Goal: Transaction & Acquisition: Purchase product/service

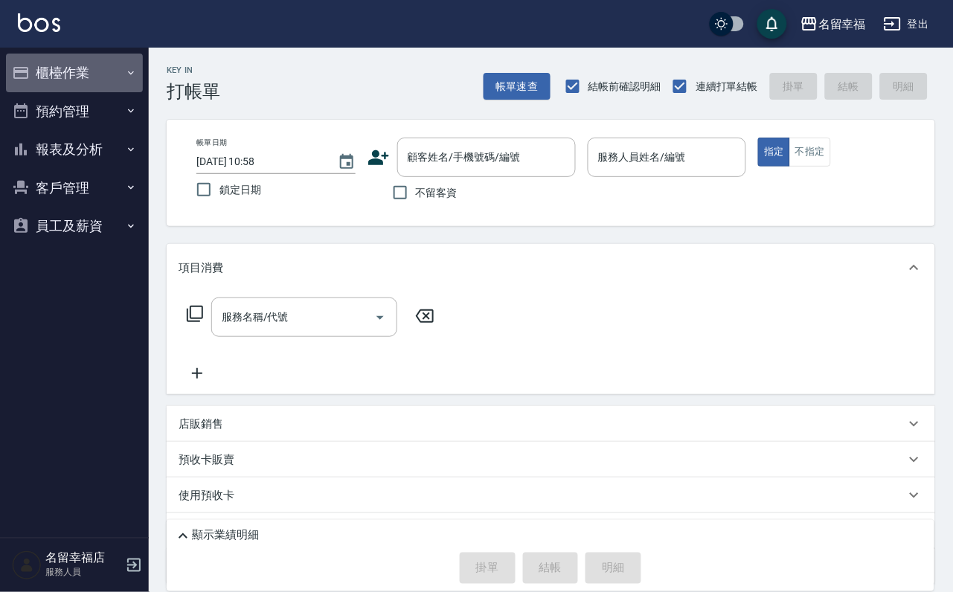
click at [41, 71] on button "櫃檯作業" at bounding box center [74, 73] width 137 height 39
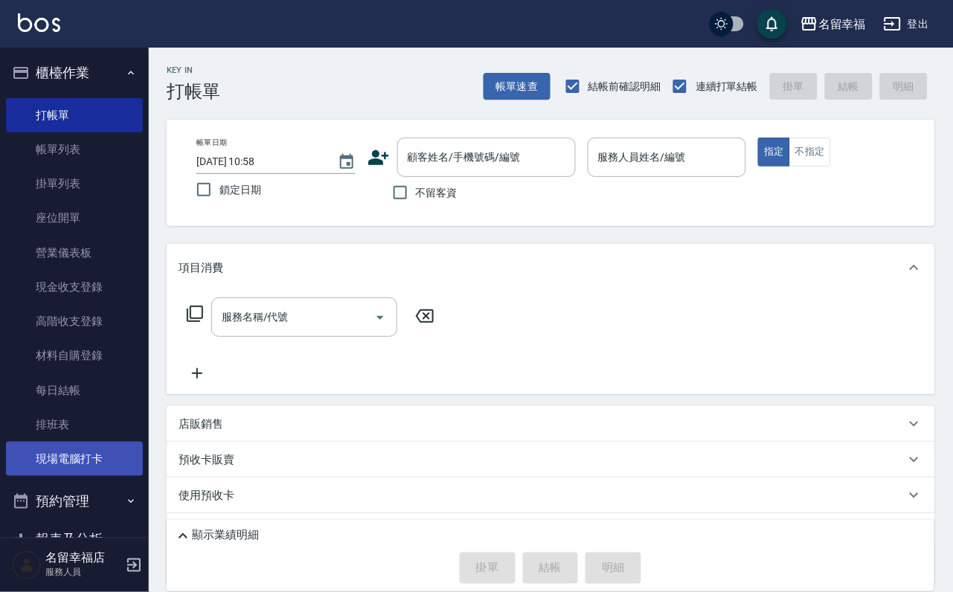
click at [89, 476] on link "現場電腦打卡" at bounding box center [74, 459] width 137 height 34
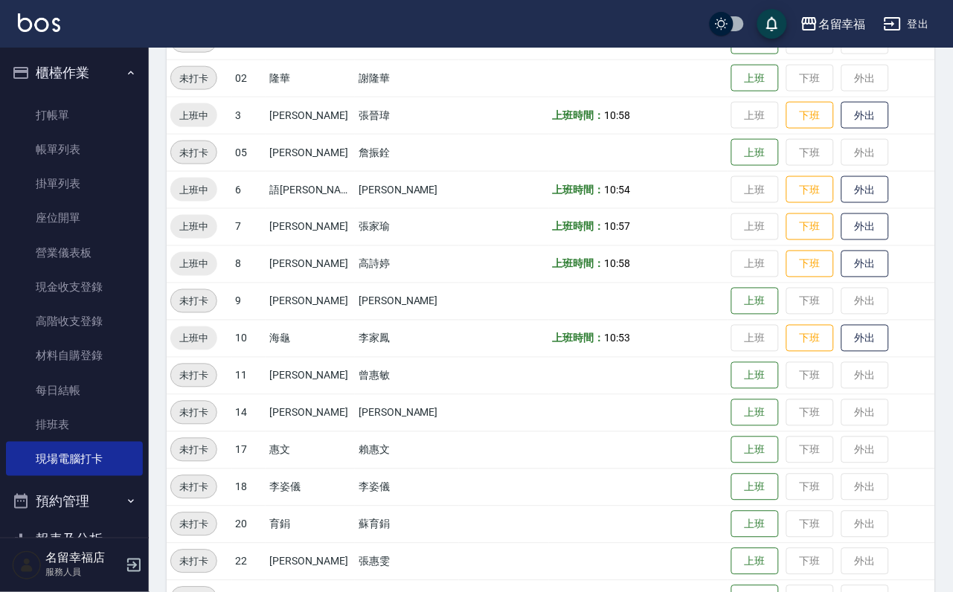
scroll to position [223, 0]
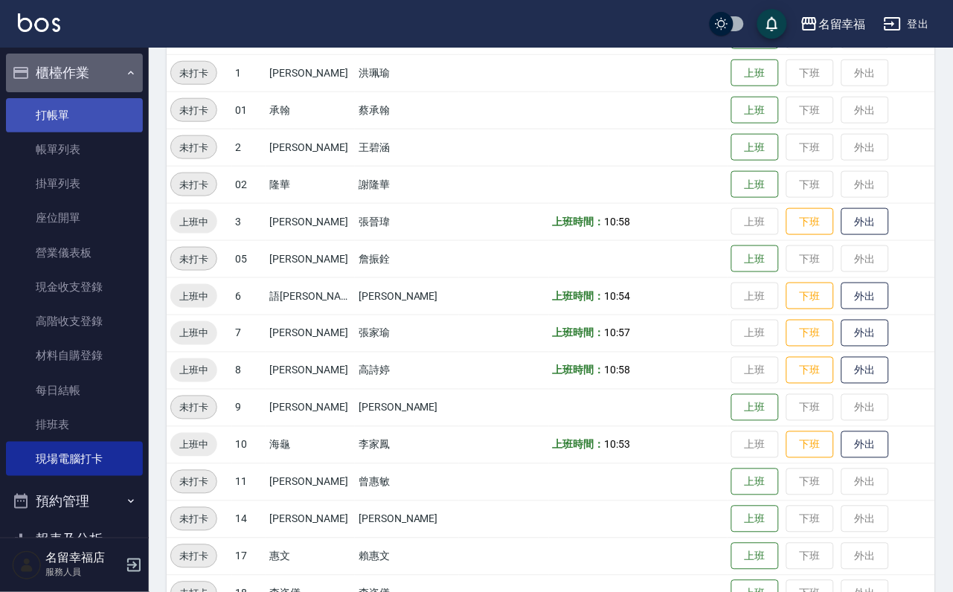
drag, startPoint x: 90, startPoint y: 96, endPoint x: 92, endPoint y: 128, distance: 32.1
click at [91, 99] on li "櫃檯作業 打帳單 帳單列表 掛單列表 座位開單 營業儀表板 現金收支登錄 高階收支登錄 材料自購登錄 每日結帳 排班表 現場電腦打卡" at bounding box center [74, 268] width 137 height 429
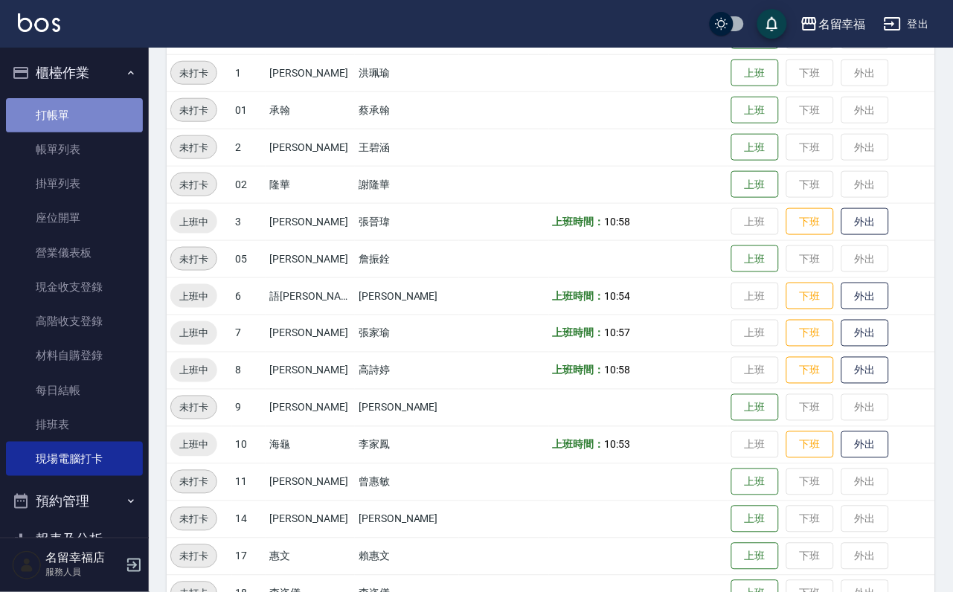
click at [92, 132] on link "打帳單" at bounding box center [74, 115] width 137 height 34
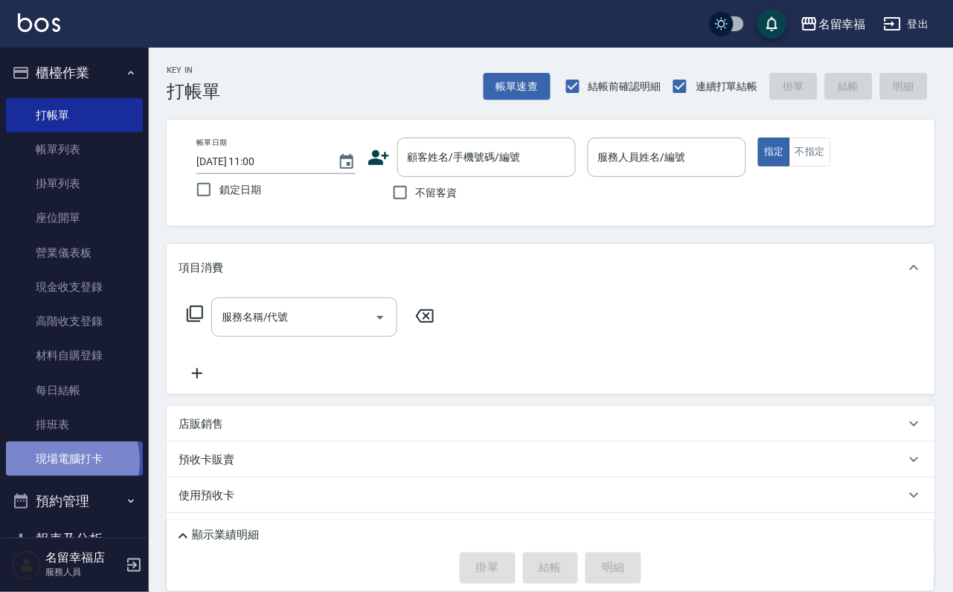
click at [66, 476] on link "現場電腦打卡" at bounding box center [74, 459] width 137 height 34
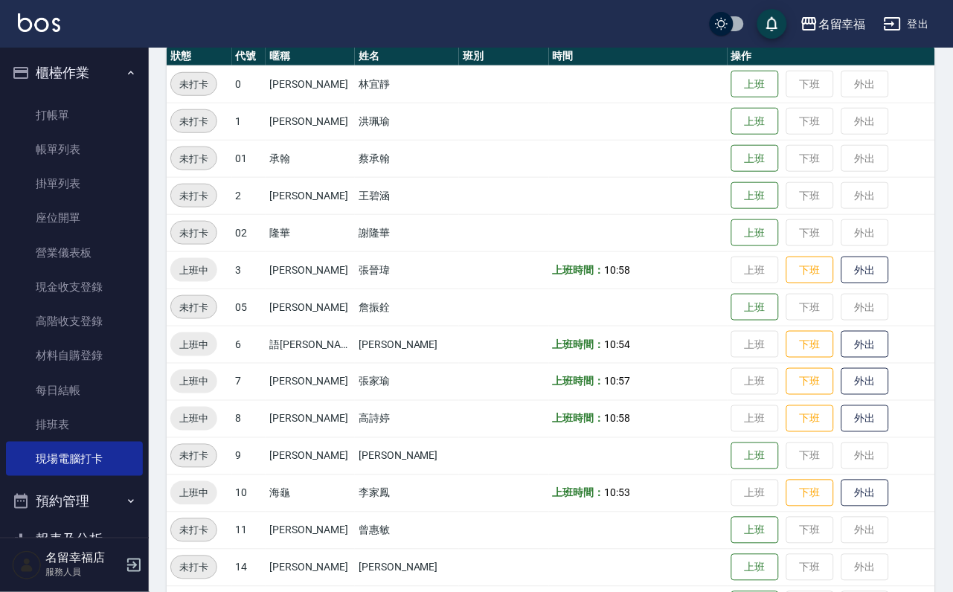
scroll to position [335, 0]
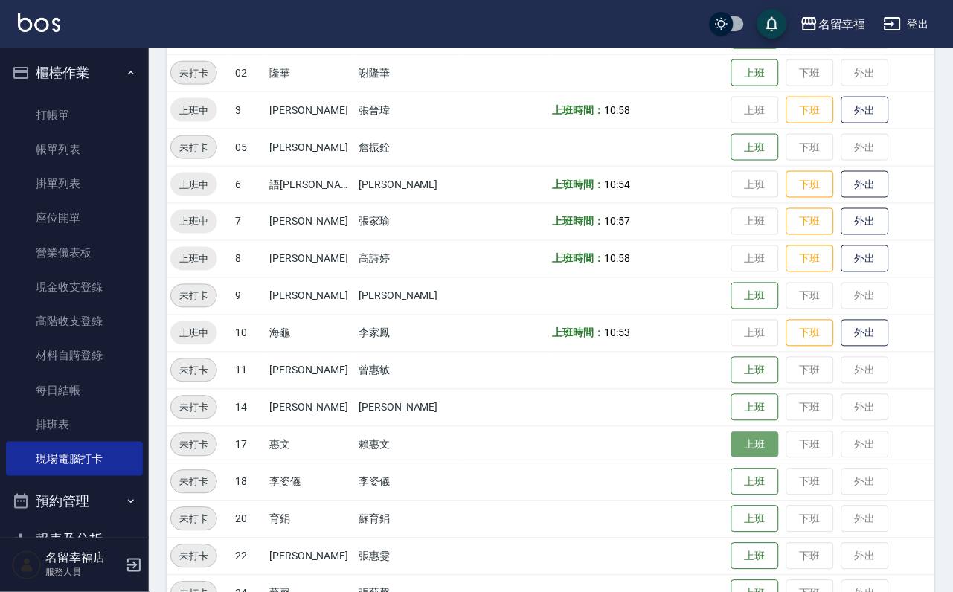
click at [755, 447] on button "上班" at bounding box center [756, 445] width 48 height 26
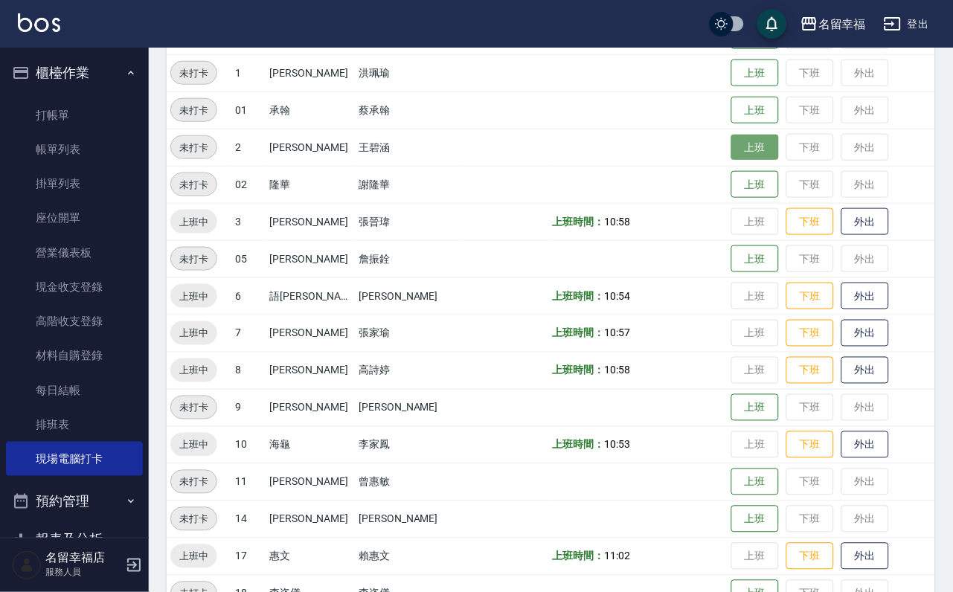
click at [744, 149] on button "上班" at bounding box center [756, 148] width 48 height 26
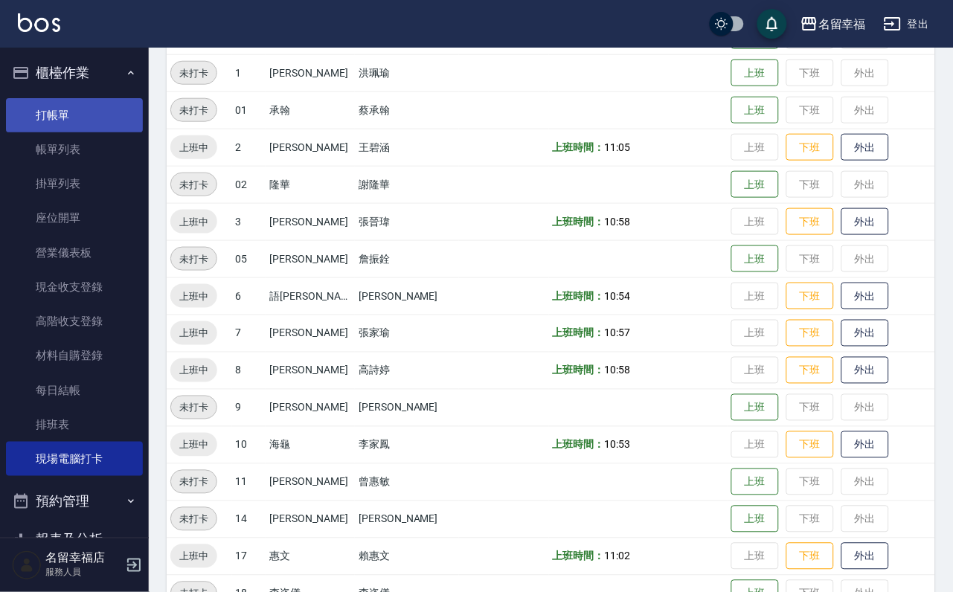
click at [42, 125] on link "打帳單" at bounding box center [74, 115] width 137 height 34
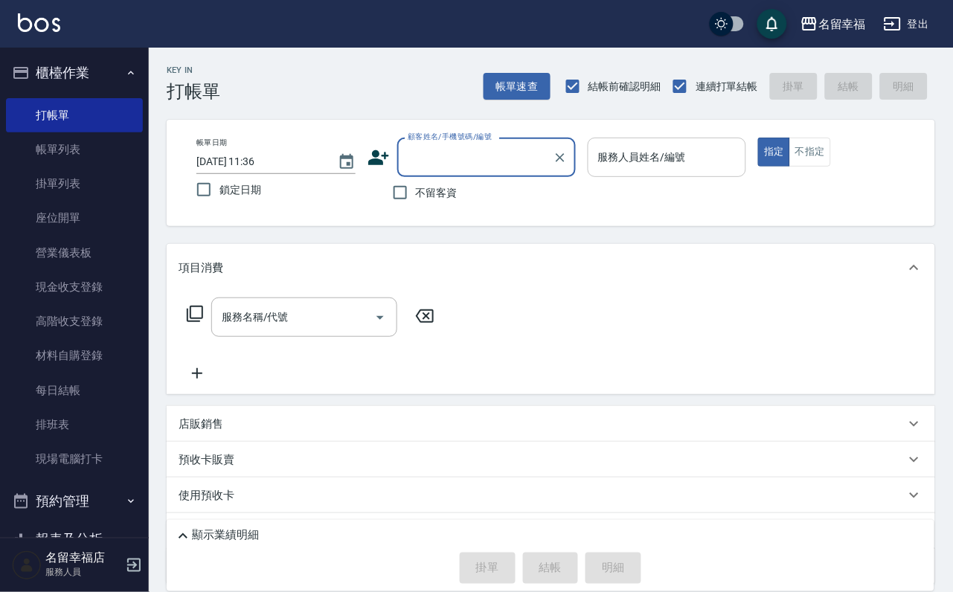
click at [723, 171] on div "服務人員姓名/編號" at bounding box center [667, 157] width 159 height 39
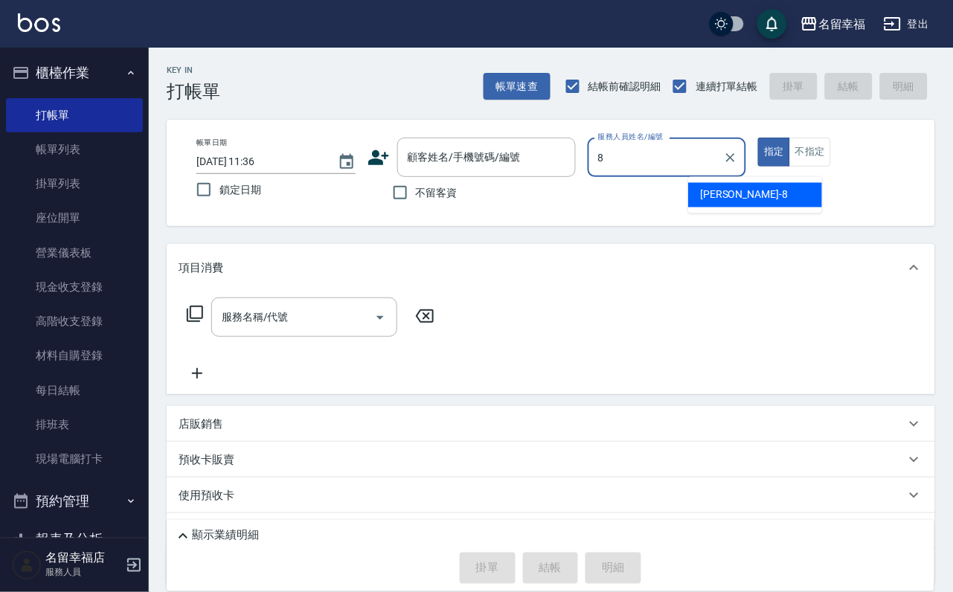
type input "[PERSON_NAME]-8"
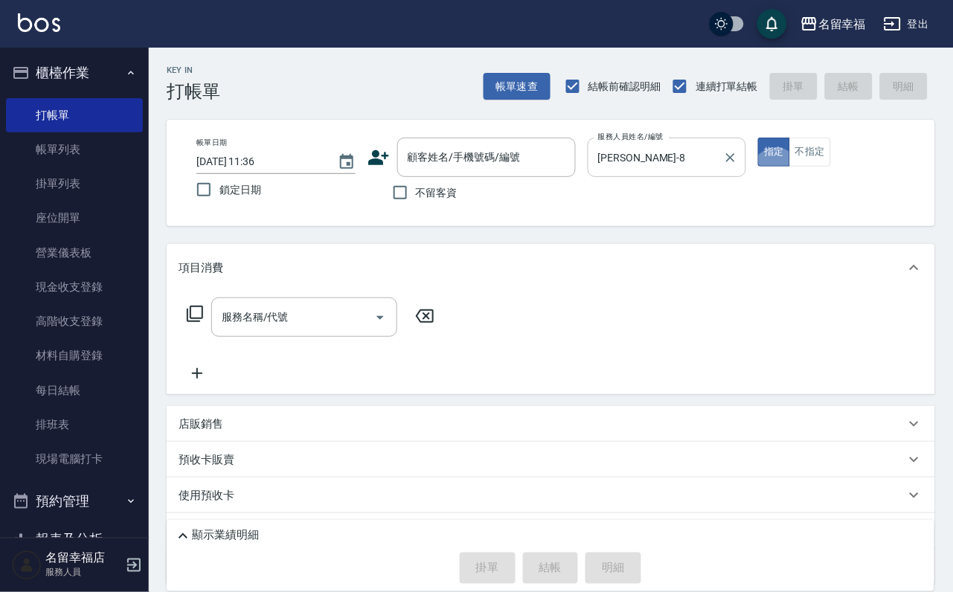
type button "true"
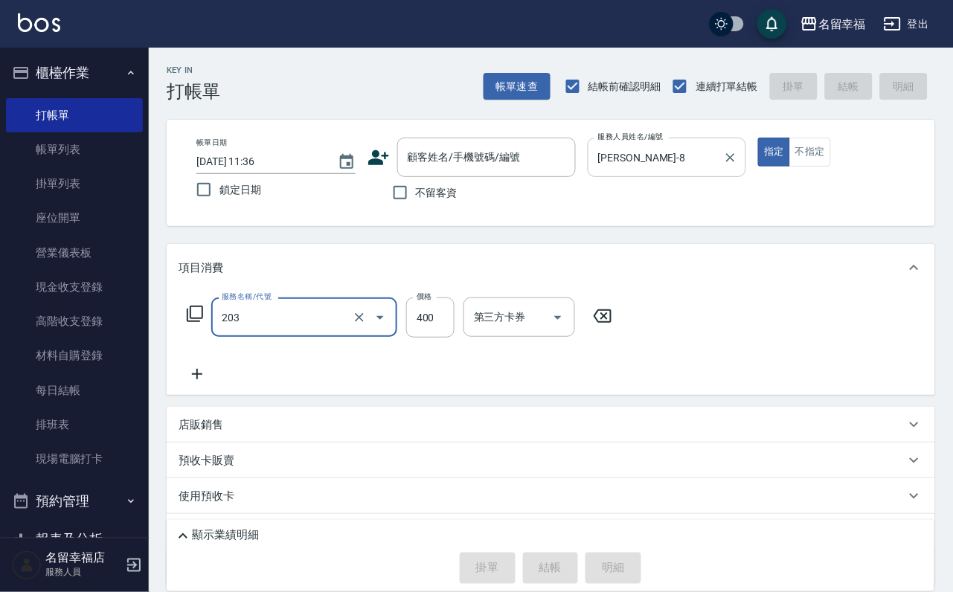
type input "指定單剪(203)"
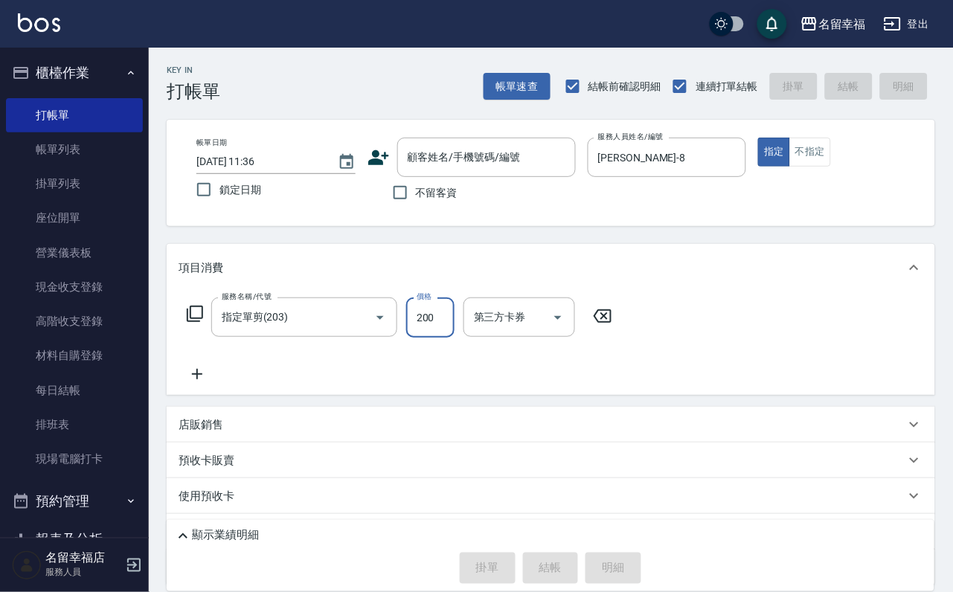
type input "200"
click at [457, 208] on label "不留客資" at bounding box center [421, 192] width 73 height 31
click at [416, 208] on input "不留客資" at bounding box center [400, 192] width 31 height 31
checkbox input "true"
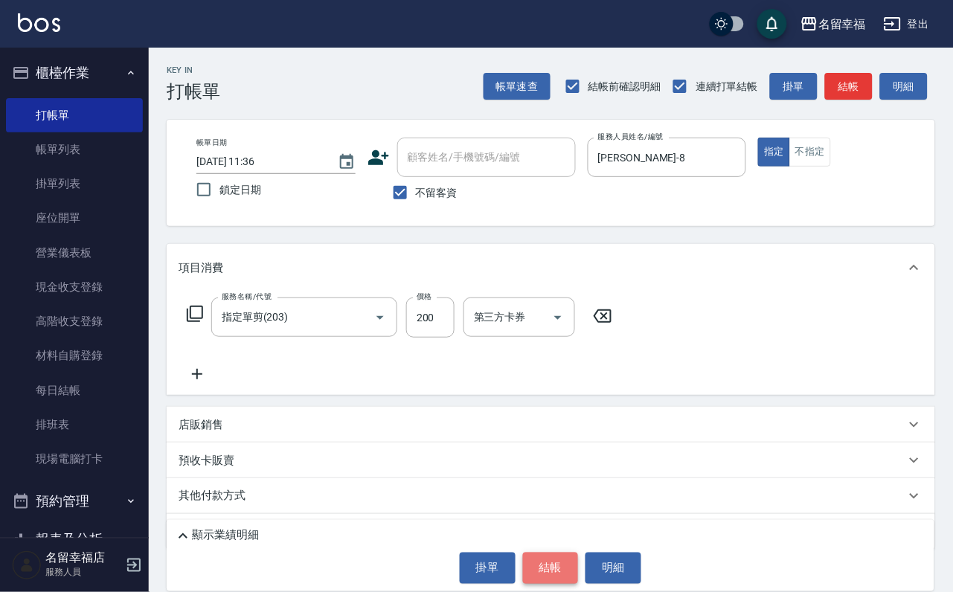
click at [568, 553] on button "結帳" at bounding box center [551, 568] width 56 height 31
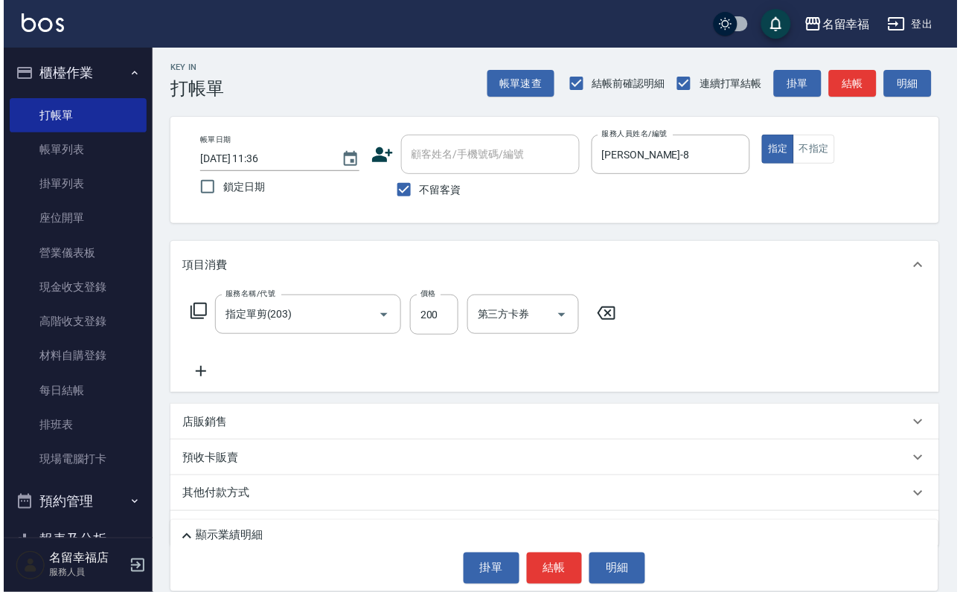
scroll to position [89, 0]
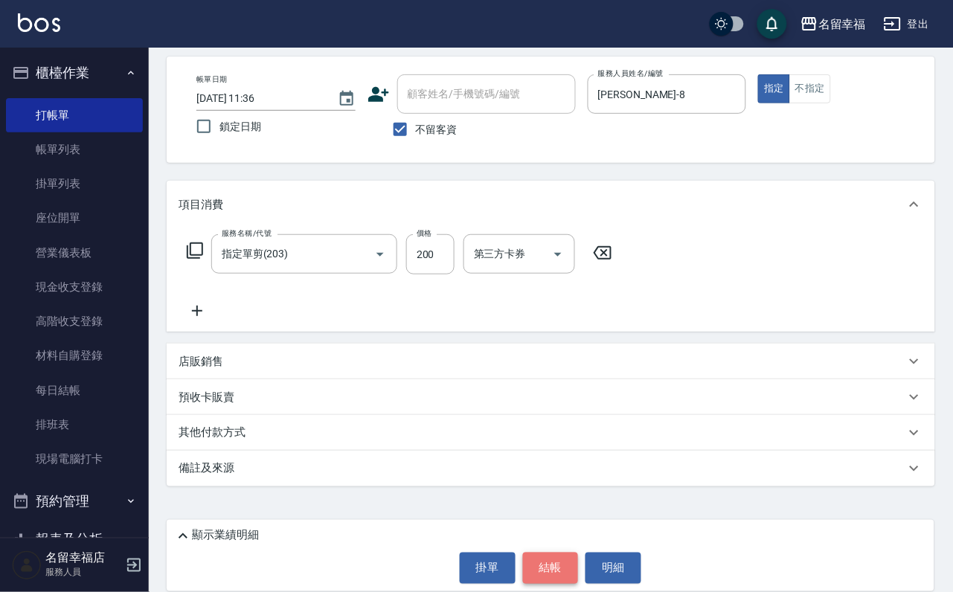
click at [570, 583] on button "結帳" at bounding box center [551, 568] width 56 height 31
click at [567, 577] on button "結帳" at bounding box center [551, 568] width 56 height 31
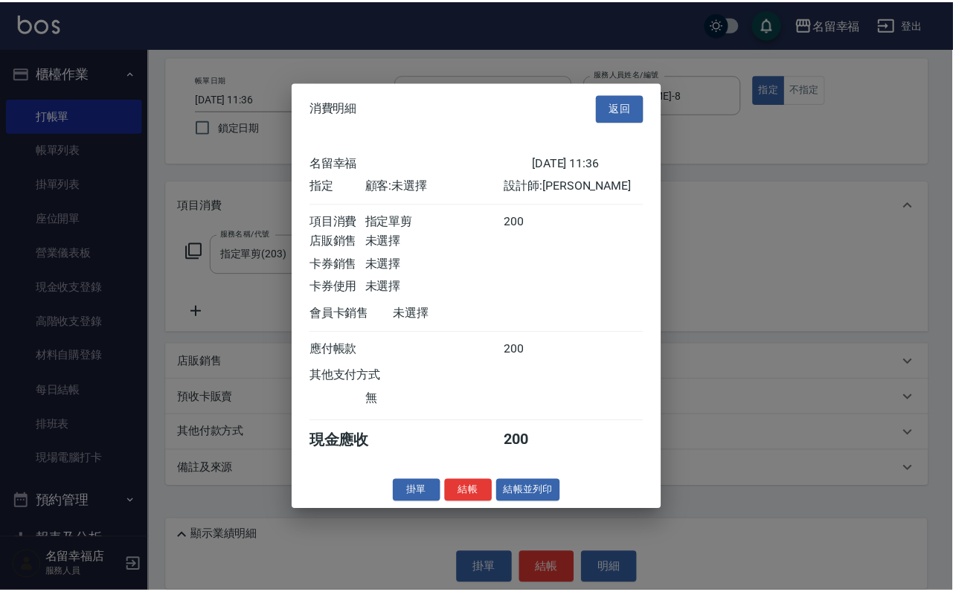
scroll to position [184, 0]
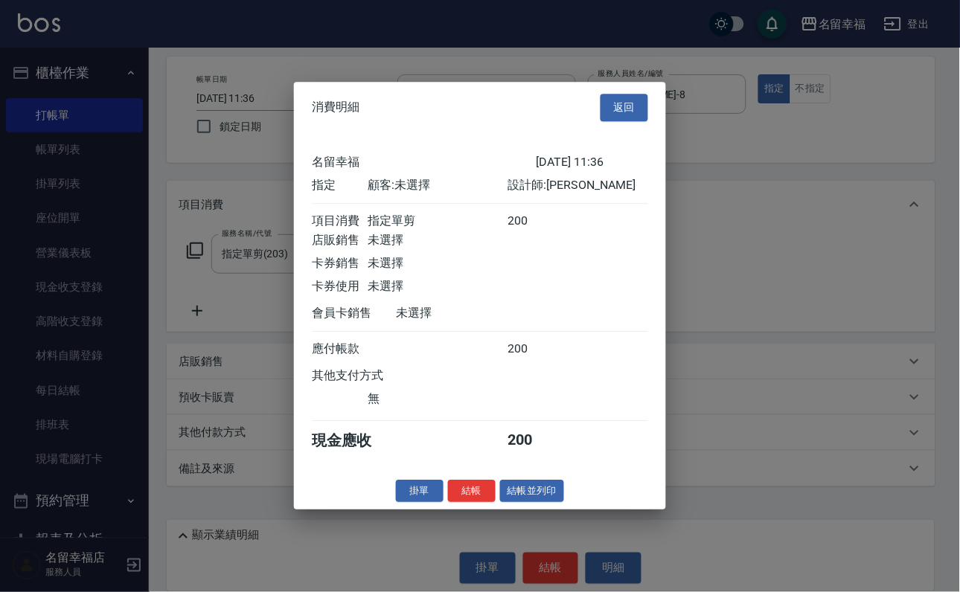
click at [448, 503] on button "結帳" at bounding box center [472, 491] width 48 height 23
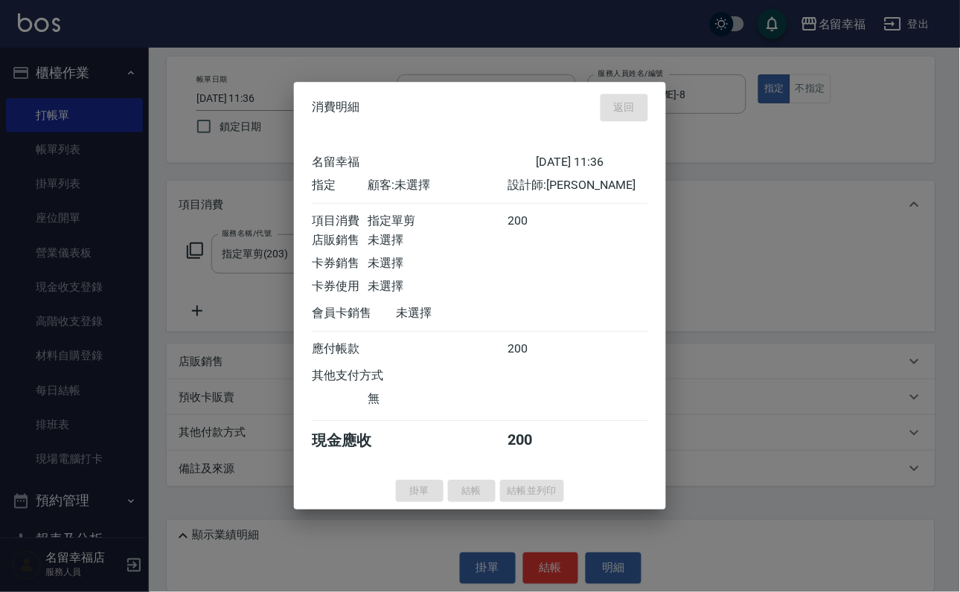
type input "[DATE] 11:37"
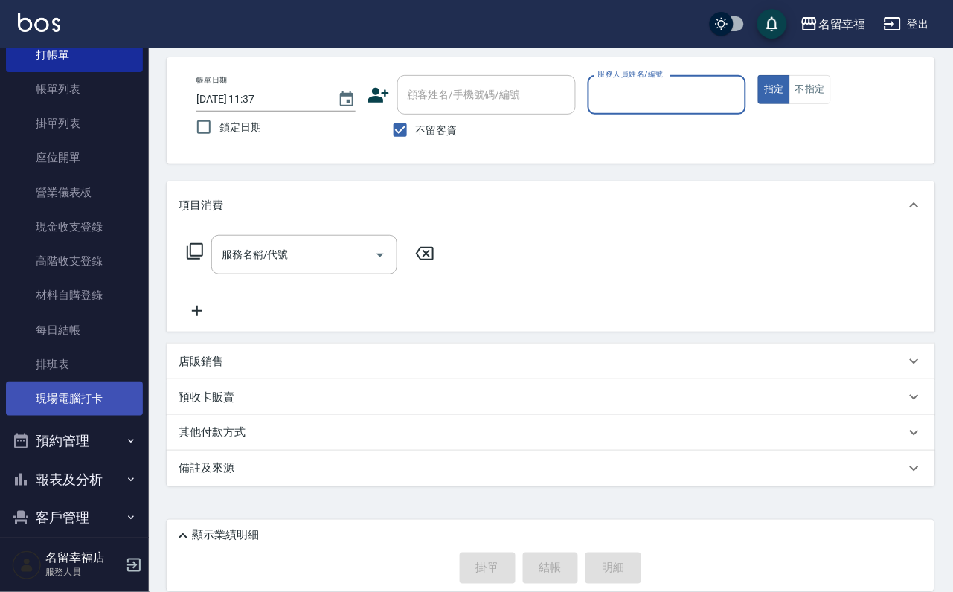
scroll to position [170, 0]
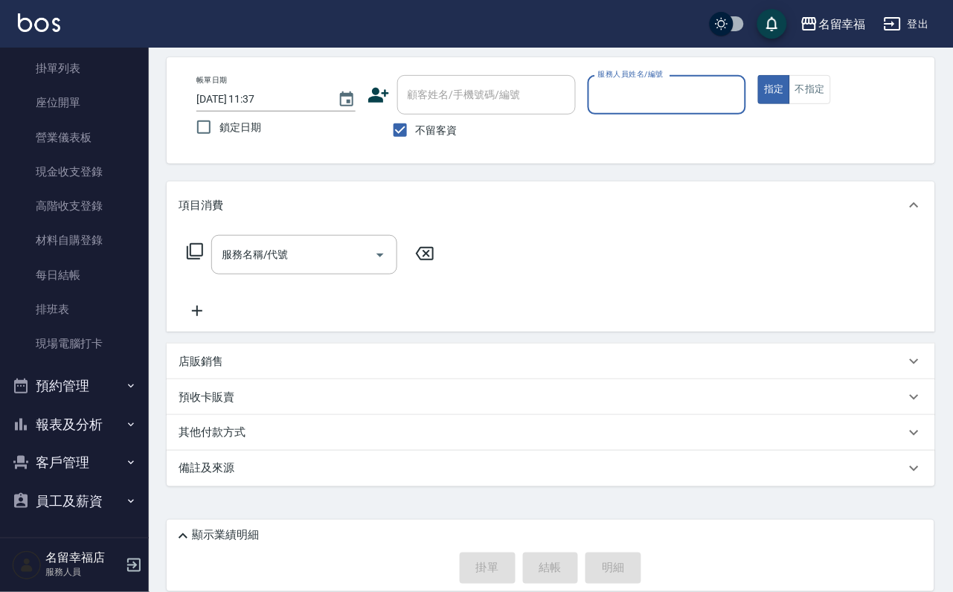
click at [66, 456] on button "客戶管理" at bounding box center [74, 463] width 137 height 39
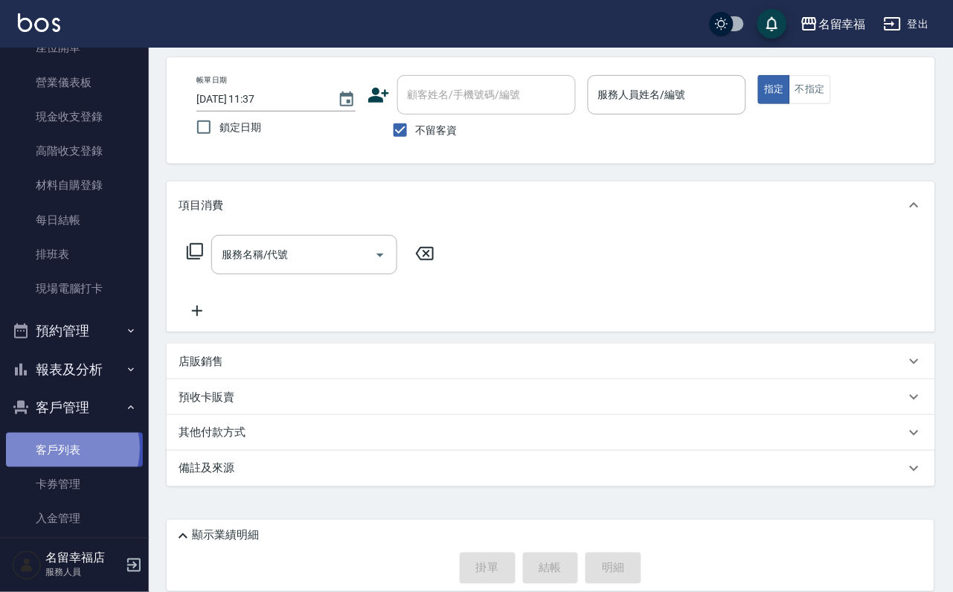
click at [55, 467] on link "客戶列表" at bounding box center [74, 450] width 137 height 34
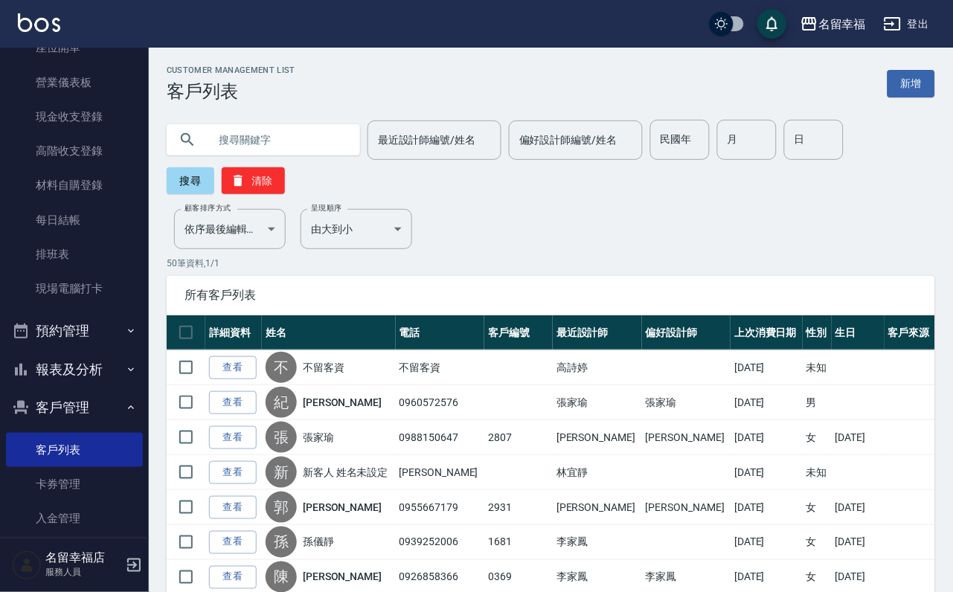
click at [256, 138] on input "text" at bounding box center [278, 140] width 140 height 40
type input "u"
type input "[PERSON_NAME]"
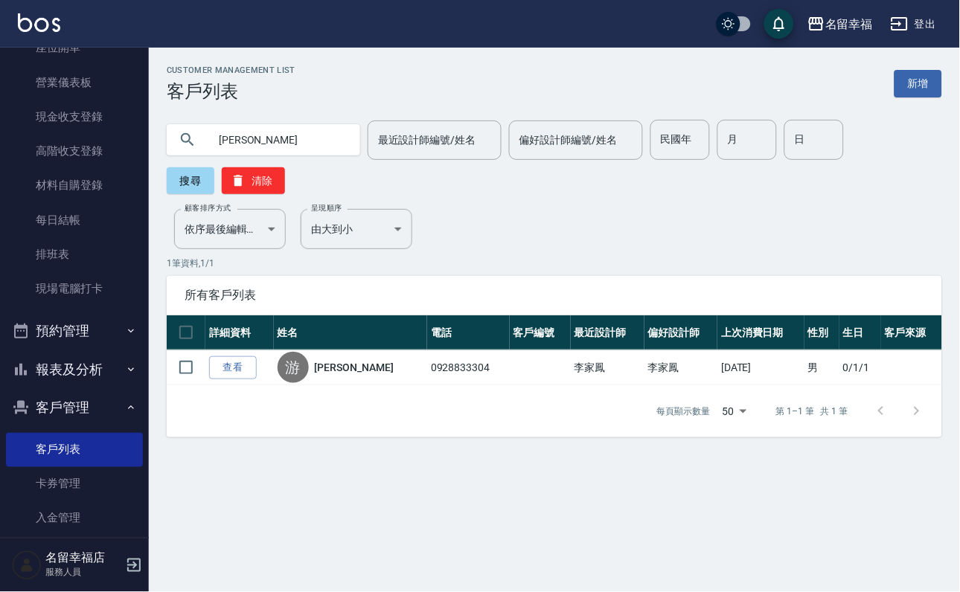
click at [250, 380] on link "查看" at bounding box center [233, 367] width 48 height 23
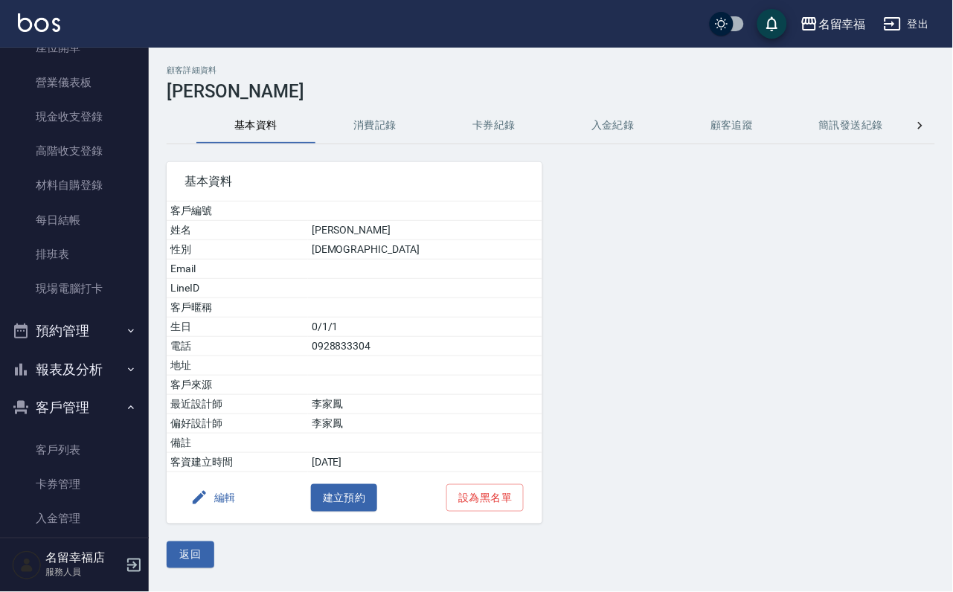
click at [390, 116] on button "消費記錄" at bounding box center [375, 126] width 119 height 36
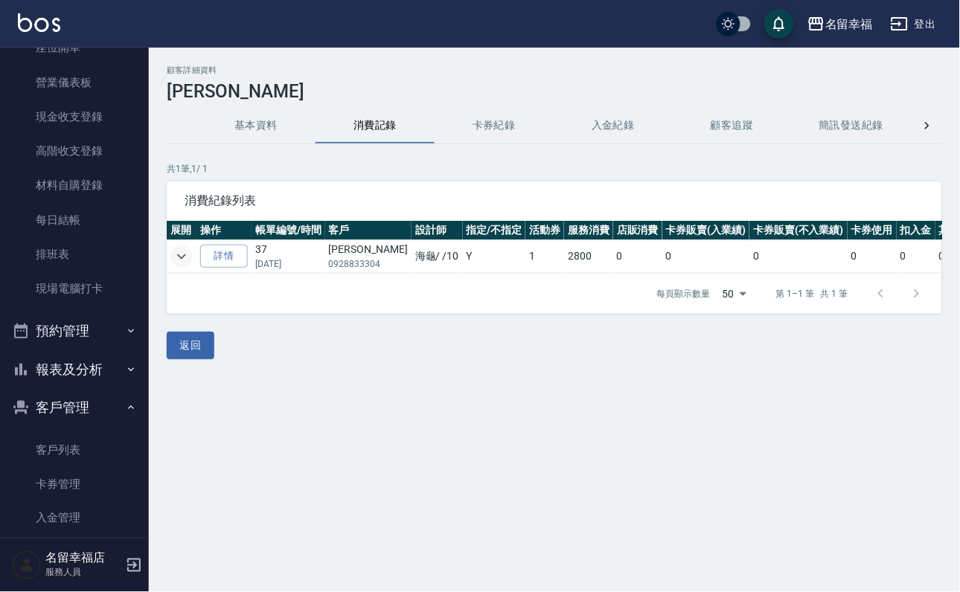
click at [186, 257] on icon "expand row" at bounding box center [181, 256] width 9 height 5
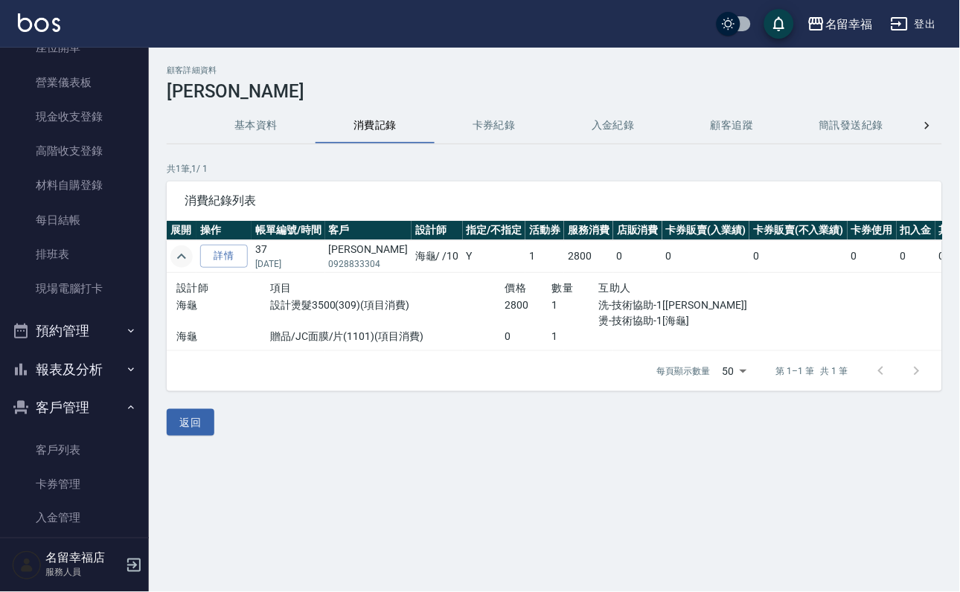
click at [188, 255] on icon "expand row" at bounding box center [182, 257] width 18 height 18
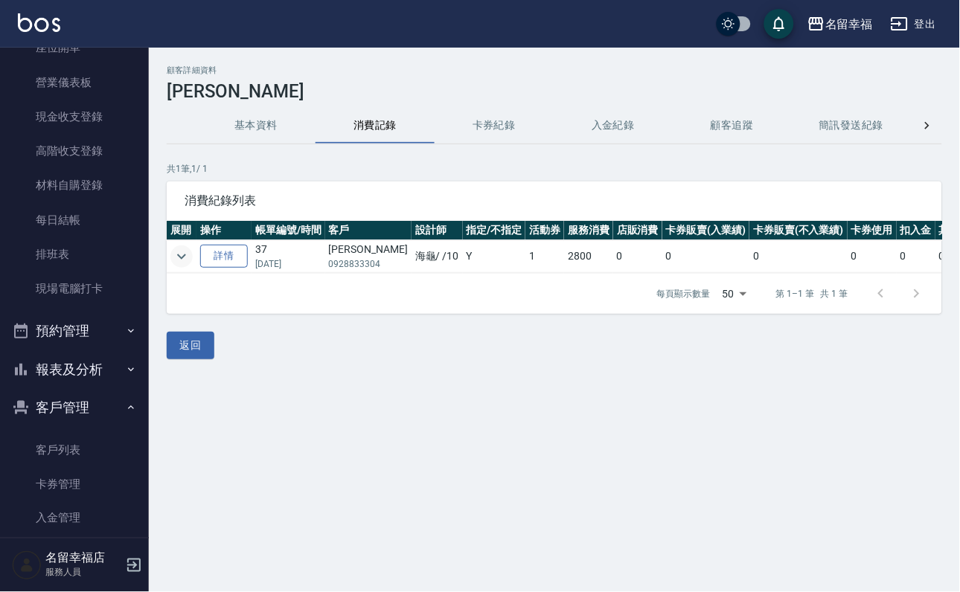
click at [234, 255] on link "詳情" at bounding box center [224, 256] width 48 height 23
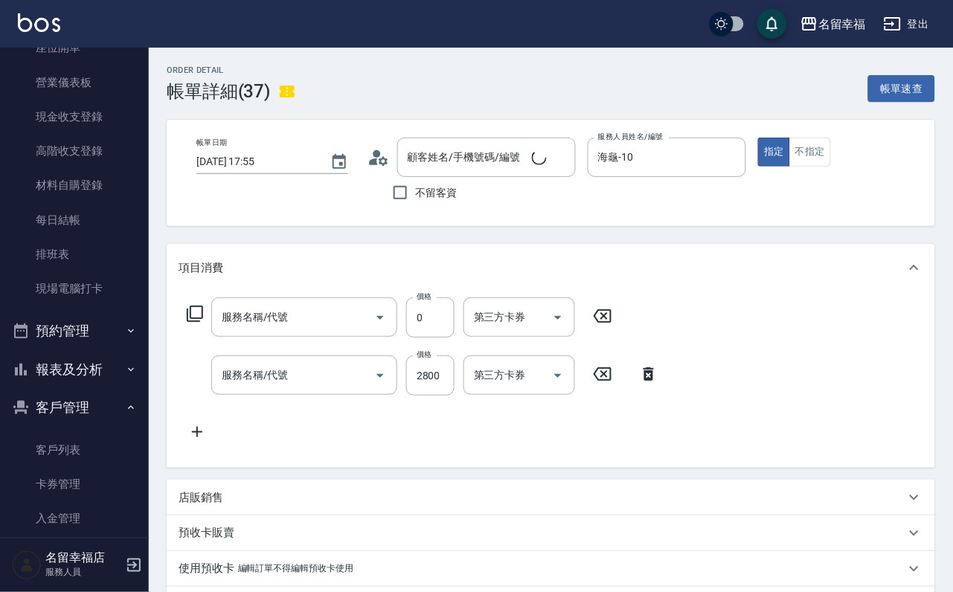
type input "[DATE] 17:55"
type input "海龜-10"
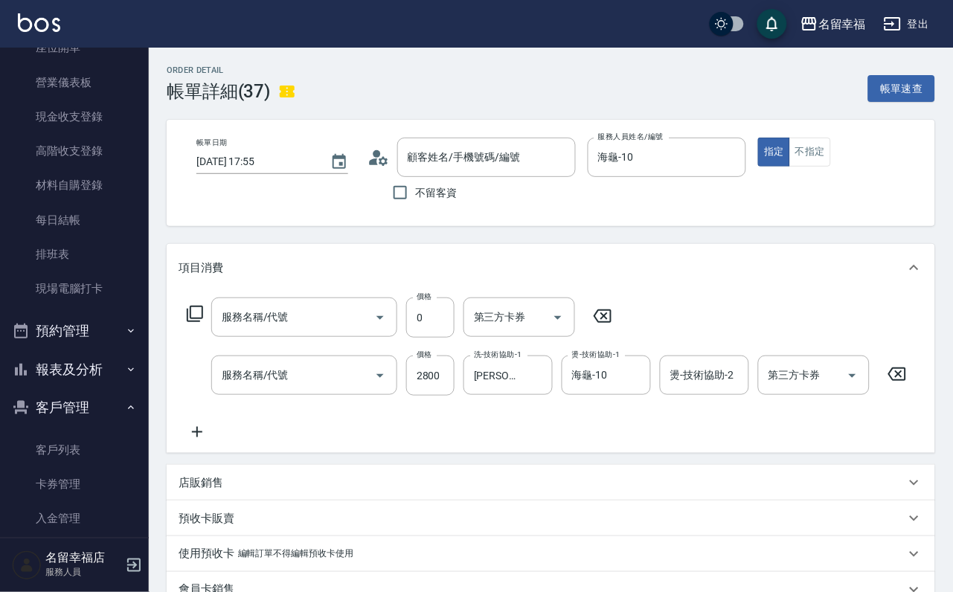
type input "[PERSON_NAME]/0928833304/"
type input "贈品/JC面膜/片(1101)"
type input "設計燙髮3500(309)"
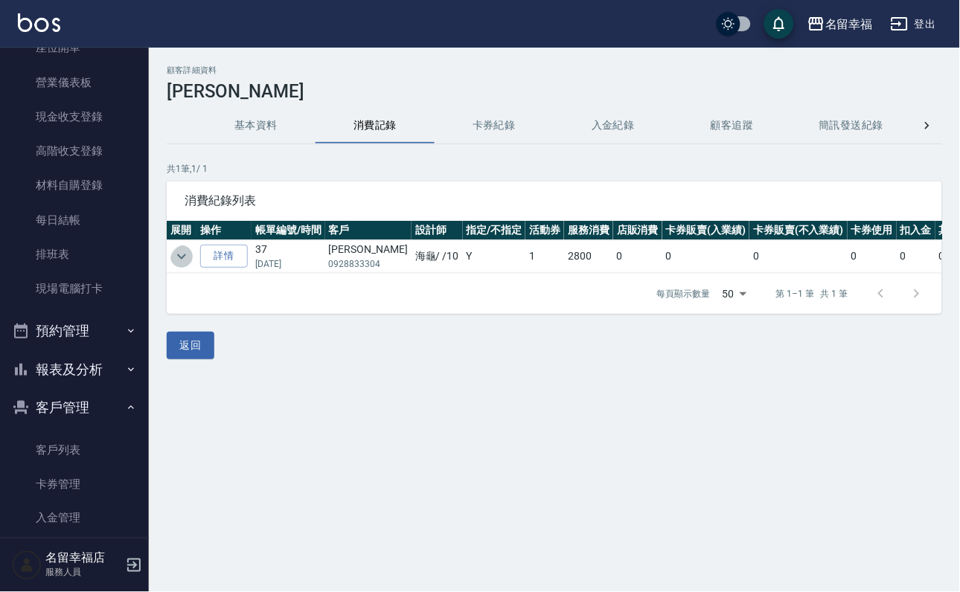
click at [186, 257] on icon "expand row" at bounding box center [181, 256] width 9 height 5
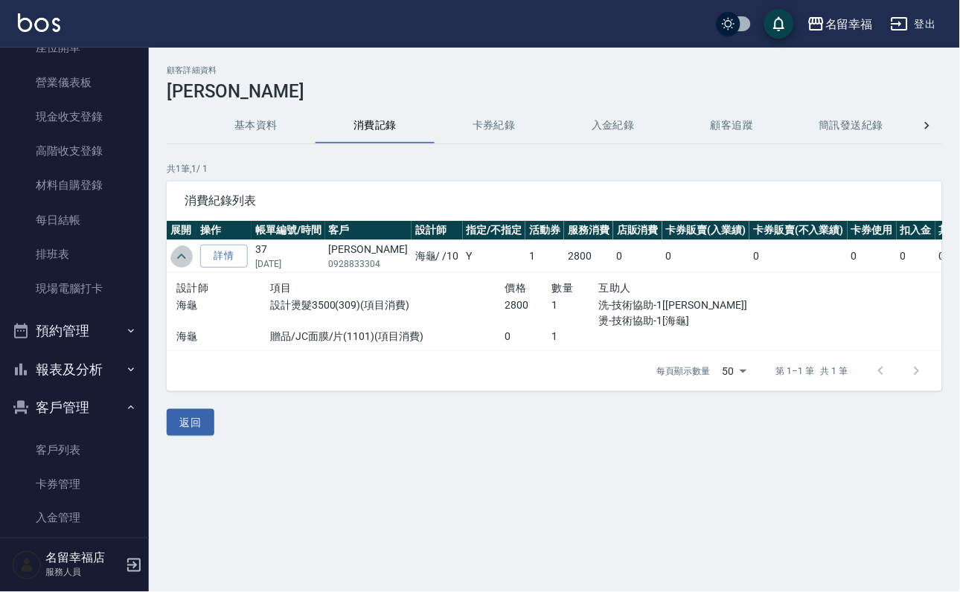
click at [186, 256] on icon "expand row" at bounding box center [181, 256] width 9 height 5
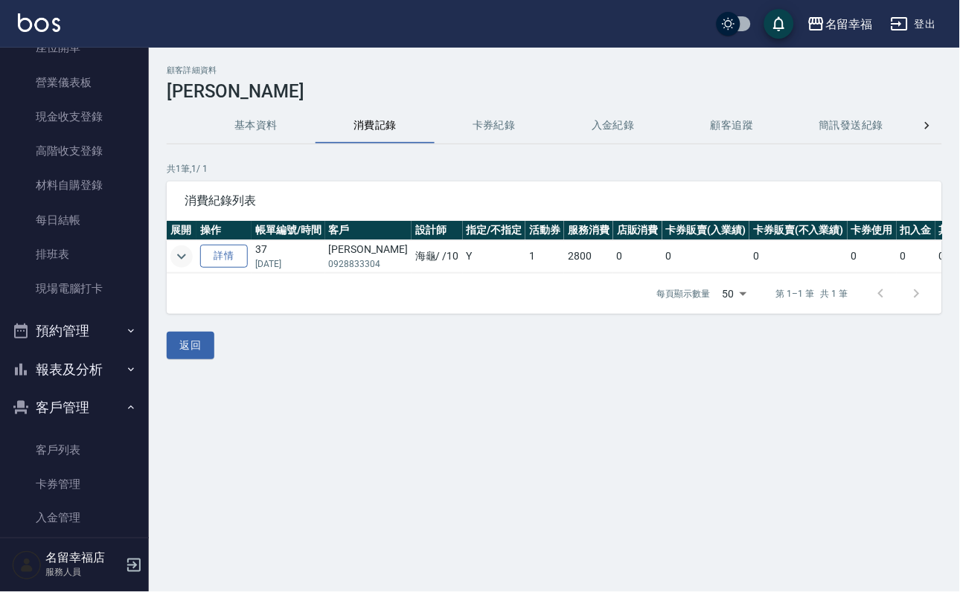
click at [235, 261] on link "詳情" at bounding box center [224, 256] width 48 height 23
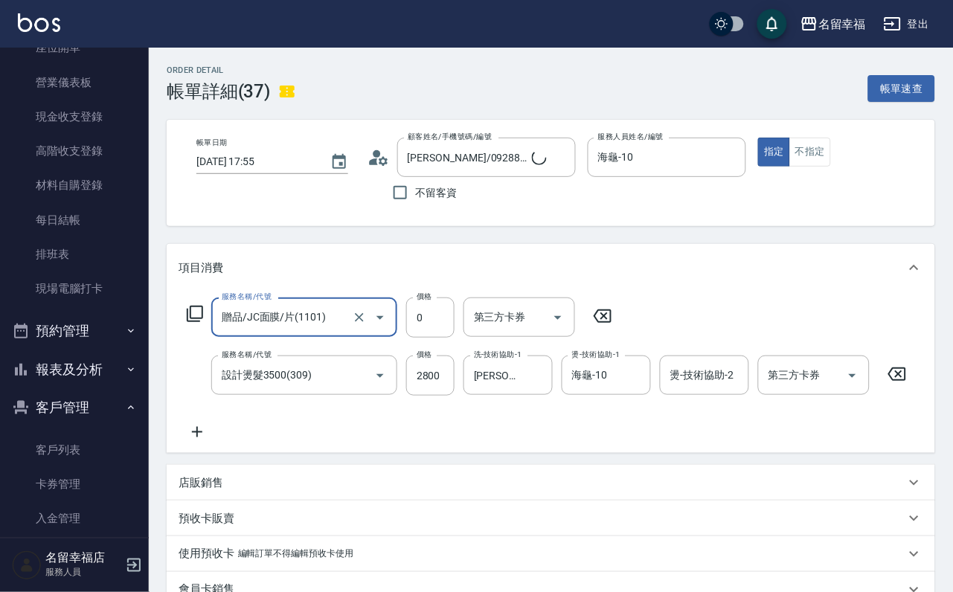
type input "[PERSON_NAME]/0928833304/"
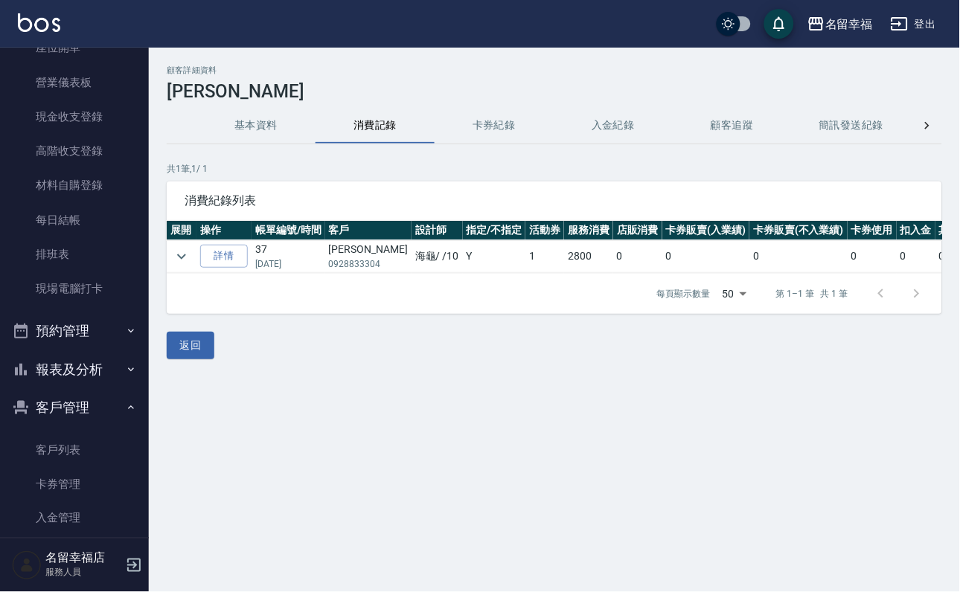
click at [268, 127] on button "基本資料" at bounding box center [255, 126] width 119 height 36
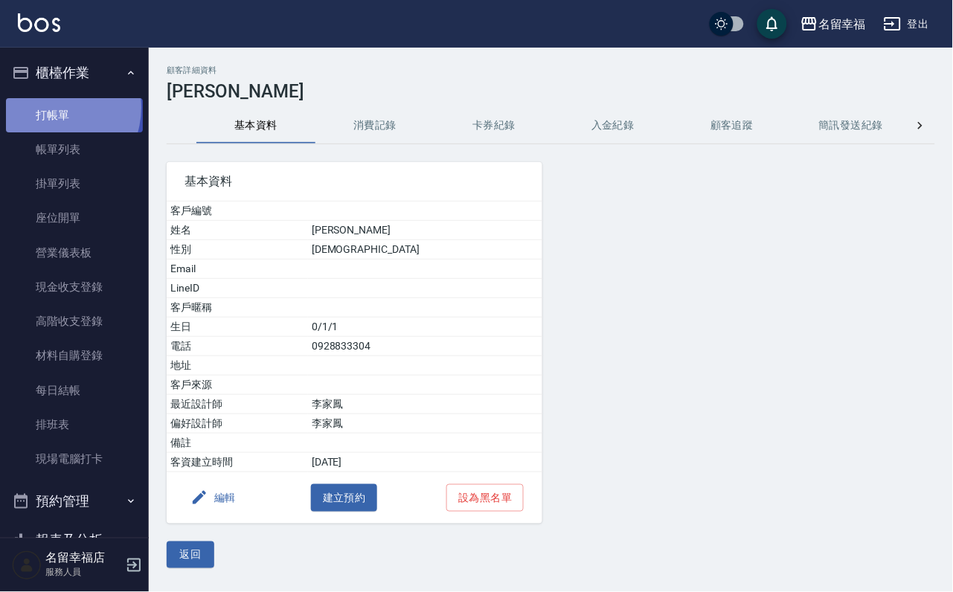
click at [51, 113] on link "打帳單" at bounding box center [74, 115] width 137 height 34
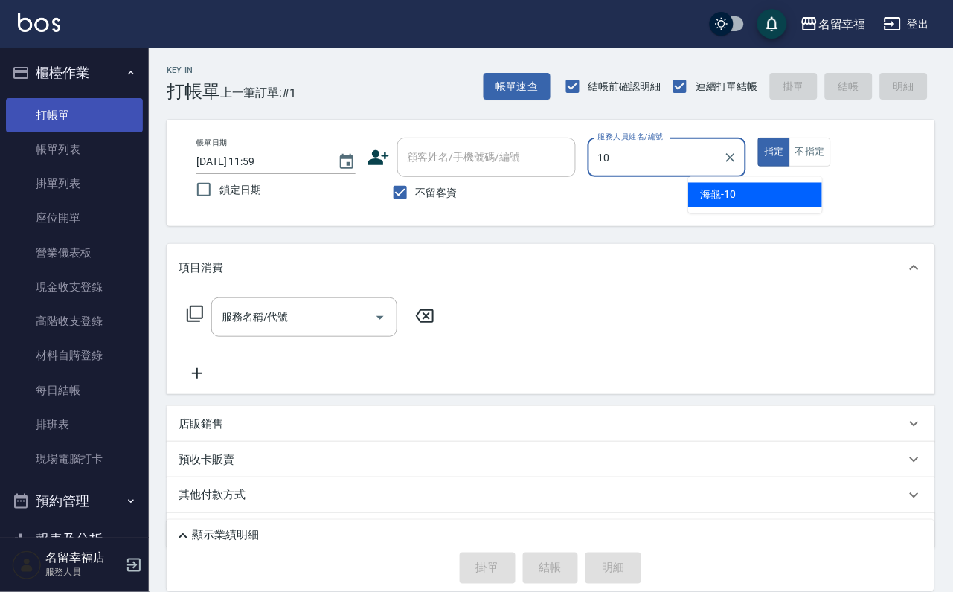
type input "海龜-10"
type button "true"
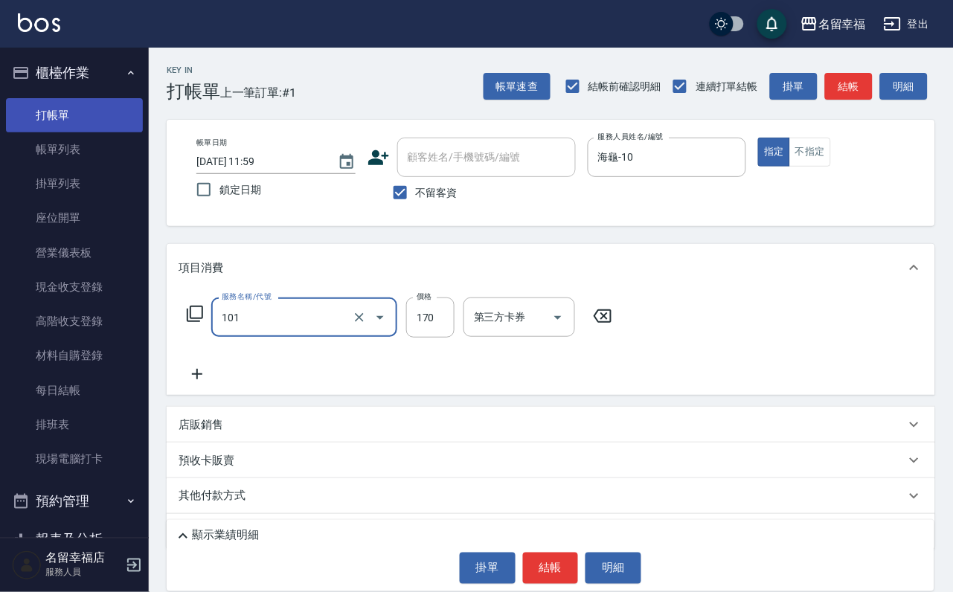
type input "洗髮(101)"
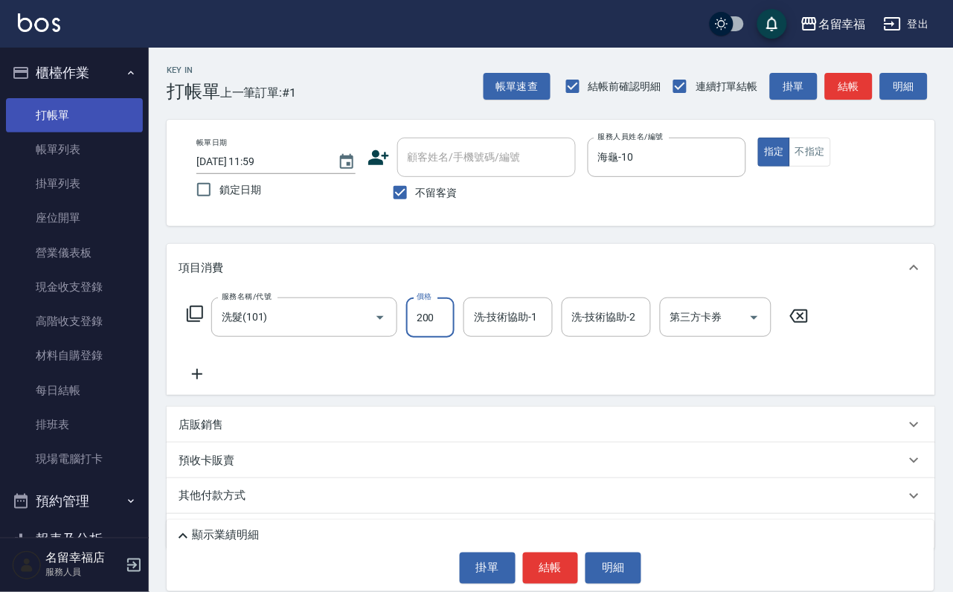
type input "200"
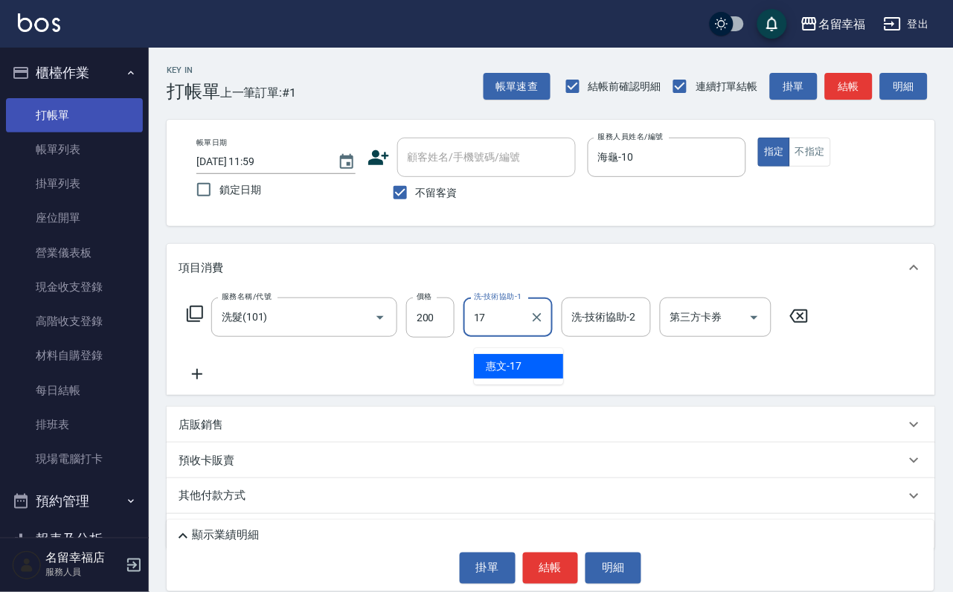
type input "惠文-17"
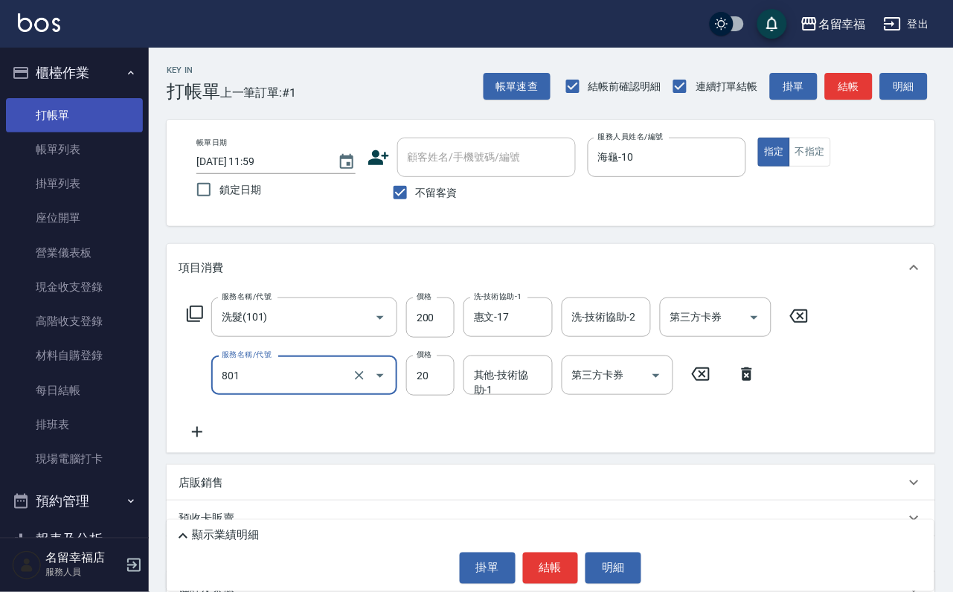
type input "潤絲(801)"
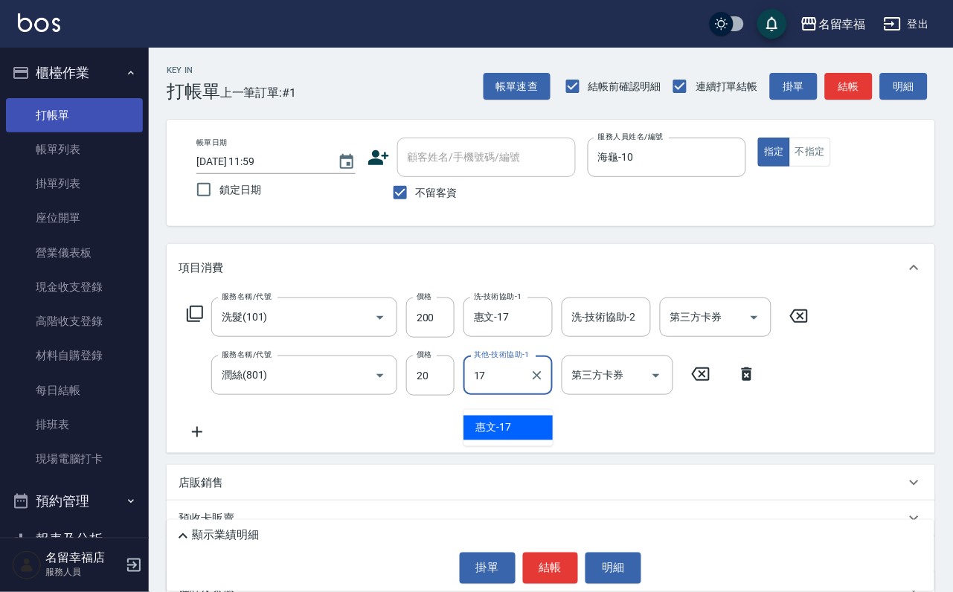
type input "惠文-17"
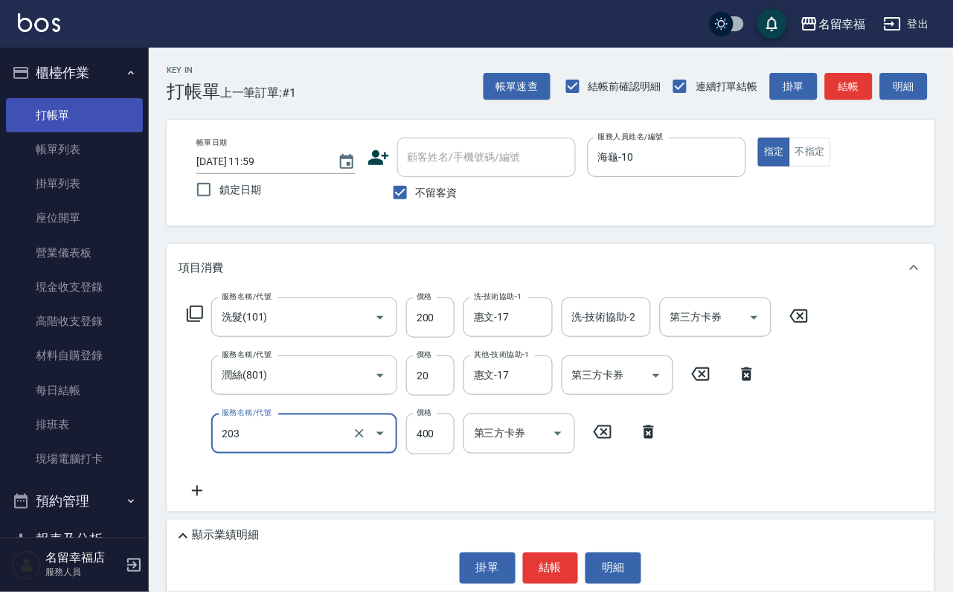
type input "指定單剪(203)"
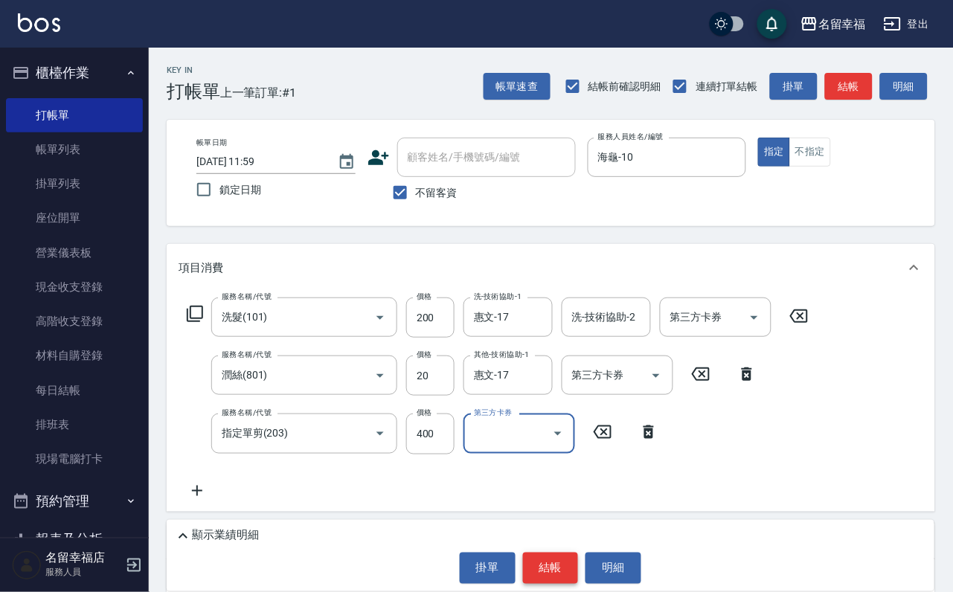
click at [543, 572] on button "結帳" at bounding box center [551, 568] width 56 height 31
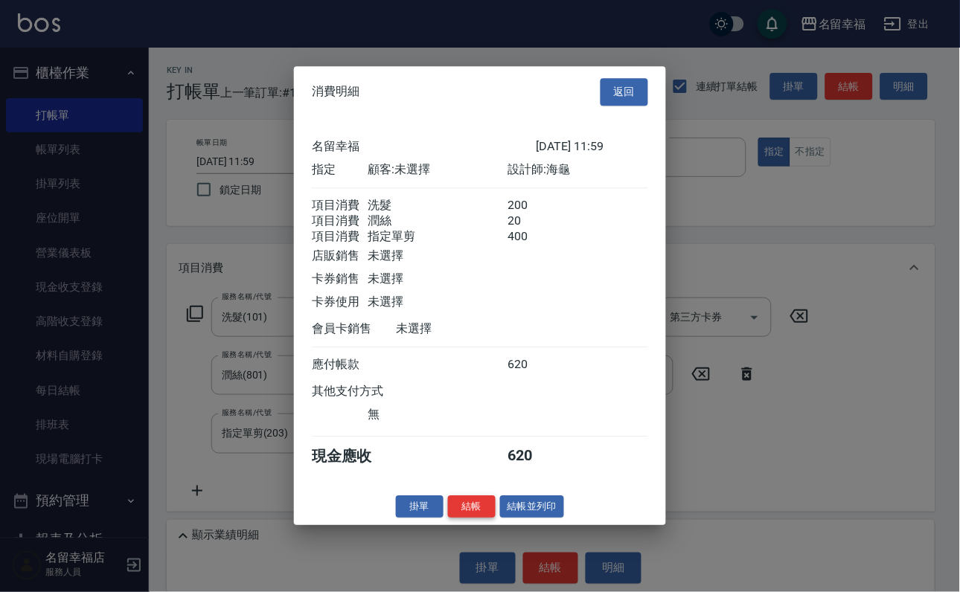
scroll to position [295, 0]
click at [450, 519] on button "結帳" at bounding box center [472, 507] width 48 height 23
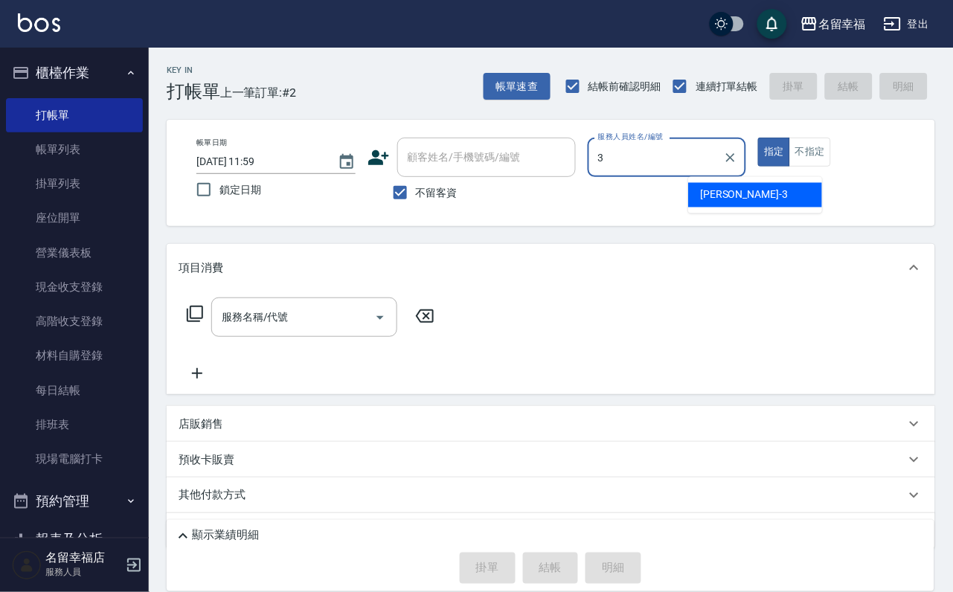
type input "[PERSON_NAME]-3"
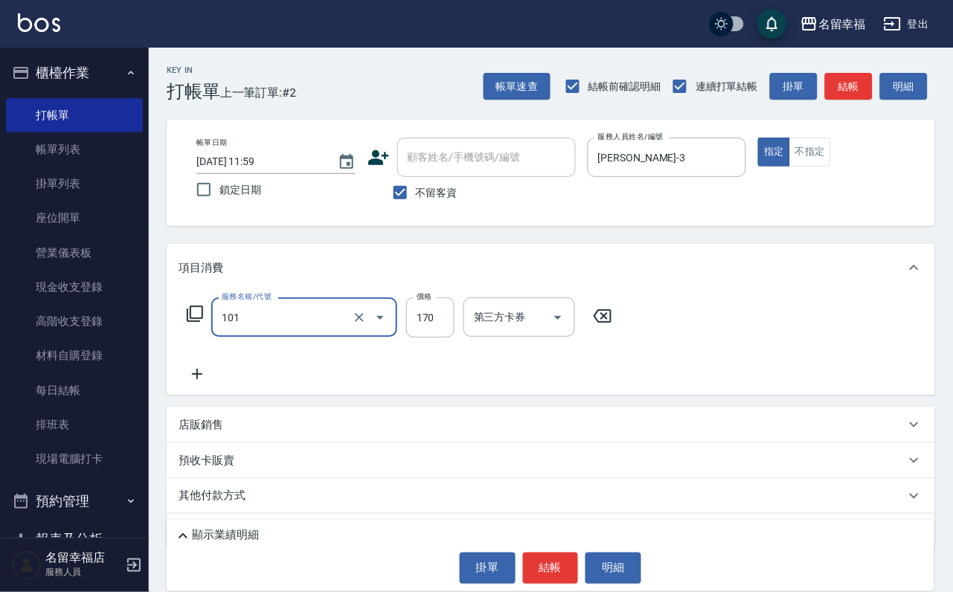
type input "洗髮(101)"
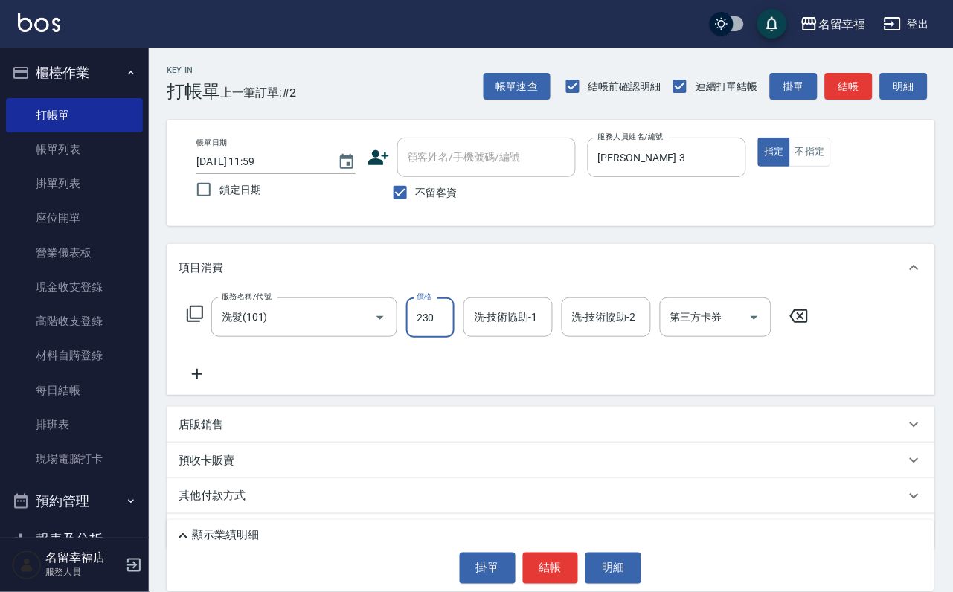
type input "230"
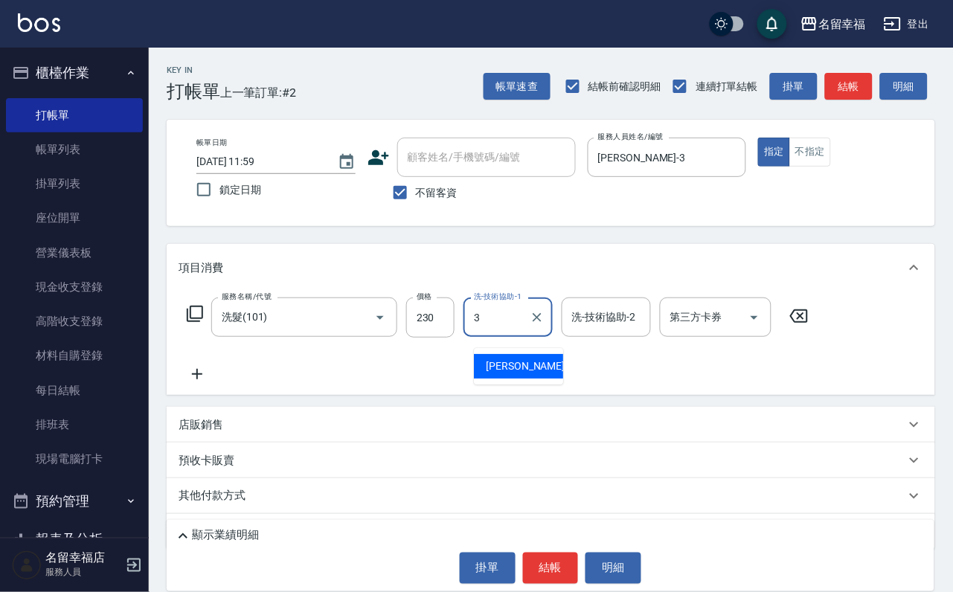
type input "[PERSON_NAME]-3"
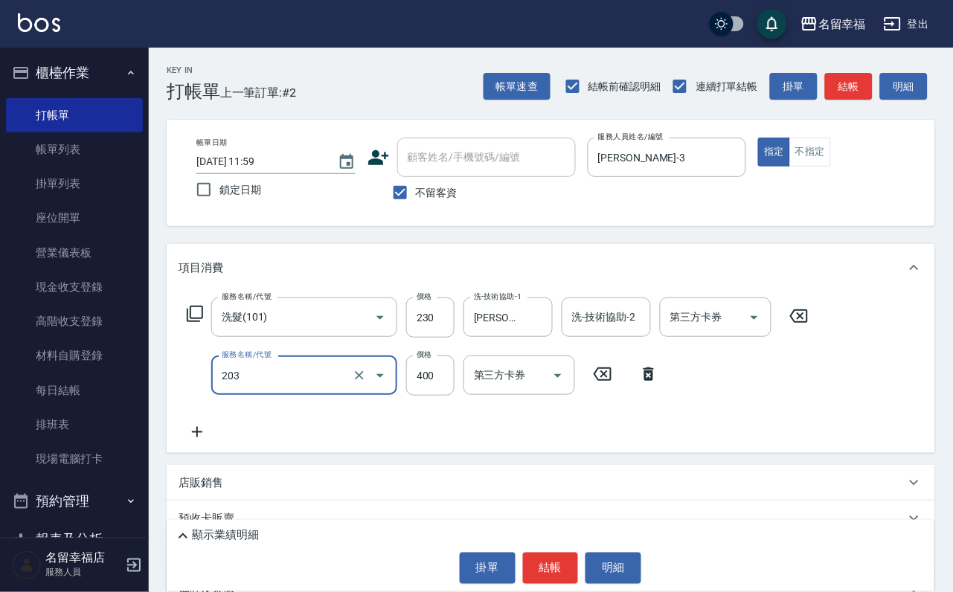
type input "指定單剪(203)"
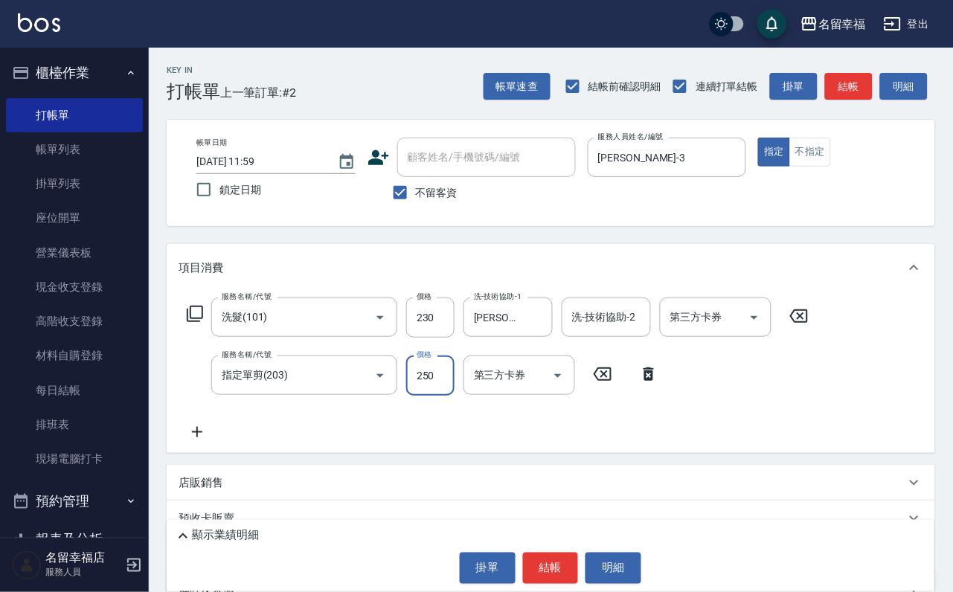
type input "250"
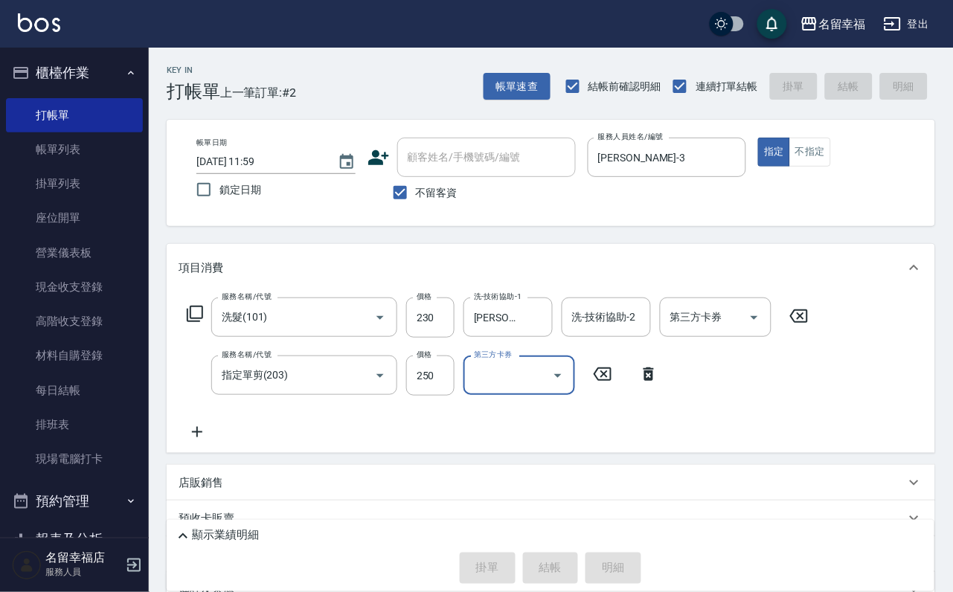
type input "[DATE] 12:07"
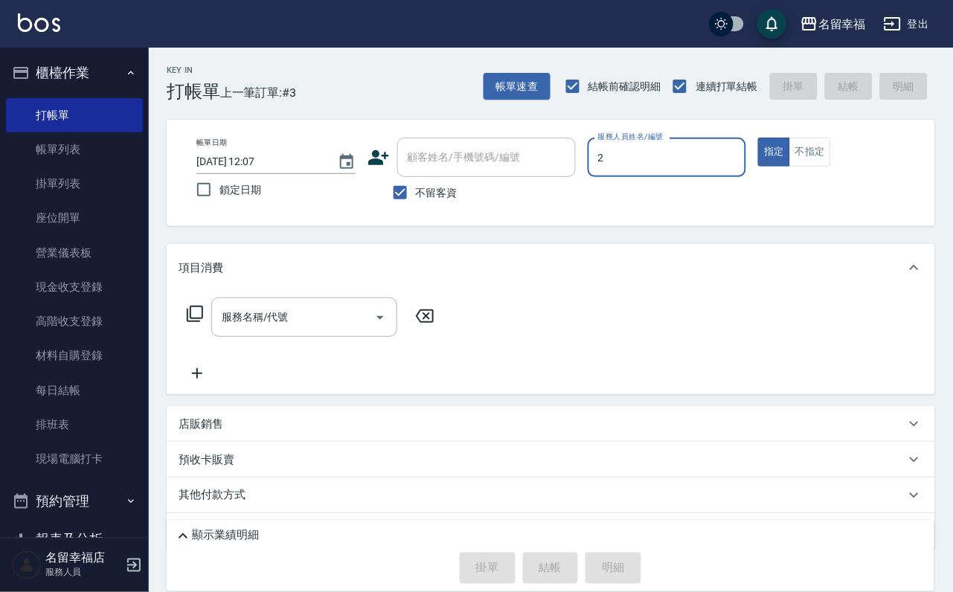
type input "[PERSON_NAME]-2"
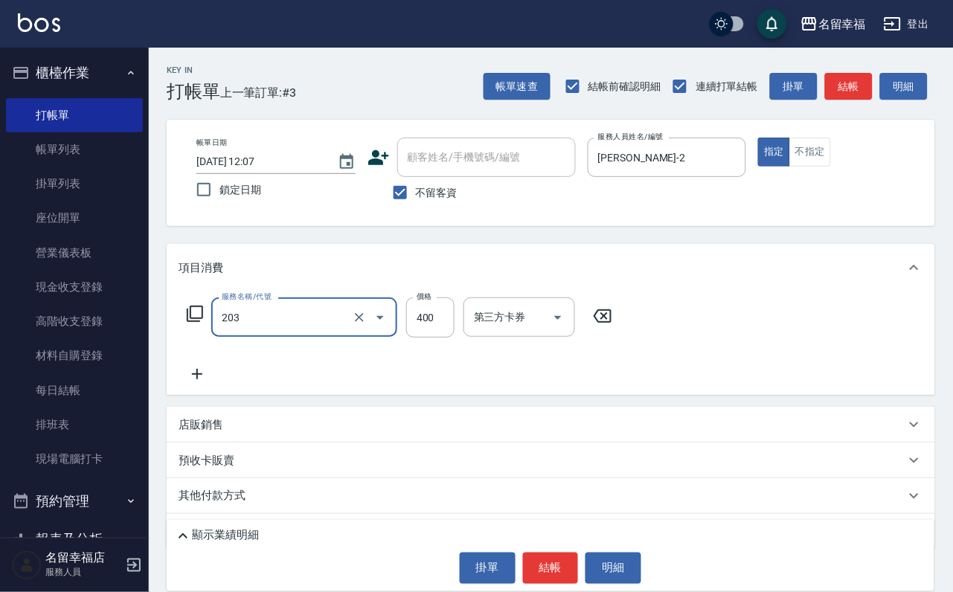
type input "指定單剪(203)"
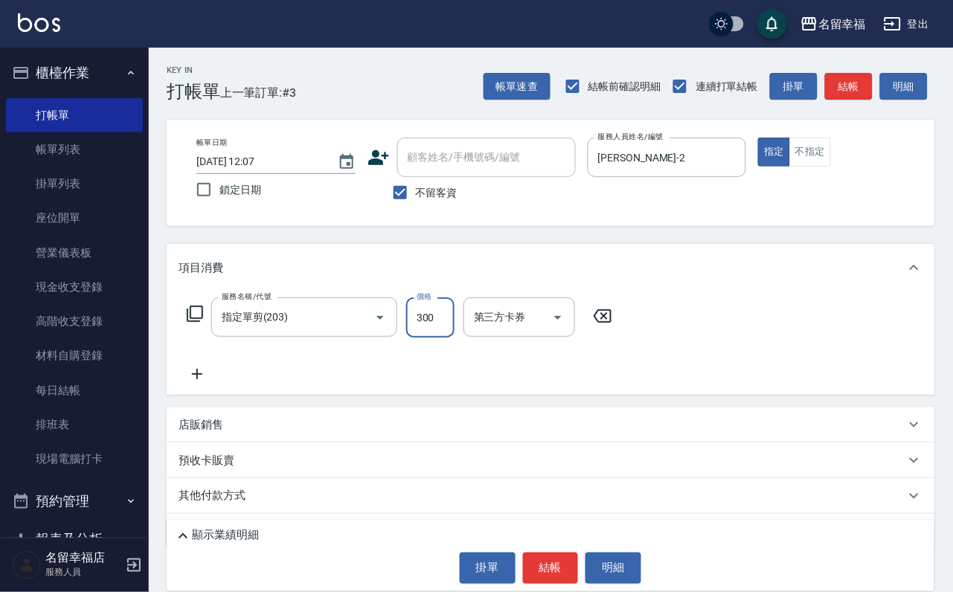
type input "300"
click at [567, 562] on button "結帳" at bounding box center [551, 568] width 56 height 31
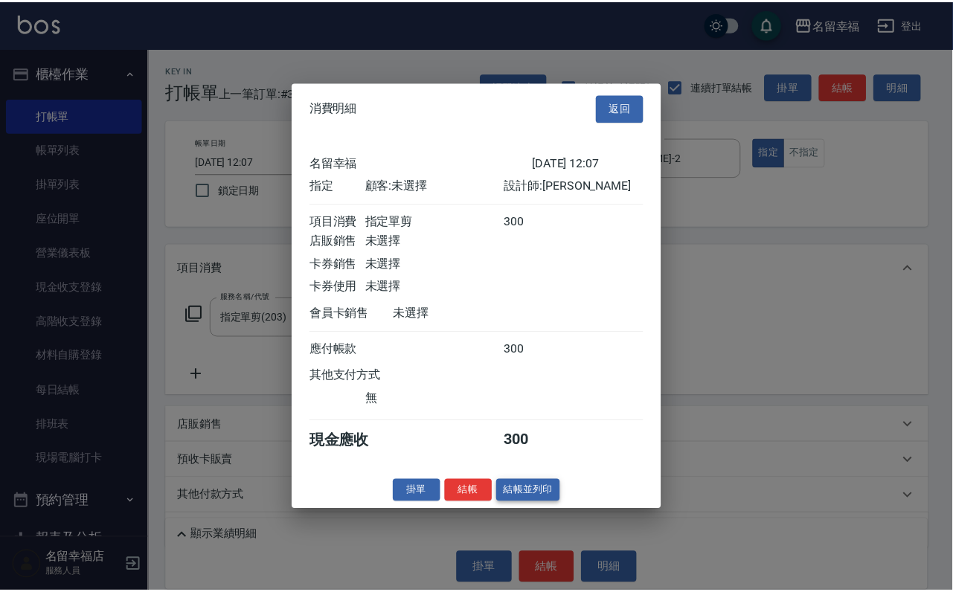
scroll to position [184, 0]
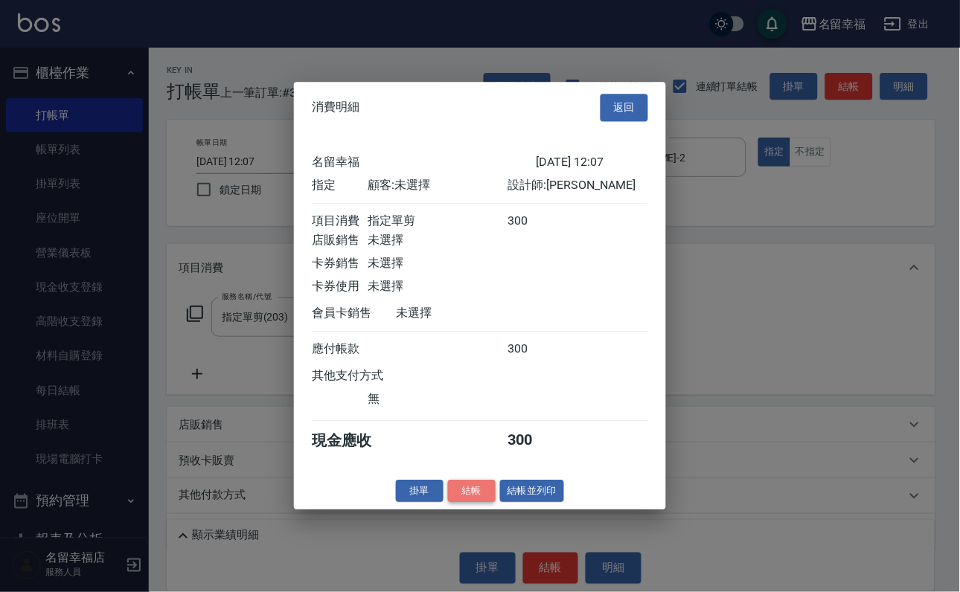
click at [462, 503] on button "結帳" at bounding box center [472, 491] width 48 height 23
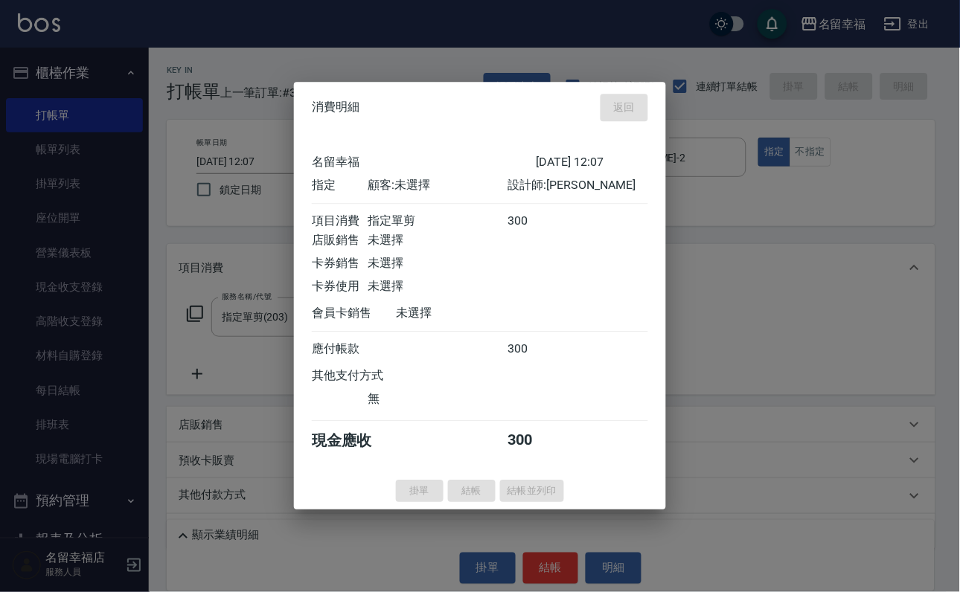
type input "[DATE] 12:17"
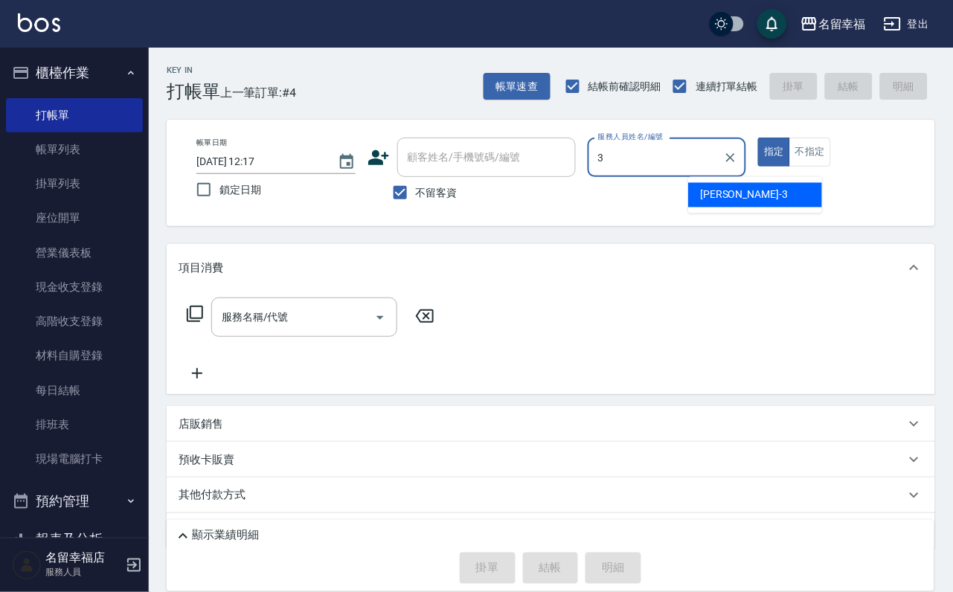
type input "[PERSON_NAME]-3"
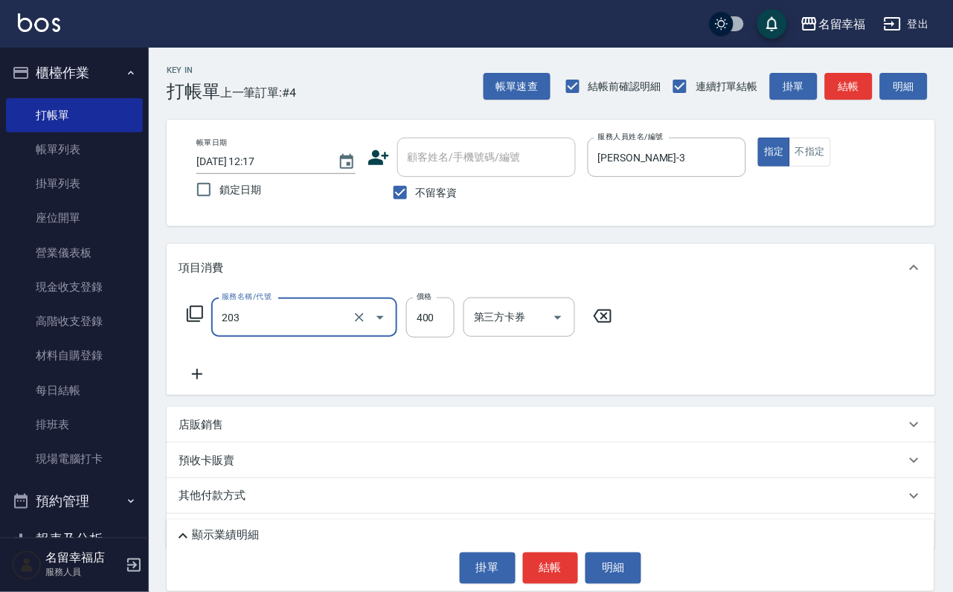
type input "指定單剪(203)"
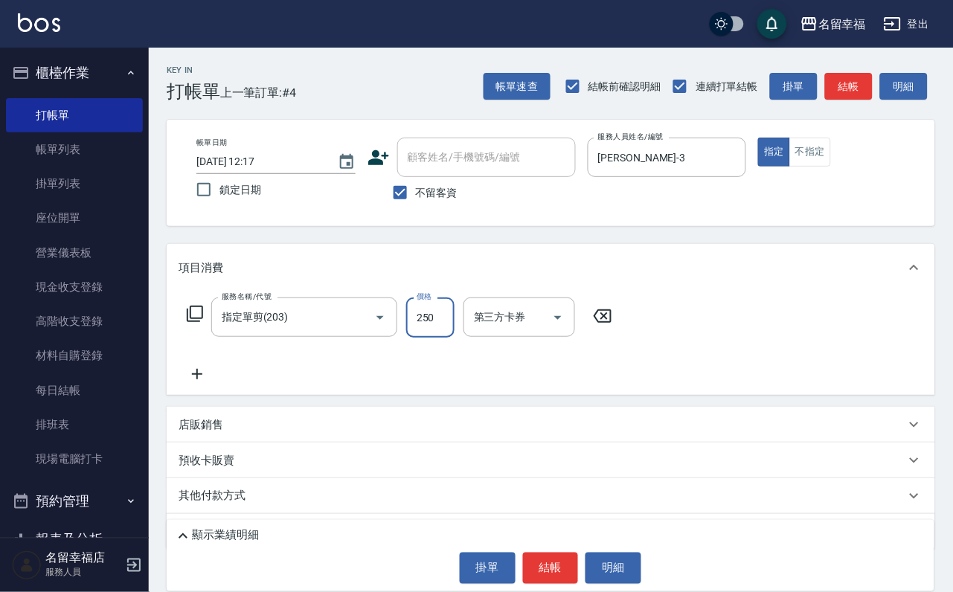
type input "250"
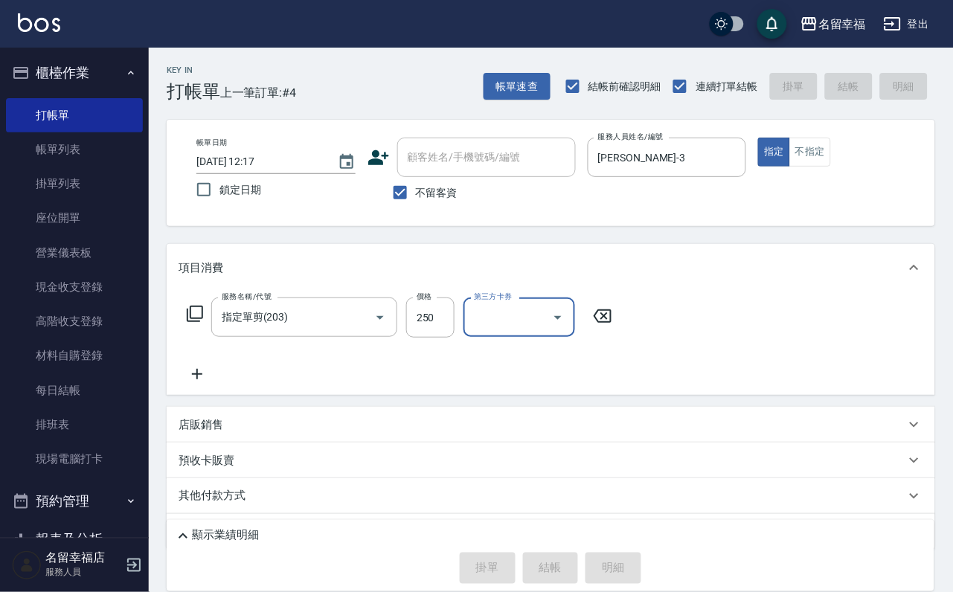
type input "[DATE] 12:29"
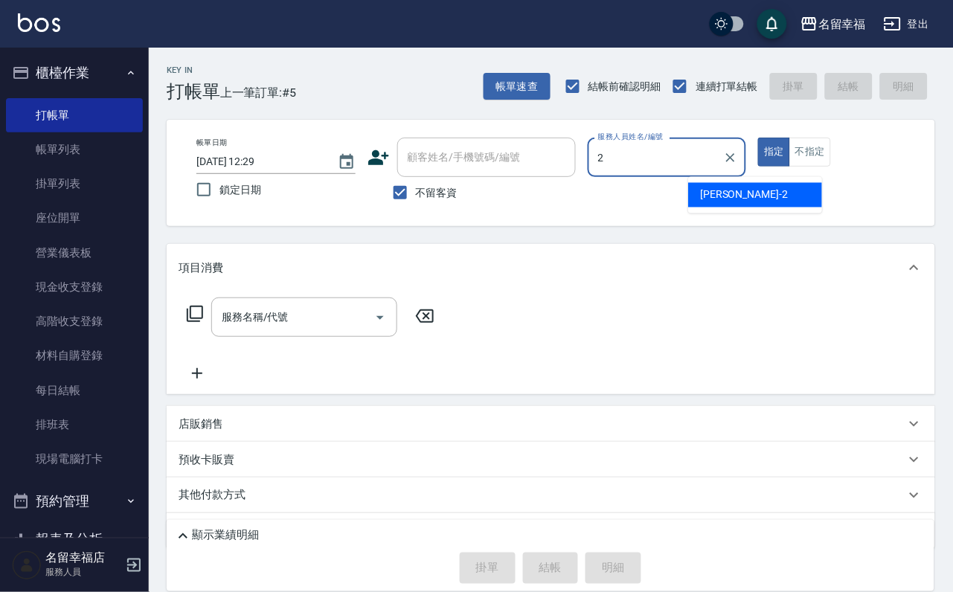
type input "[PERSON_NAME]-2"
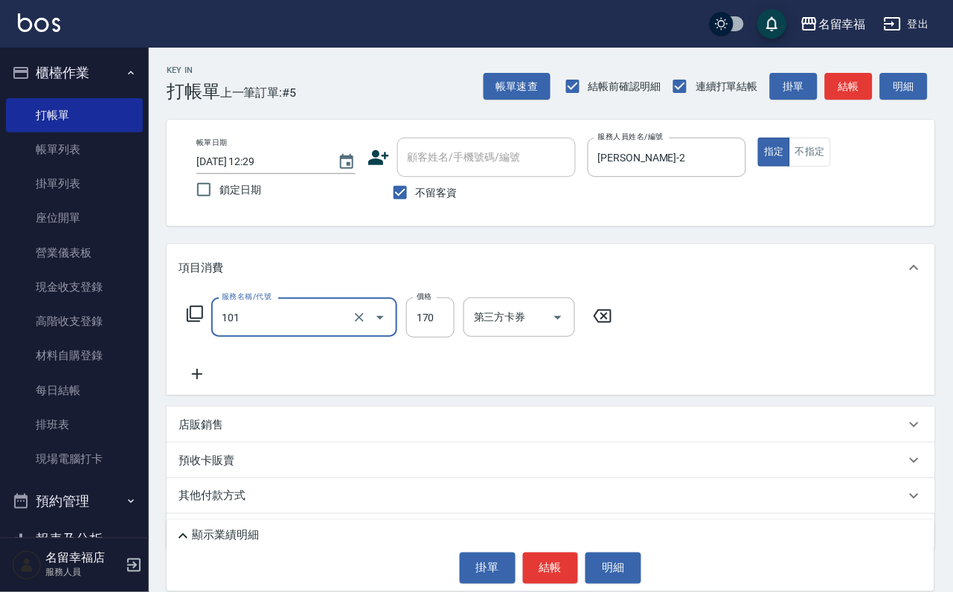
type input "洗髮(101)"
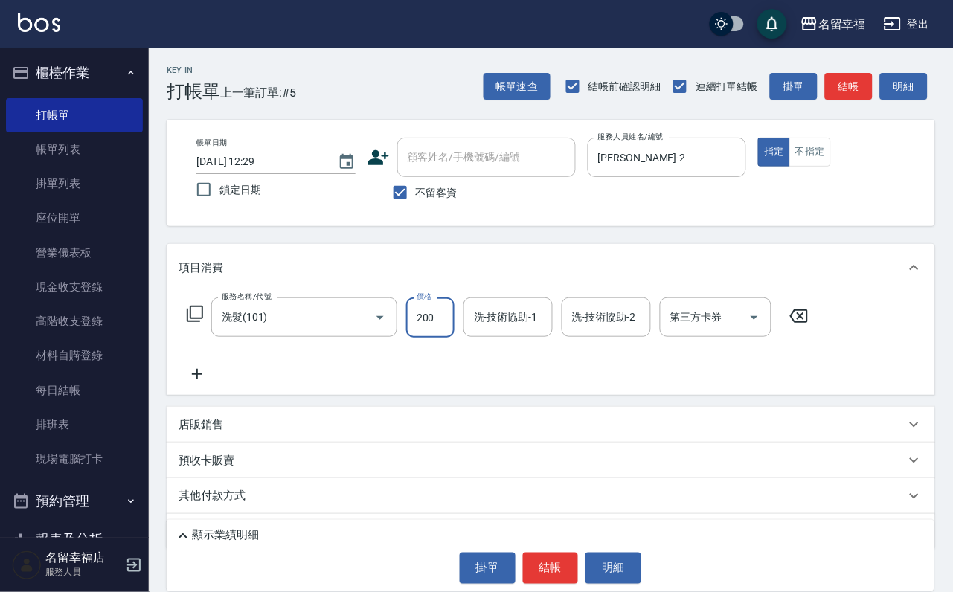
type input "200"
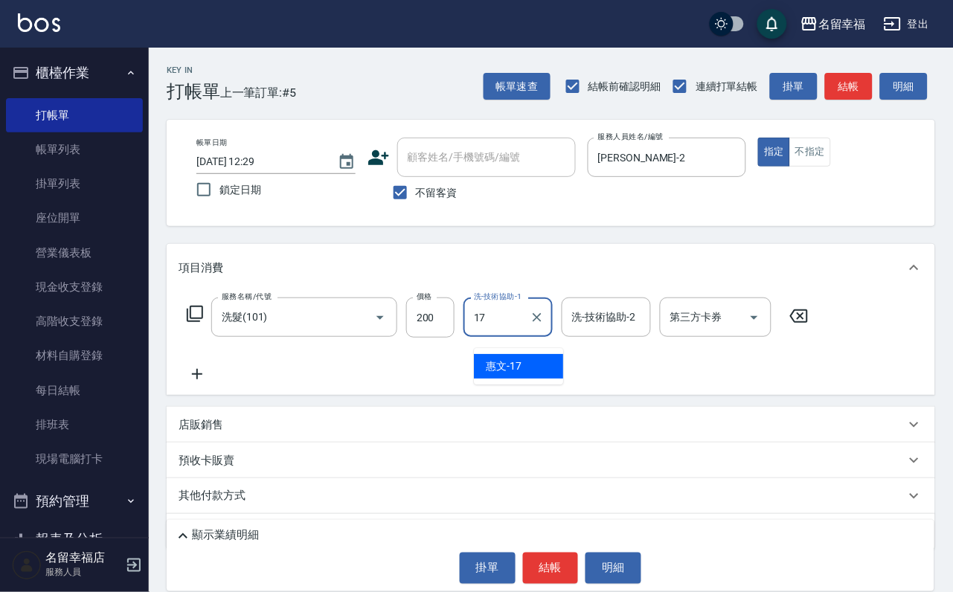
type input "惠文-17"
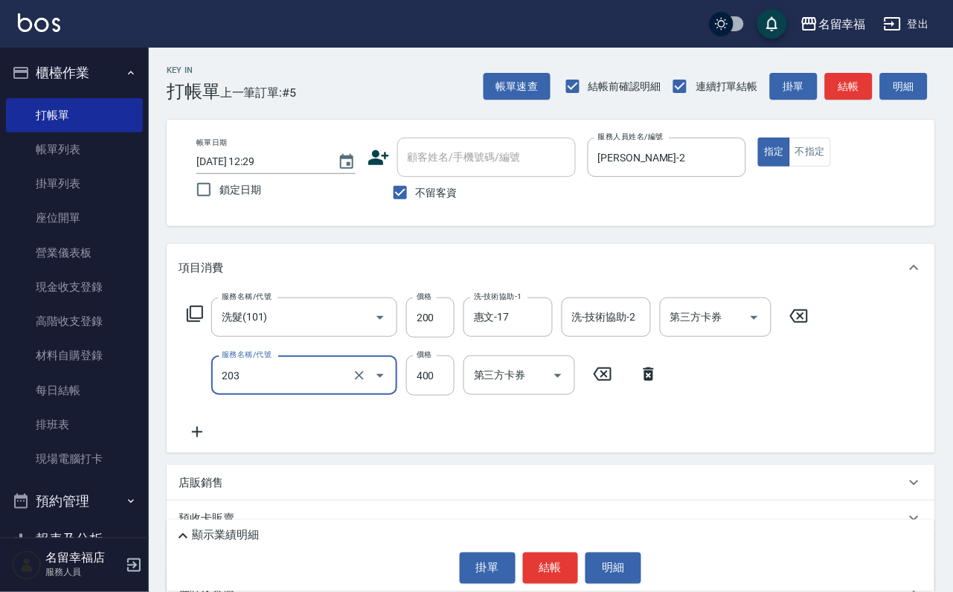
type input "指定單剪(203)"
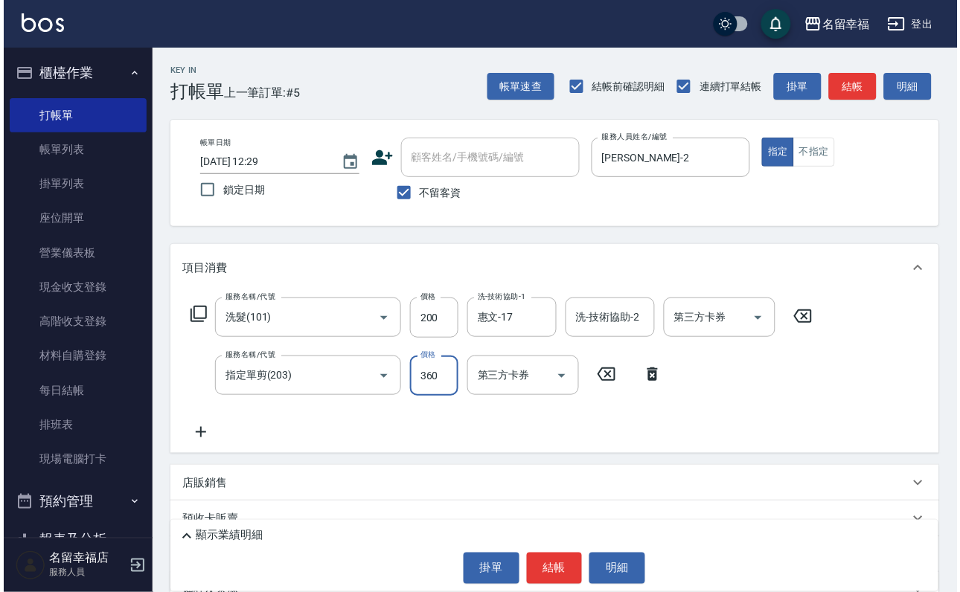
scroll to position [0, 0]
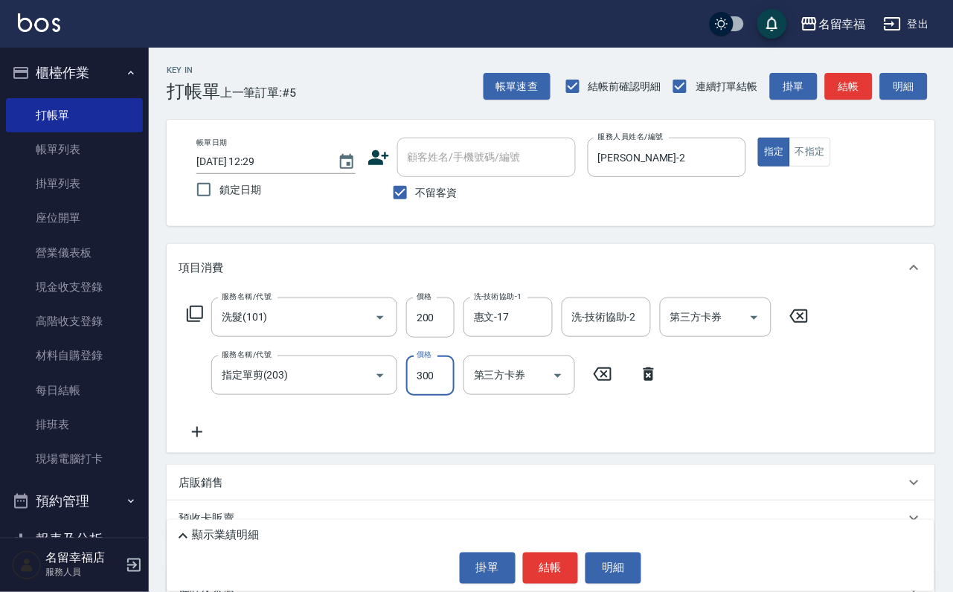
type input "300"
click at [692, 421] on div "服務名稱/代號 洗髮(101) 服務名稱/代號 價格 200 價格 洗-技術協助-1 惠文-17 洗-技術協助-1 洗-技術協助-2 洗-技術協助-2 第三方…" at bounding box center [498, 370] width 639 height 144
drag, startPoint x: 547, startPoint y: 560, endPoint x: 550, endPoint y: 534, distance: 26.2
click at [548, 558] on button "結帳" at bounding box center [551, 568] width 56 height 31
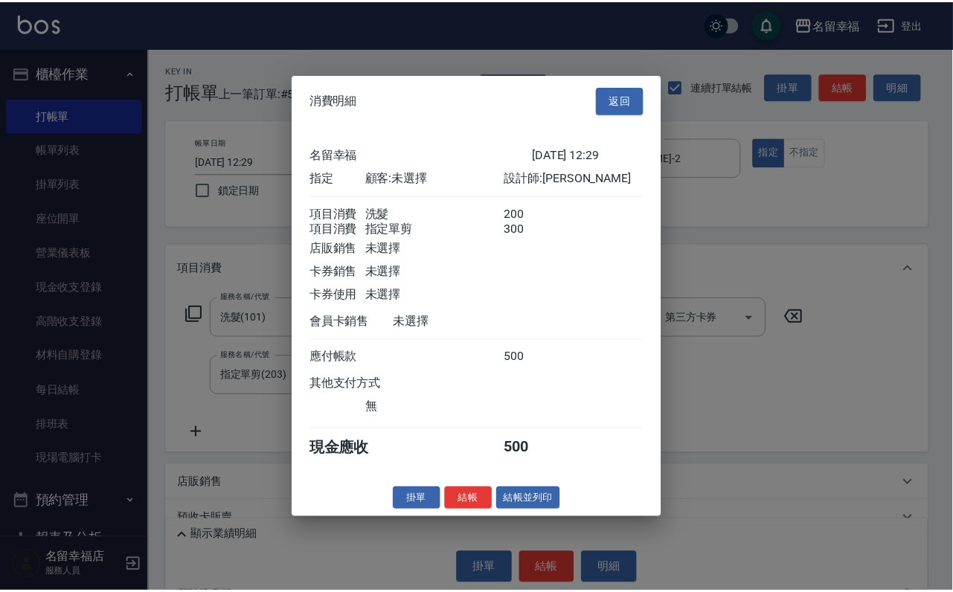
scroll to position [240, 0]
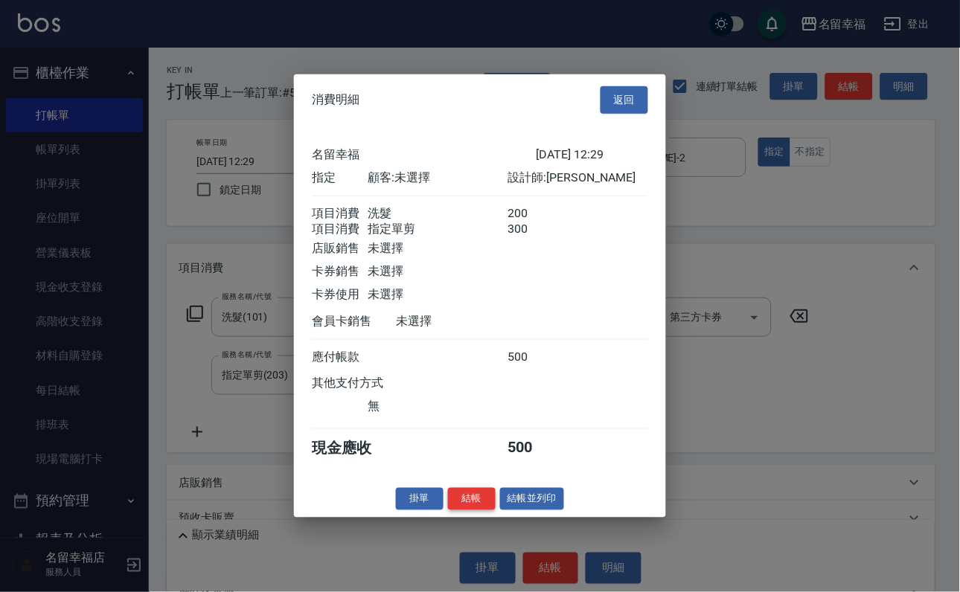
click at [464, 511] on button "結帳" at bounding box center [472, 498] width 48 height 23
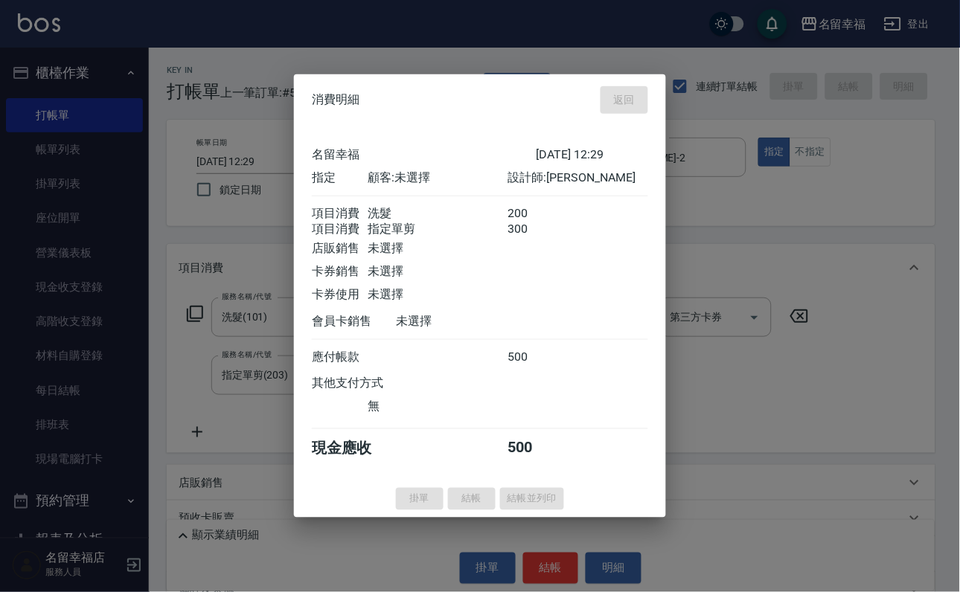
type input "[DATE] 12:43"
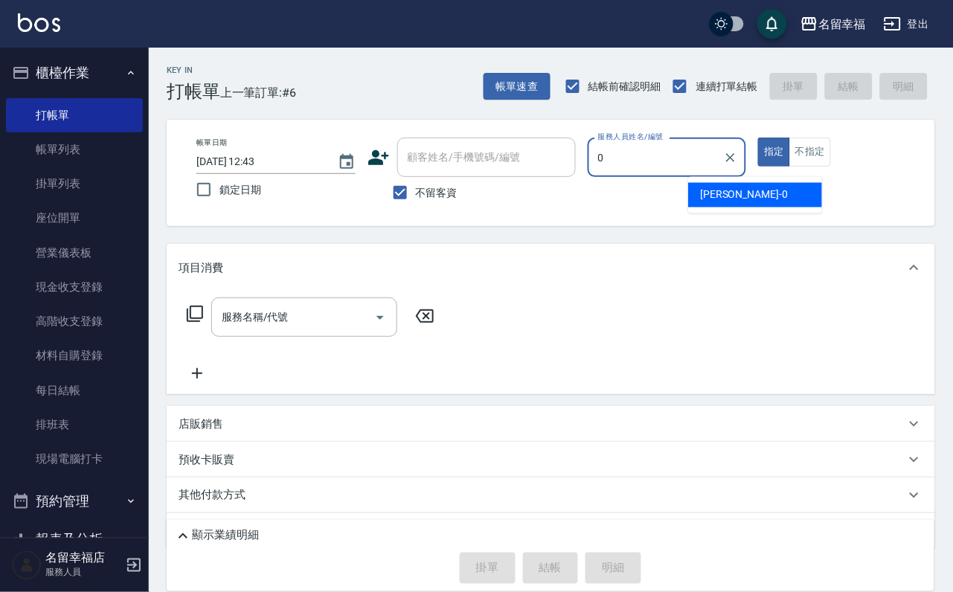
type input "小靜-0"
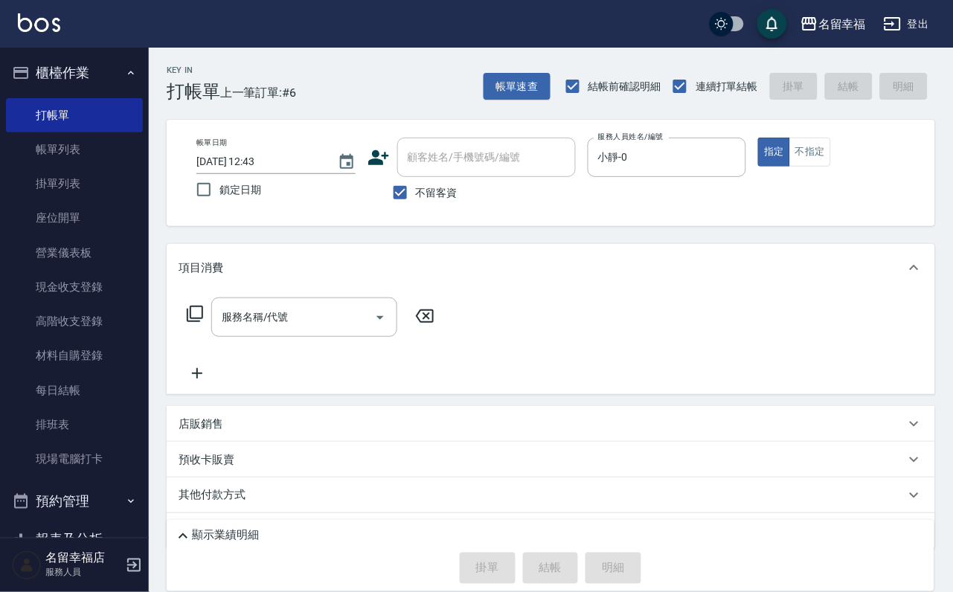
click at [196, 323] on icon at bounding box center [195, 314] width 18 height 18
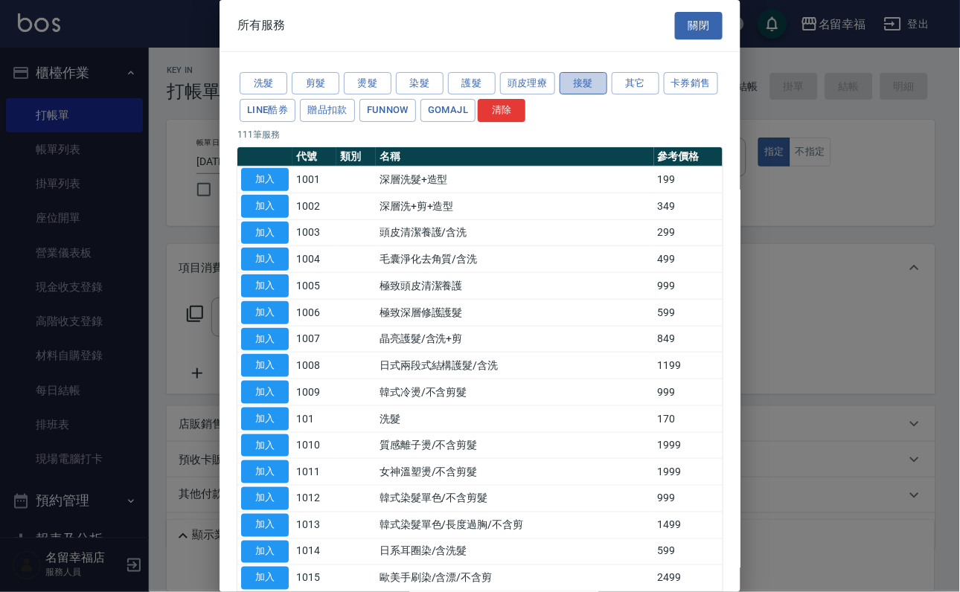
click at [597, 89] on button "接髮" at bounding box center [584, 83] width 48 height 23
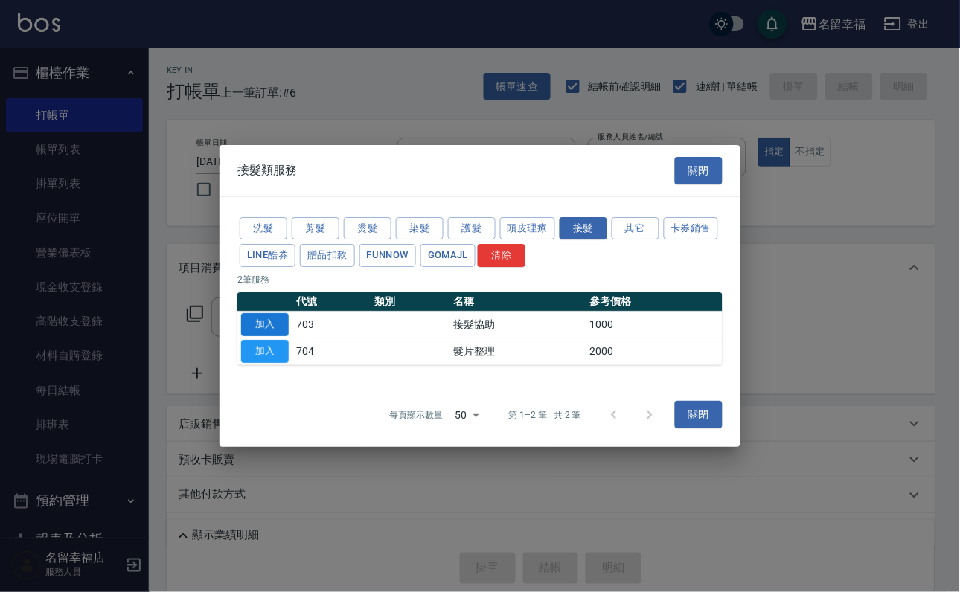
click at [271, 330] on button "加入" at bounding box center [265, 324] width 48 height 23
type input "接髮協助(703)"
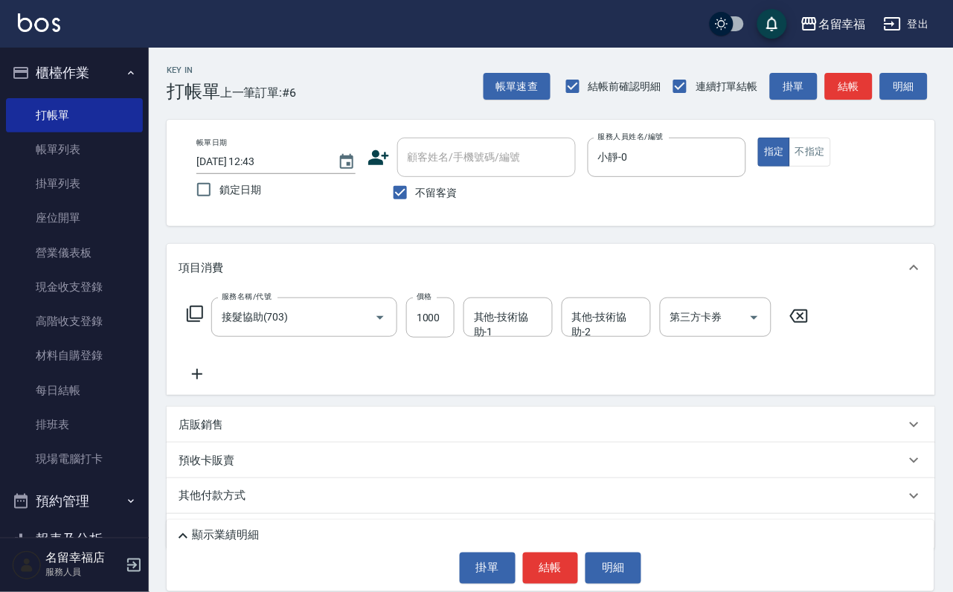
click at [204, 323] on icon at bounding box center [195, 314] width 18 height 18
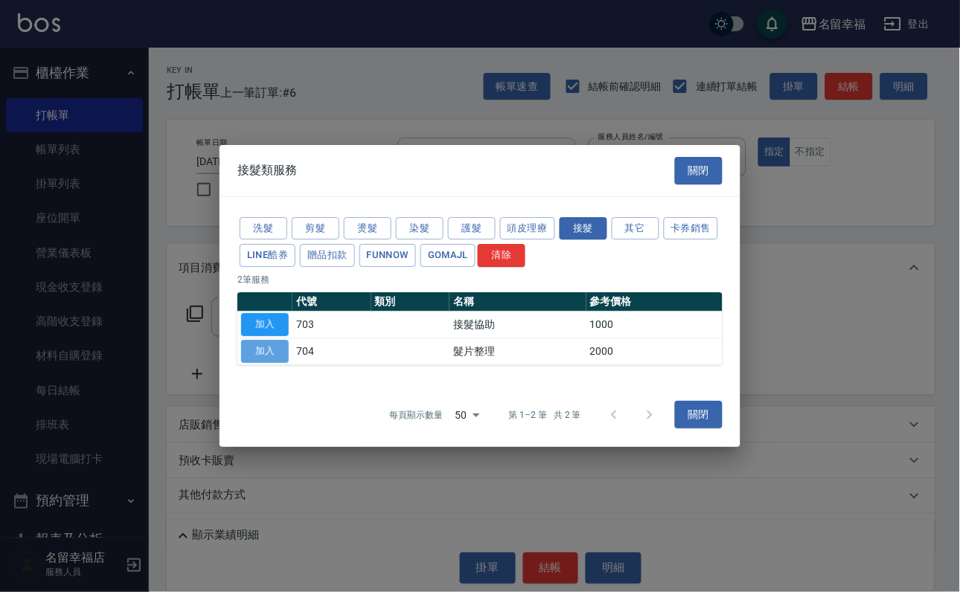
click at [279, 363] on button "加入" at bounding box center [265, 351] width 48 height 23
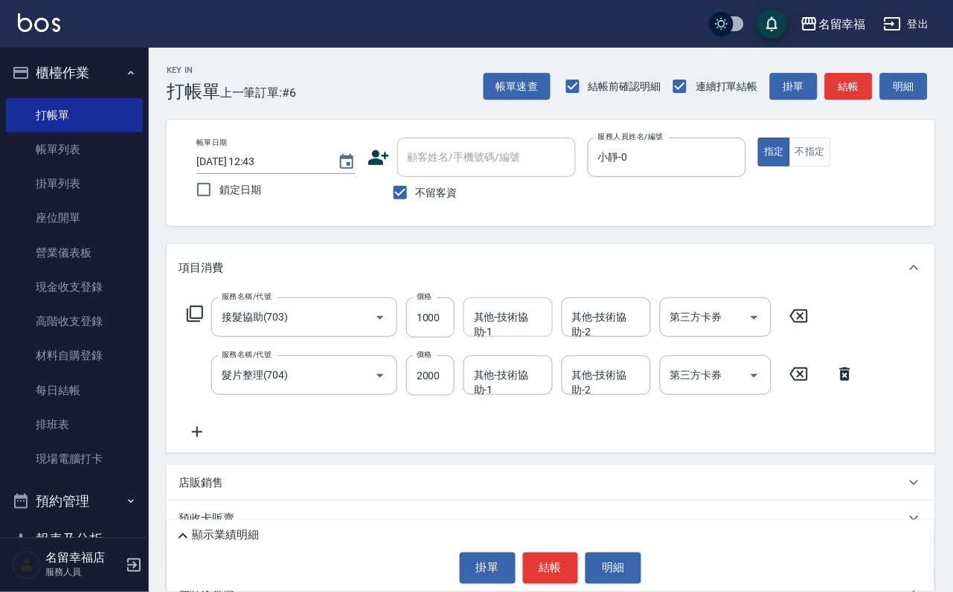
click at [510, 337] on div "其他-技術協助-1 其他-技術協助-1" at bounding box center [508, 317] width 89 height 39
type input "小靜-0"
click at [510, 383] on div "其他-技術協助-1 其他-技術協助-1" at bounding box center [508, 375] width 89 height 39
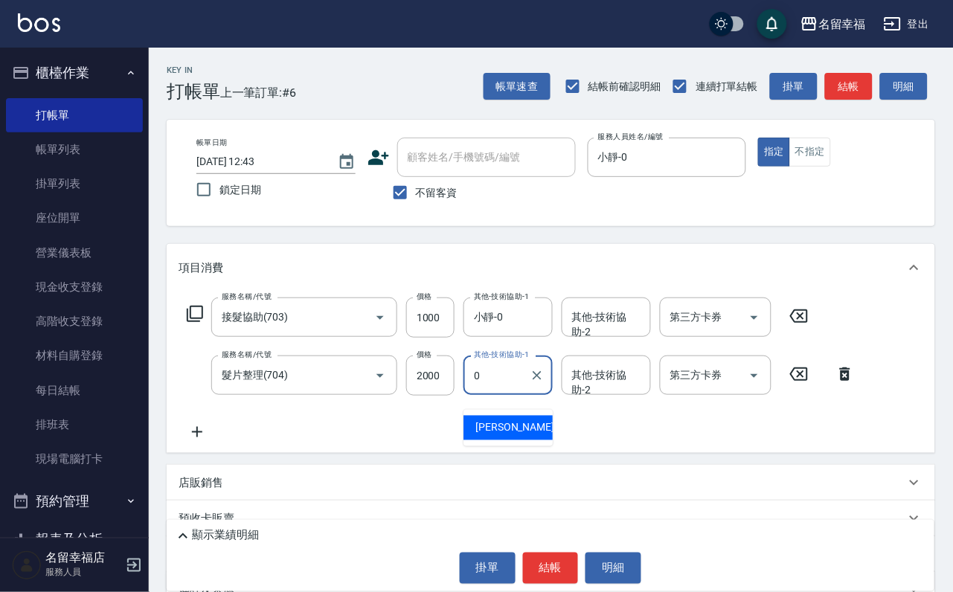
type input "小靜-0"
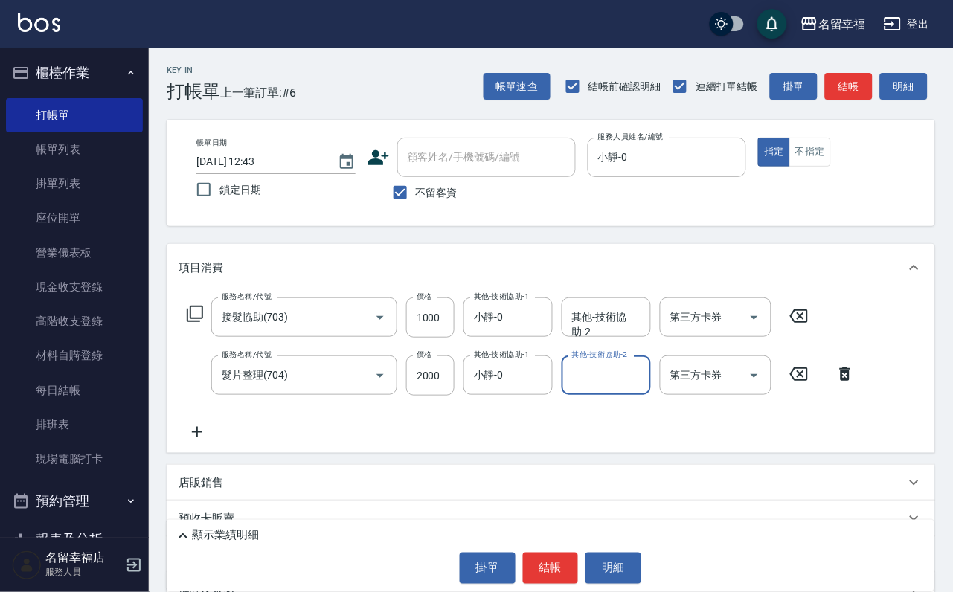
click at [197, 323] on icon at bounding box center [195, 314] width 18 height 18
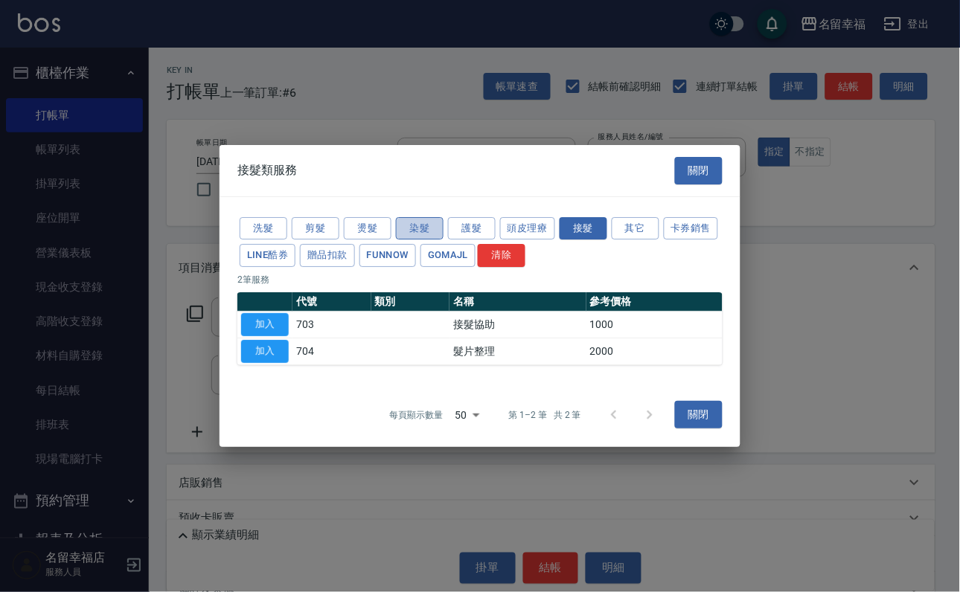
click at [425, 217] on button "染髮" at bounding box center [420, 228] width 48 height 23
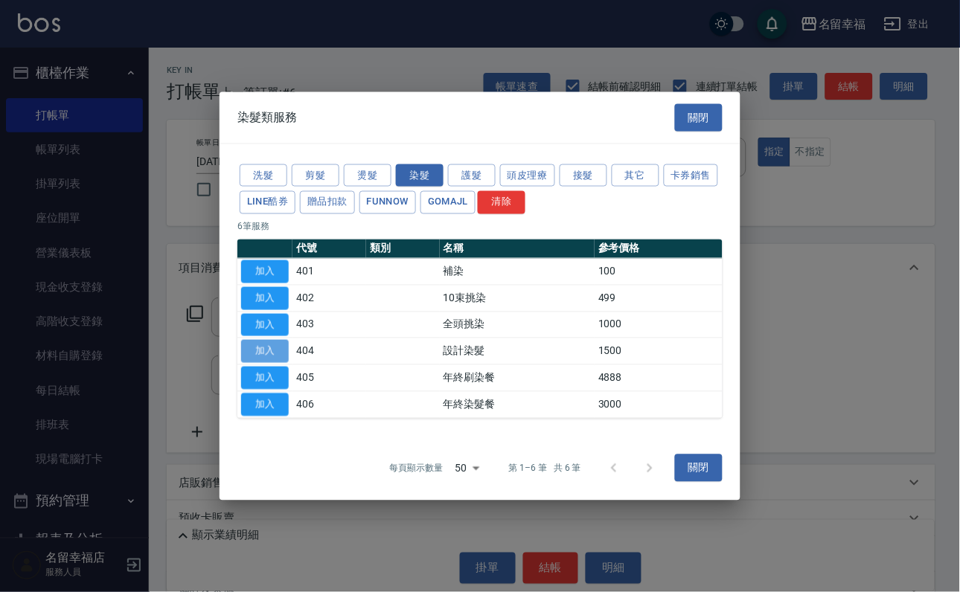
click at [269, 363] on button "加入" at bounding box center [265, 351] width 48 height 23
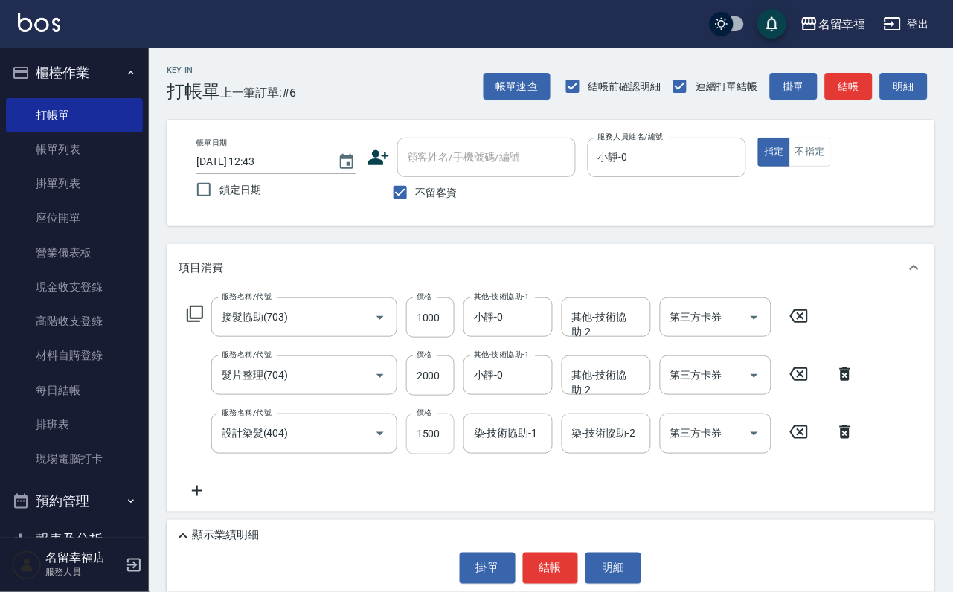
click at [443, 442] on input "1500" at bounding box center [430, 434] width 48 height 40
type input "1776"
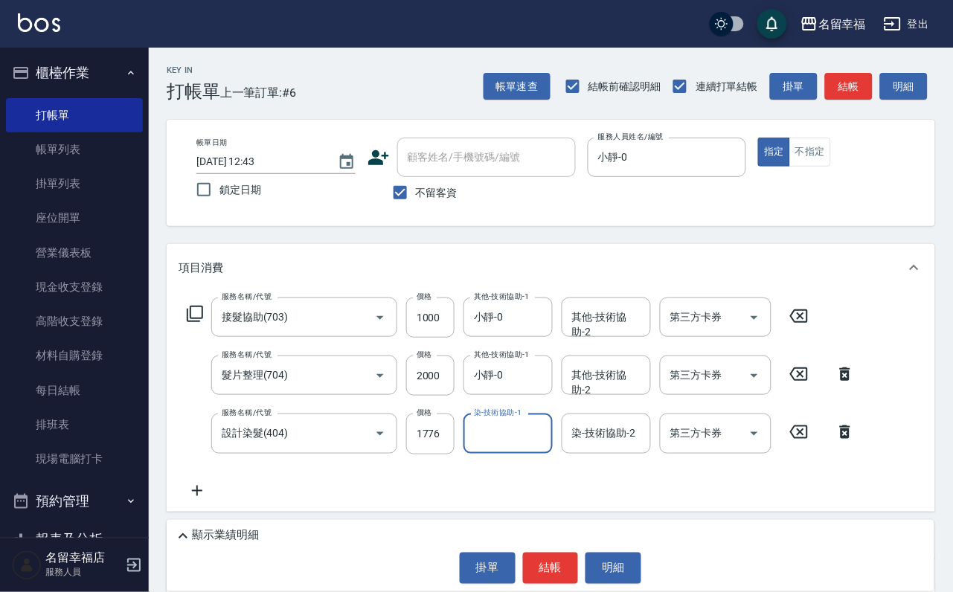
scroll to position [0, 0]
type input "小靜-0"
click at [201, 323] on icon at bounding box center [195, 314] width 18 height 18
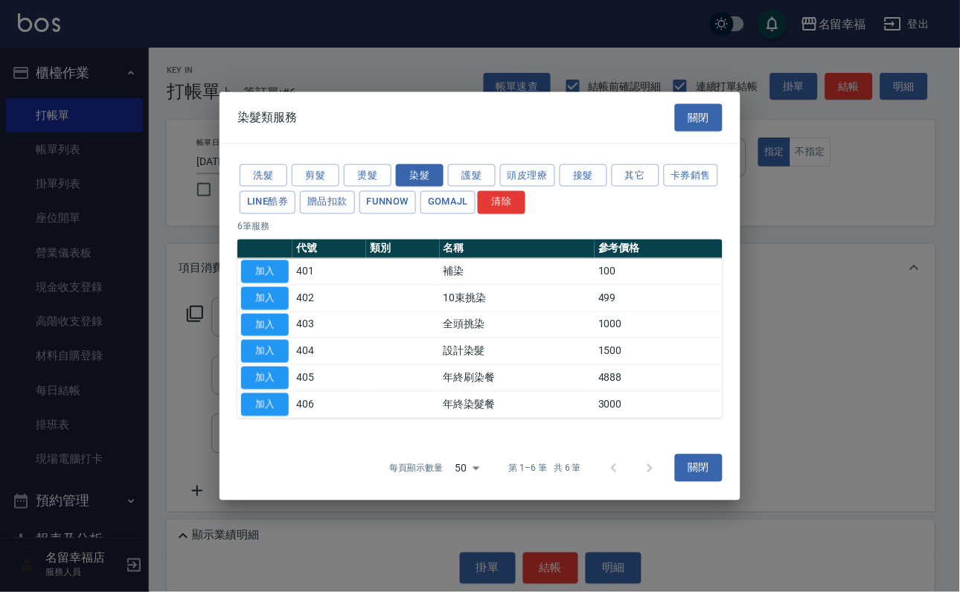
click at [717, 104] on button "關閉" at bounding box center [699, 118] width 48 height 28
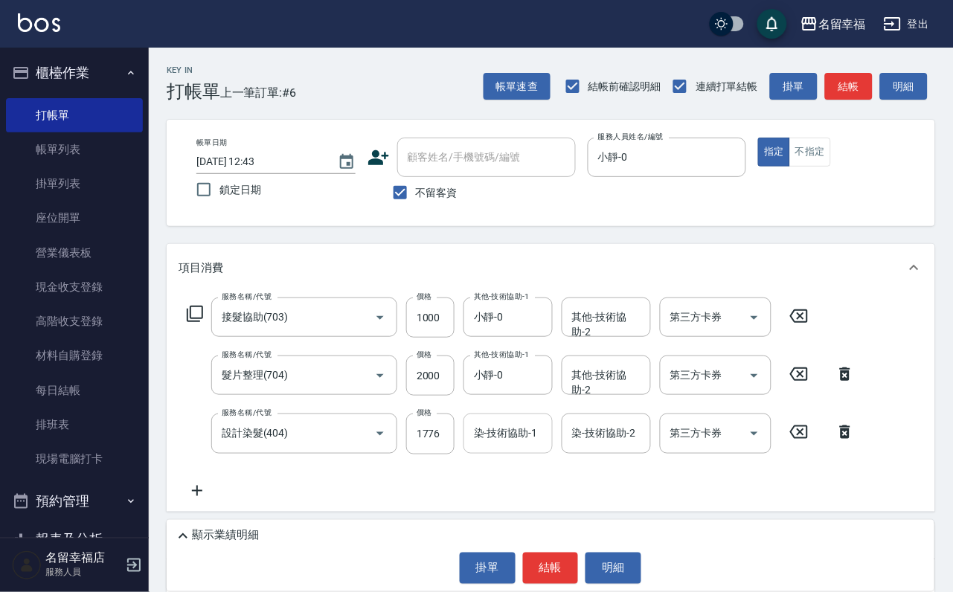
click at [502, 447] on input "染-技術協助-1" at bounding box center [508, 433] width 76 height 26
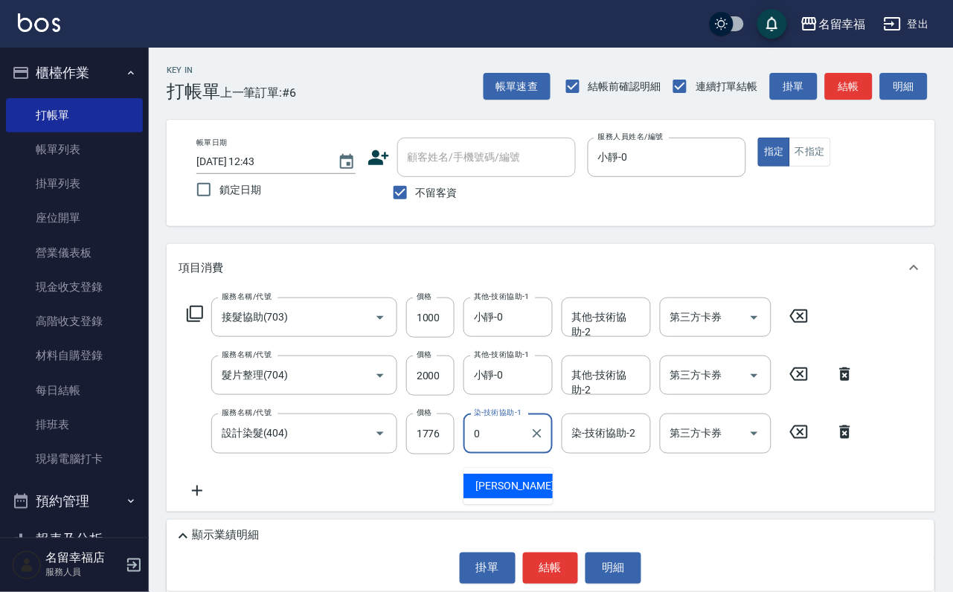
type input "小靜-0"
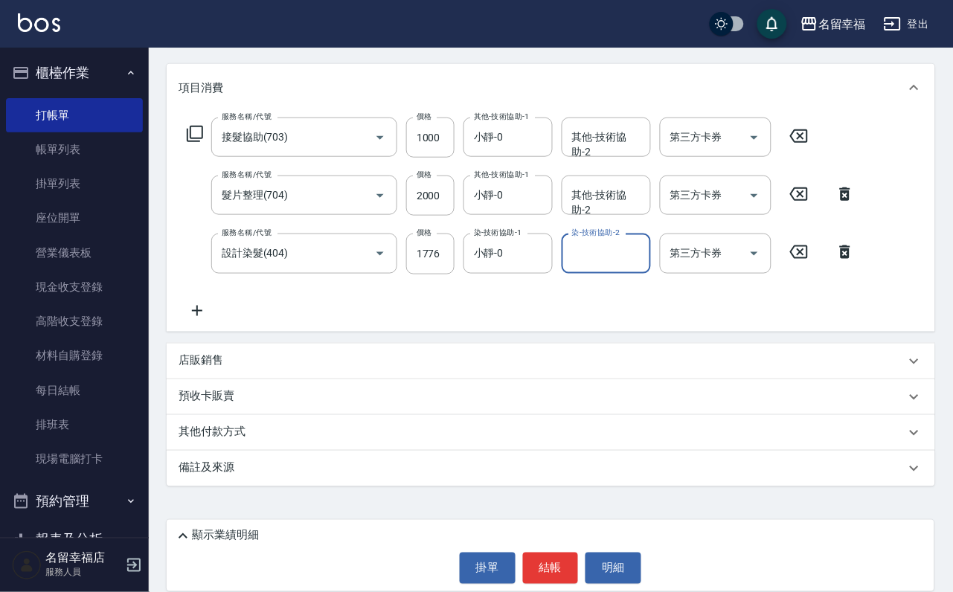
scroll to position [205, 0]
click at [223, 356] on p "店販銷售" at bounding box center [201, 362] width 45 height 16
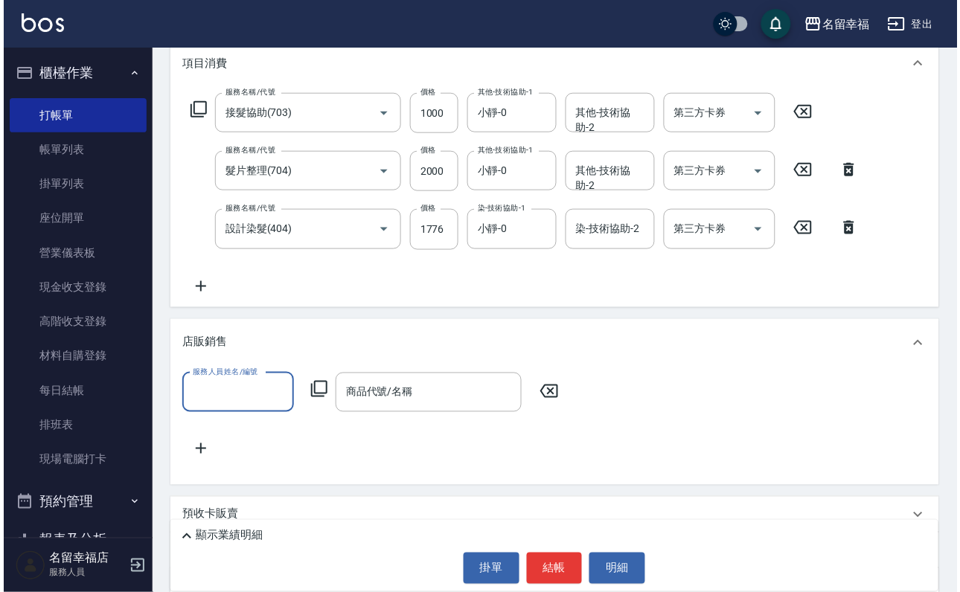
scroll to position [0, 0]
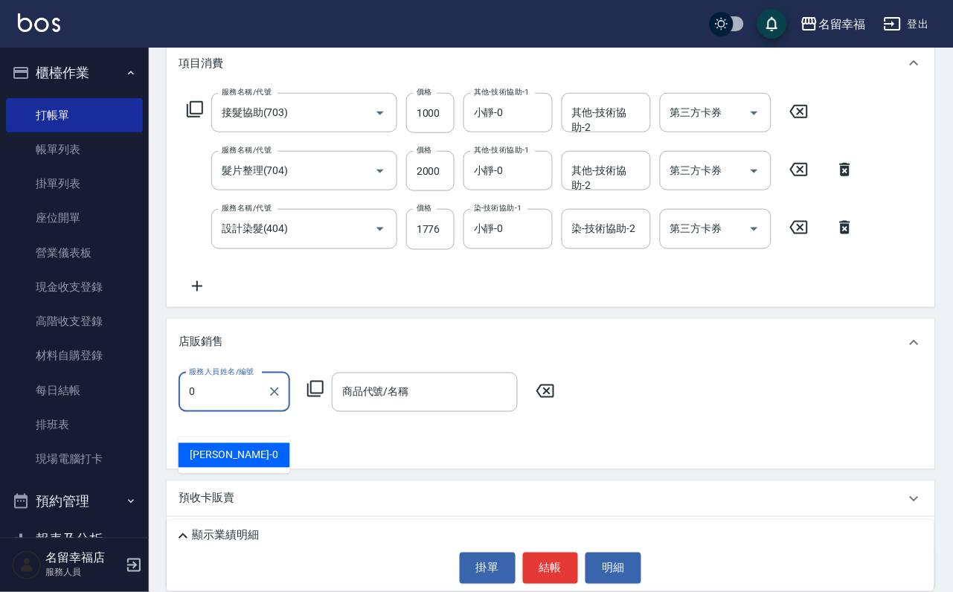
type input "小靜-0"
click at [322, 398] on icon at bounding box center [316, 389] width 18 height 18
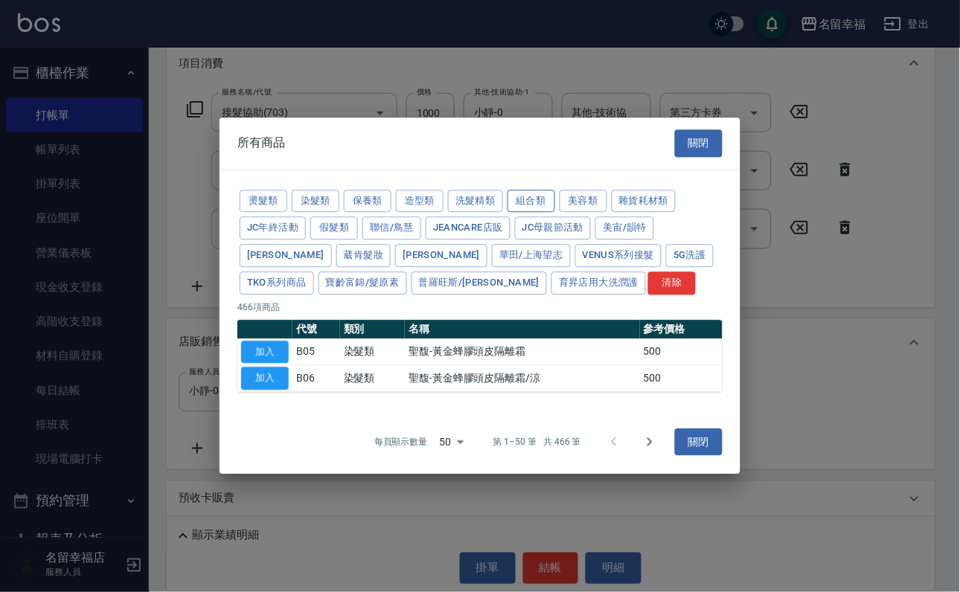
click at [555, 190] on button "組合類" at bounding box center [532, 201] width 48 height 23
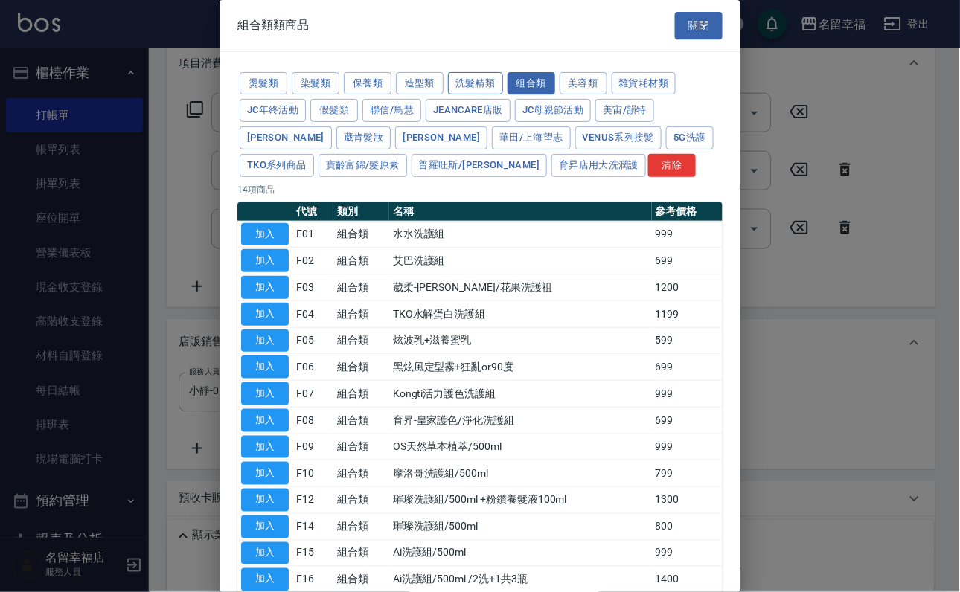
click at [503, 92] on button "洗髮精類" at bounding box center [475, 83] width 55 height 23
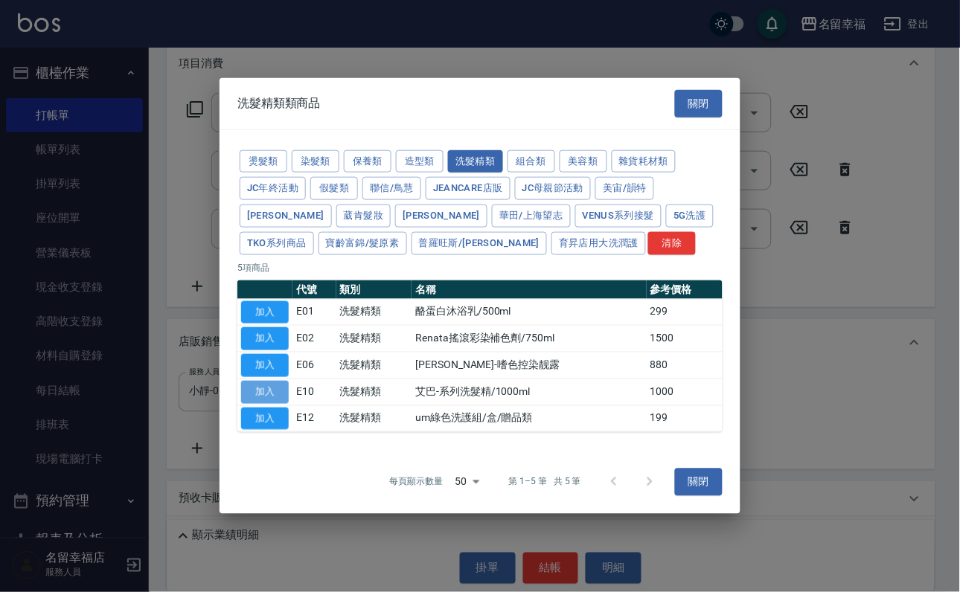
click at [261, 404] on button "加入" at bounding box center [265, 392] width 48 height 23
type input "艾巴-系列洗髮精/1000ml"
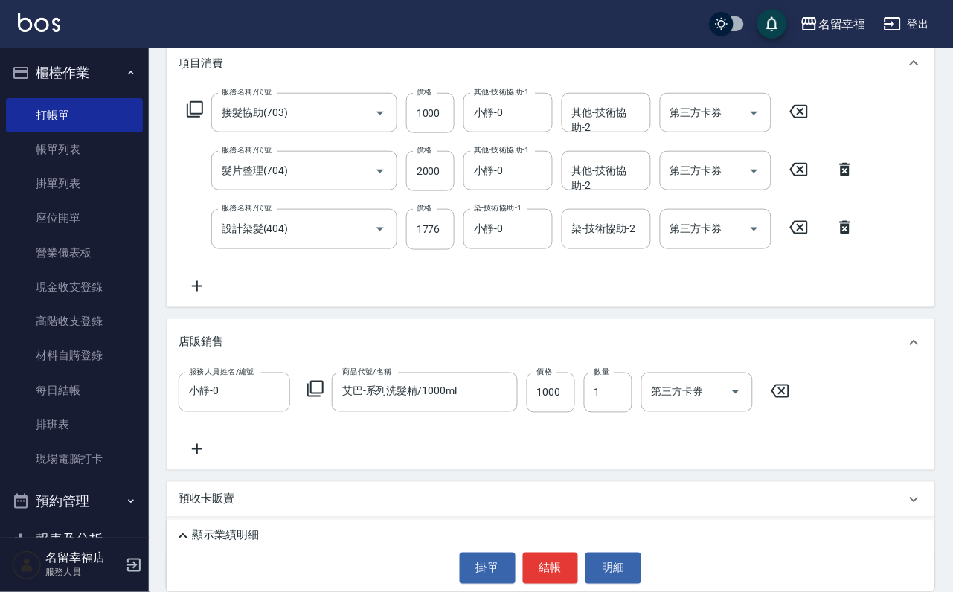
click at [255, 528] on p "顯示業績明細" at bounding box center [225, 536] width 67 height 16
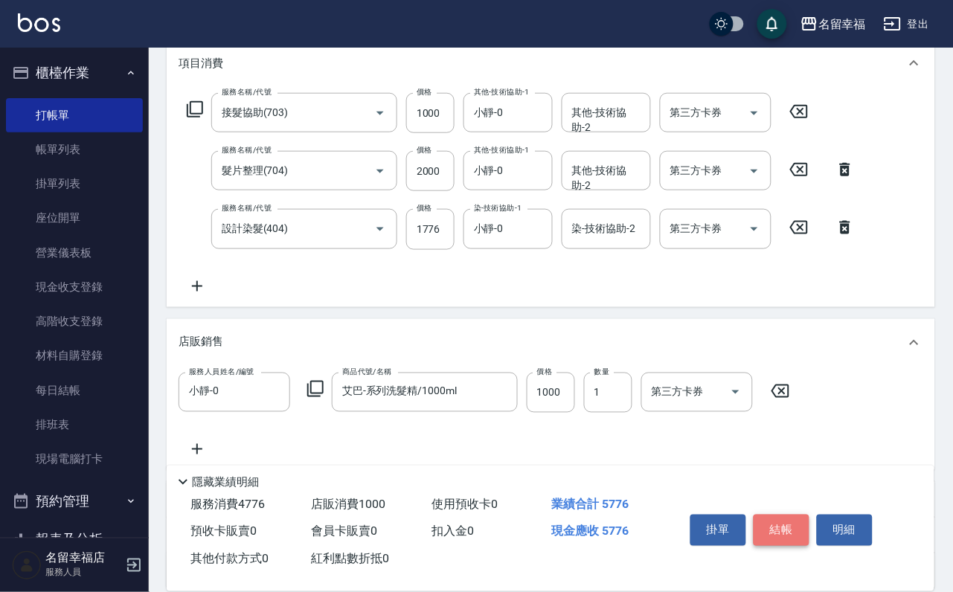
click at [806, 515] on button "結帳" at bounding box center [782, 530] width 56 height 31
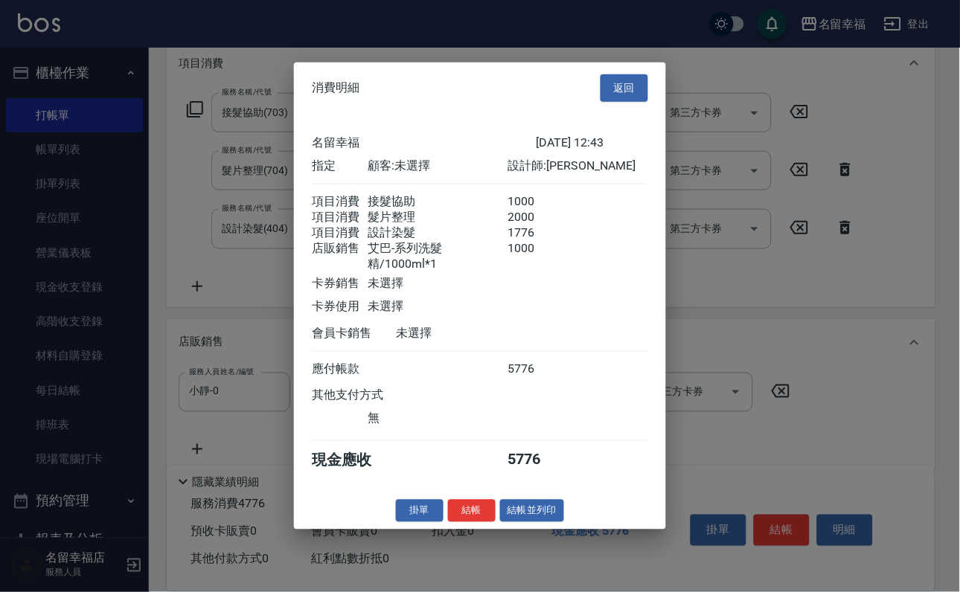
scroll to position [287, 0]
click at [449, 522] on button "結帳" at bounding box center [472, 510] width 48 height 23
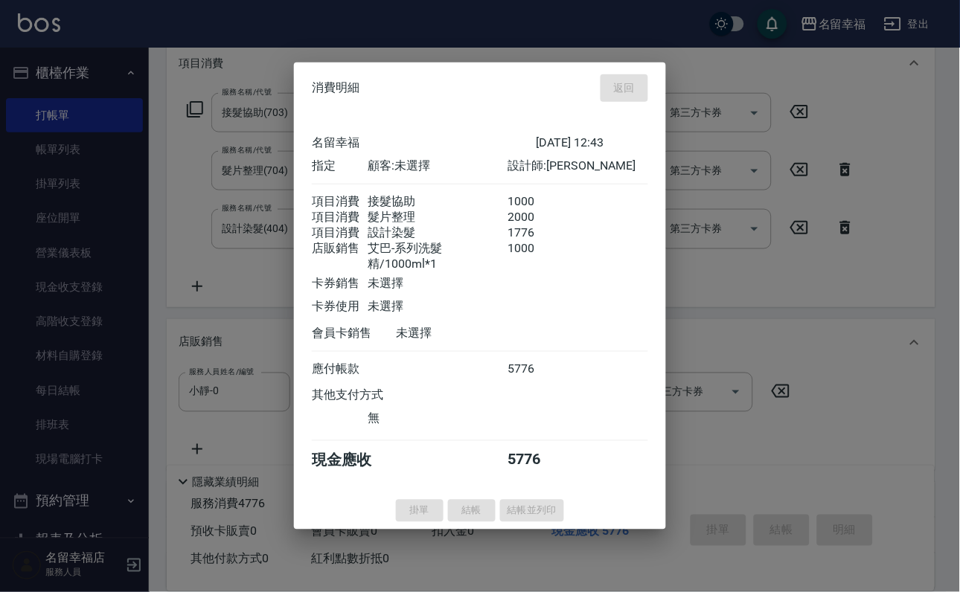
type input "[DATE] 12:49"
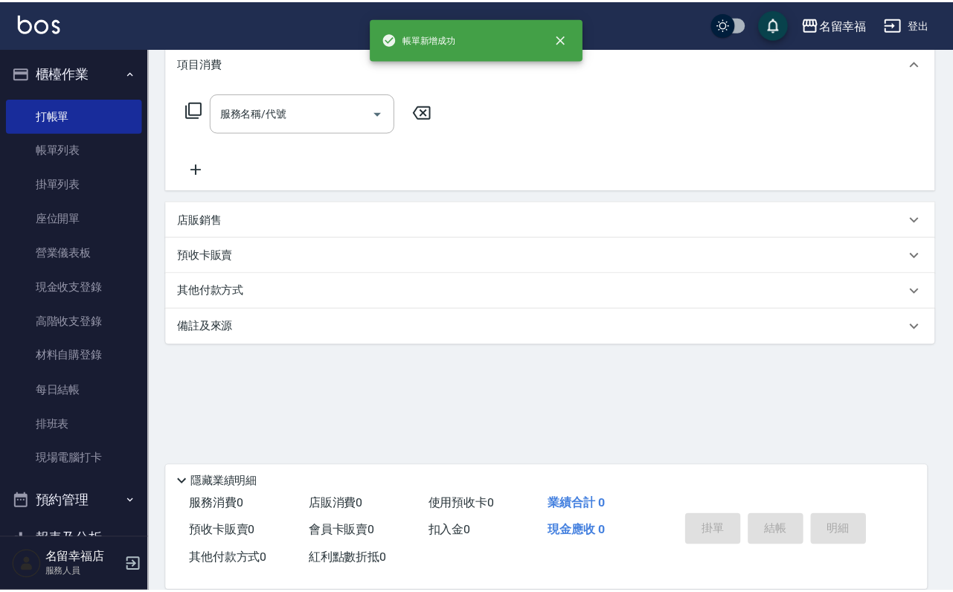
scroll to position [0, 0]
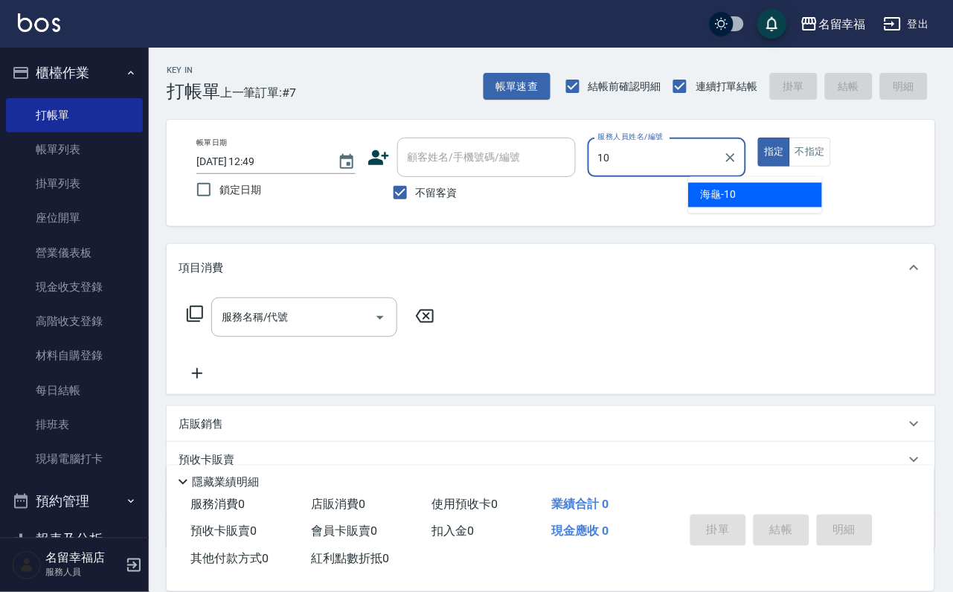
type input "海龜-10"
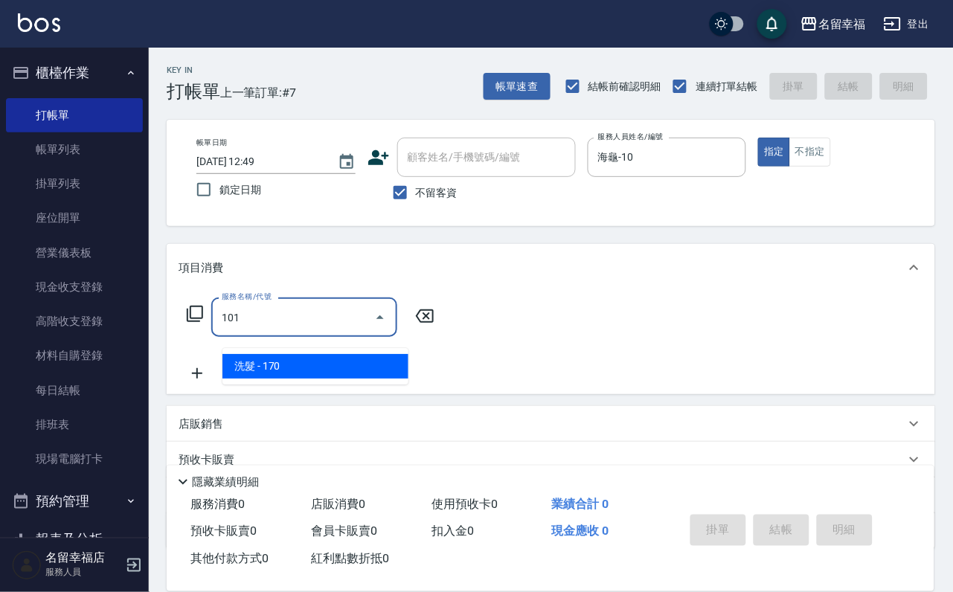
type input "洗髮(101)"
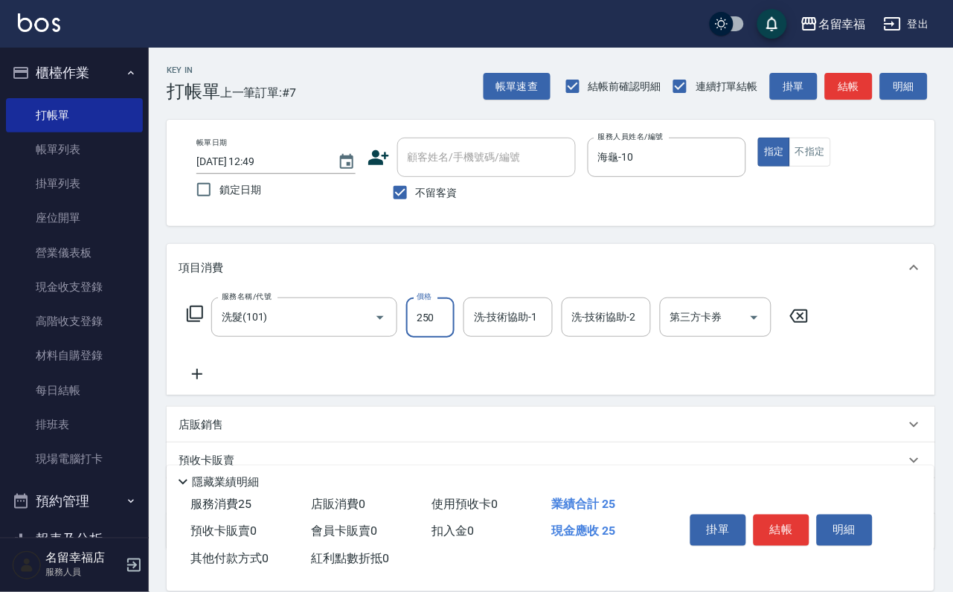
type input "250"
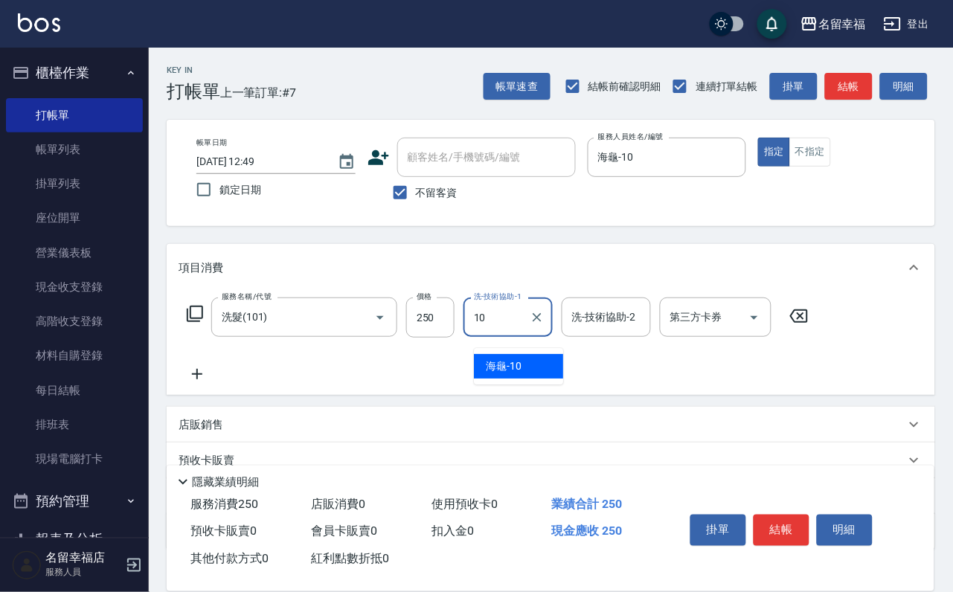
type input "10."
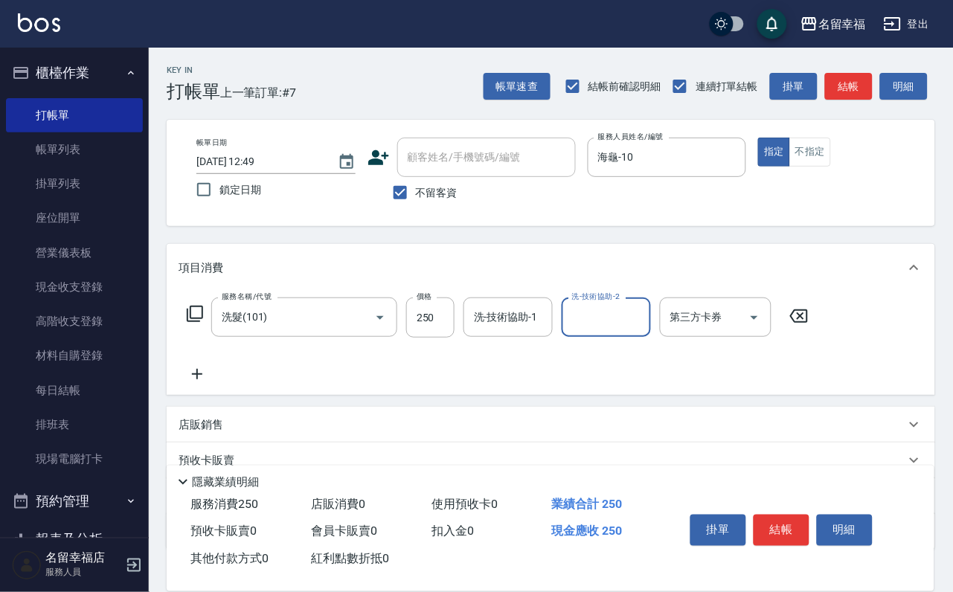
click at [182, 473] on icon at bounding box center [183, 482] width 18 height 18
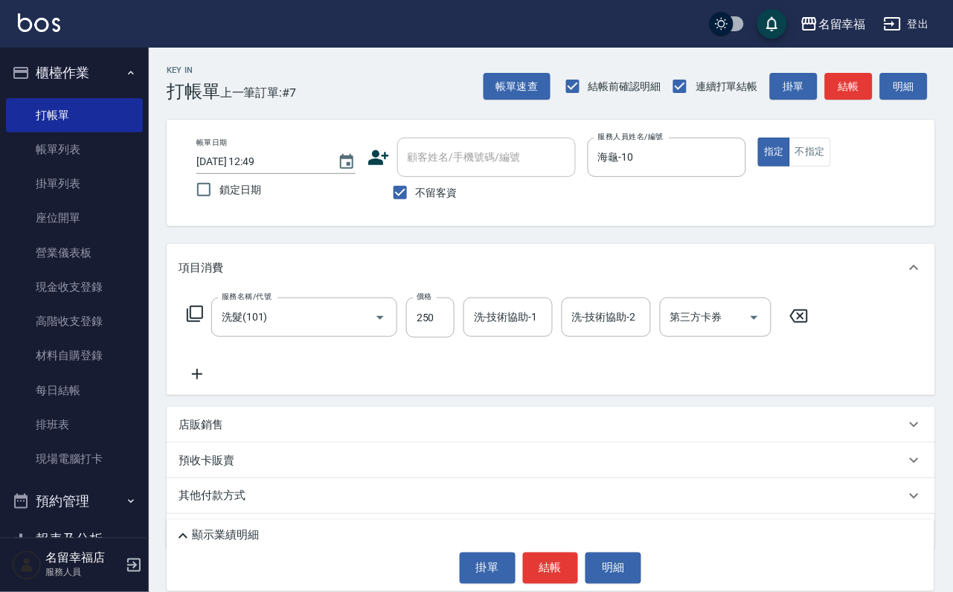
click at [528, 330] on input "洗-技術協助-1" at bounding box center [508, 317] width 76 height 26
type input "海龜-10"
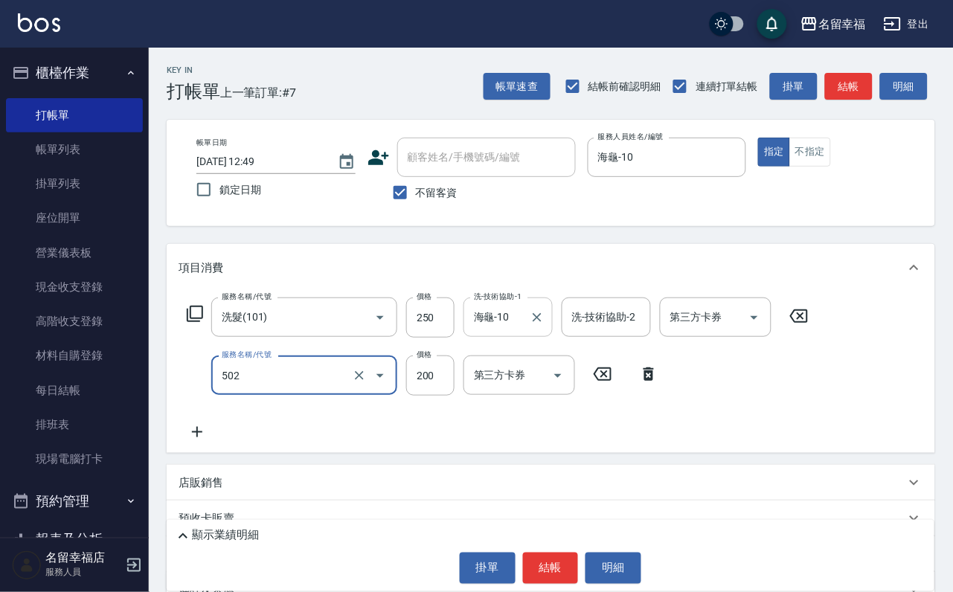
type input "自備護髮(502)"
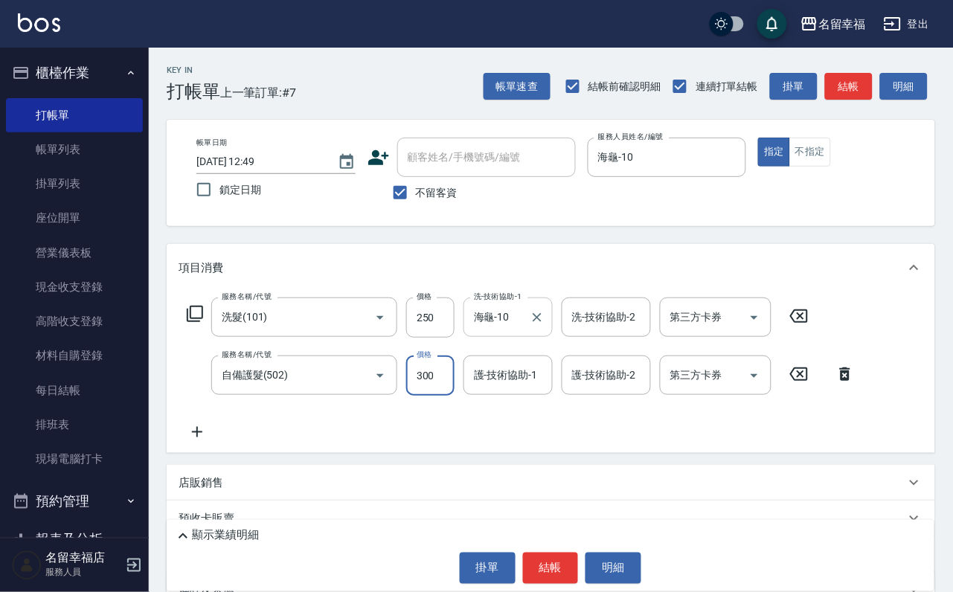
type input "300"
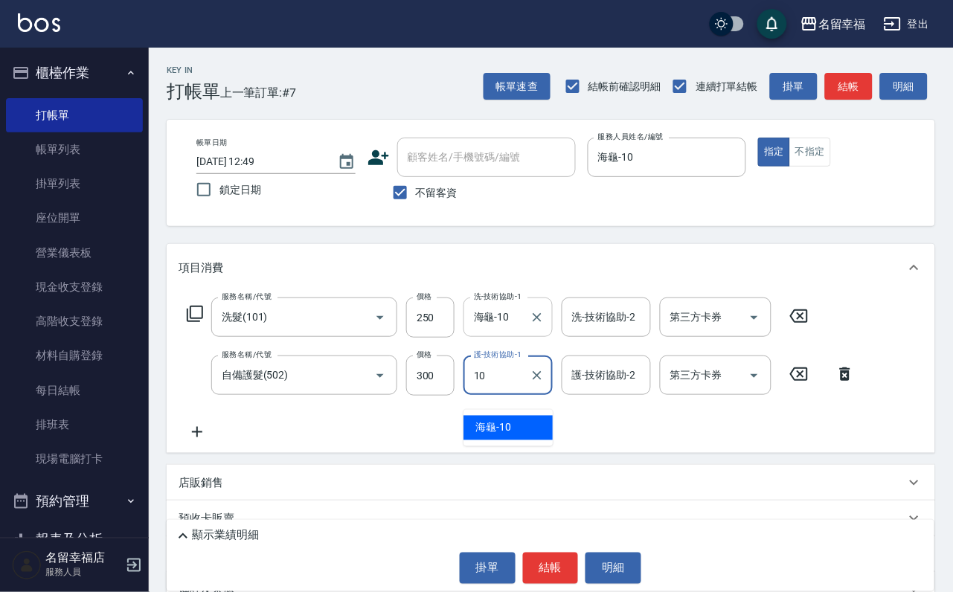
type input "海龜-10"
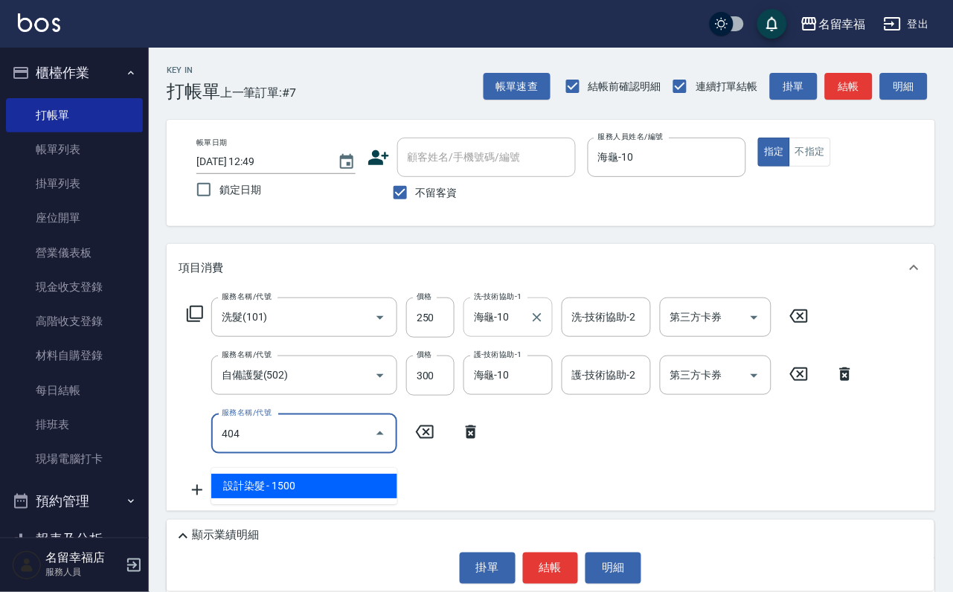
type input "設計染髮(404)"
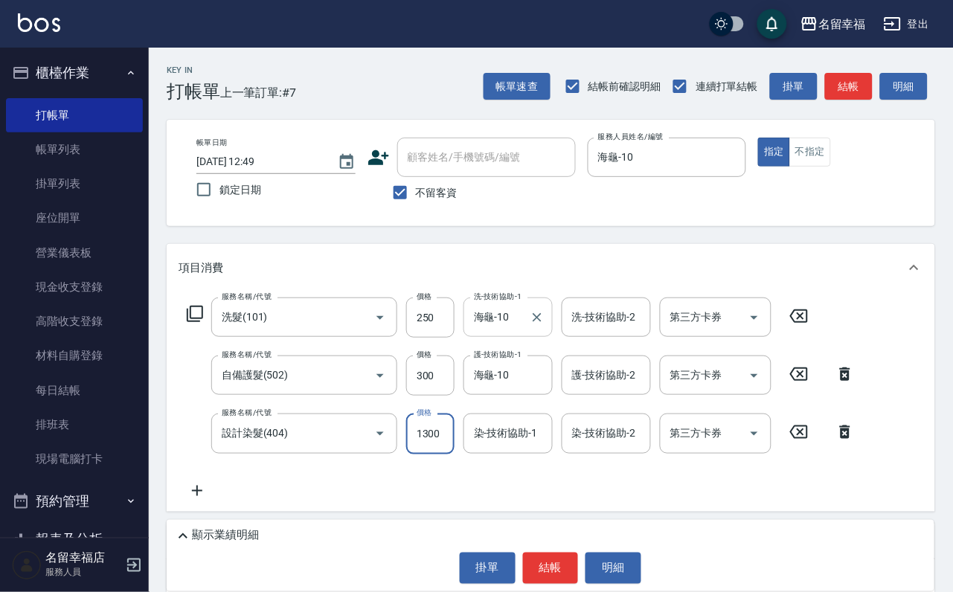
scroll to position [0, 1]
type input "1300"
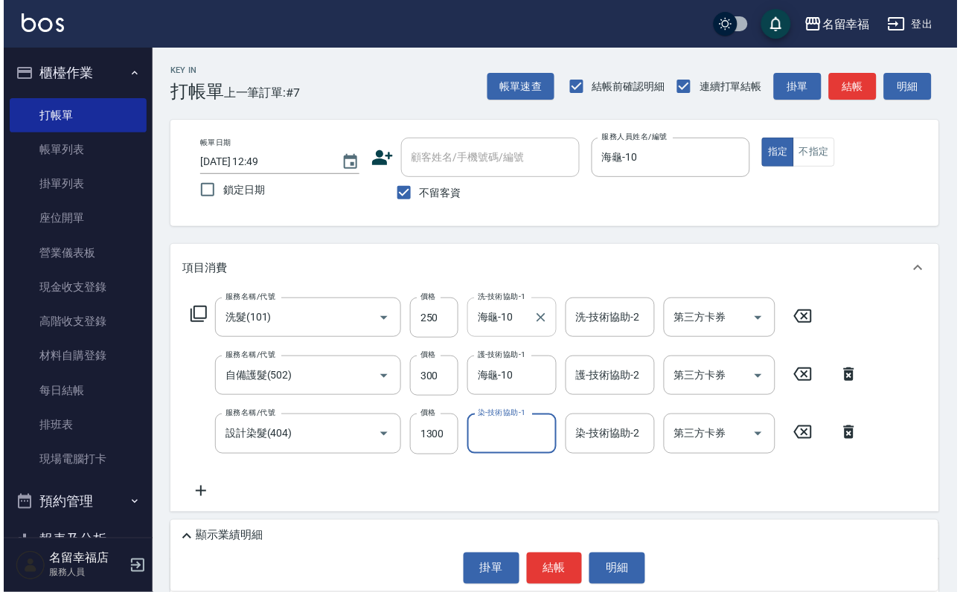
scroll to position [0, 0]
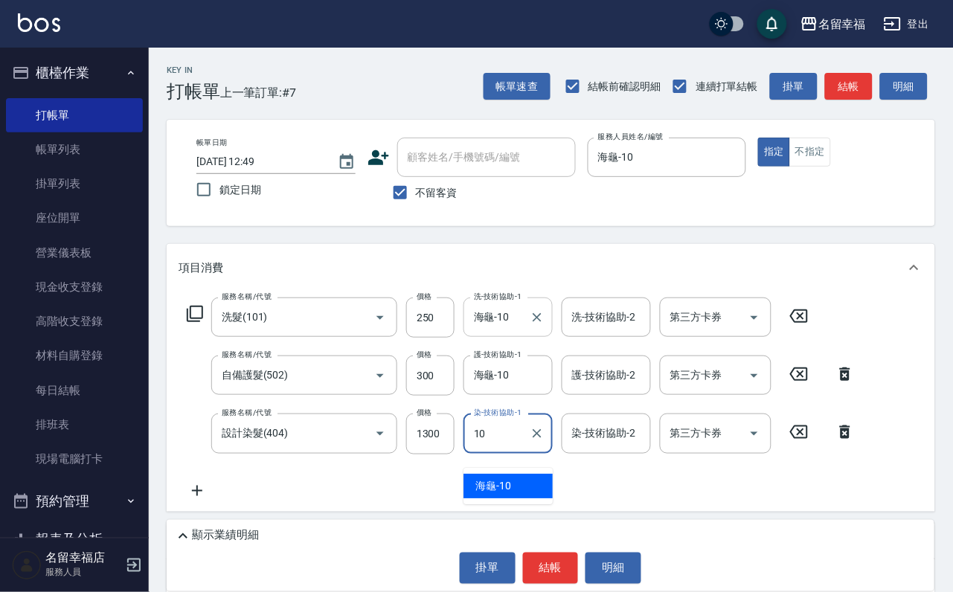
type input "海龜-10"
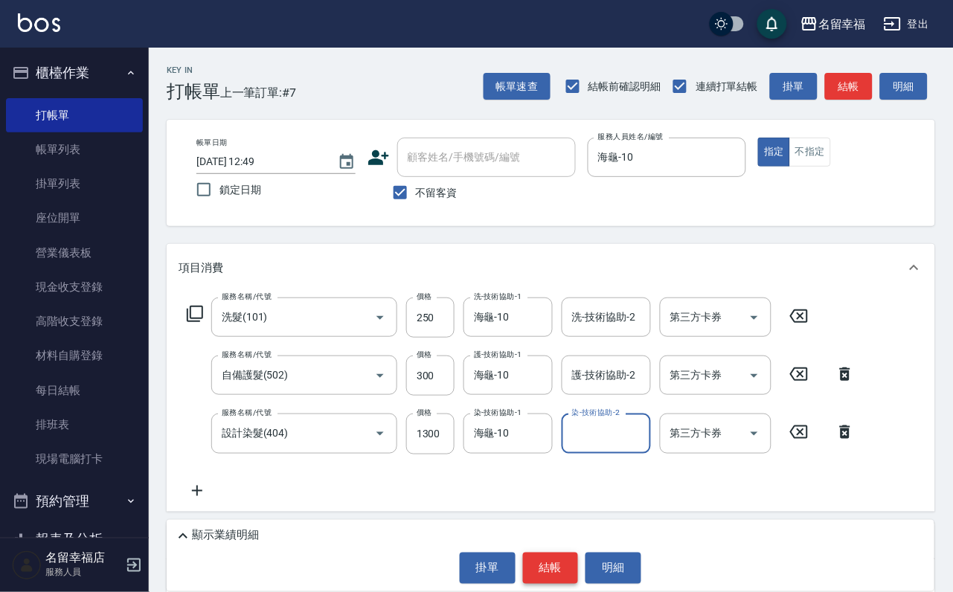
click at [560, 574] on button "結帳" at bounding box center [551, 568] width 56 height 31
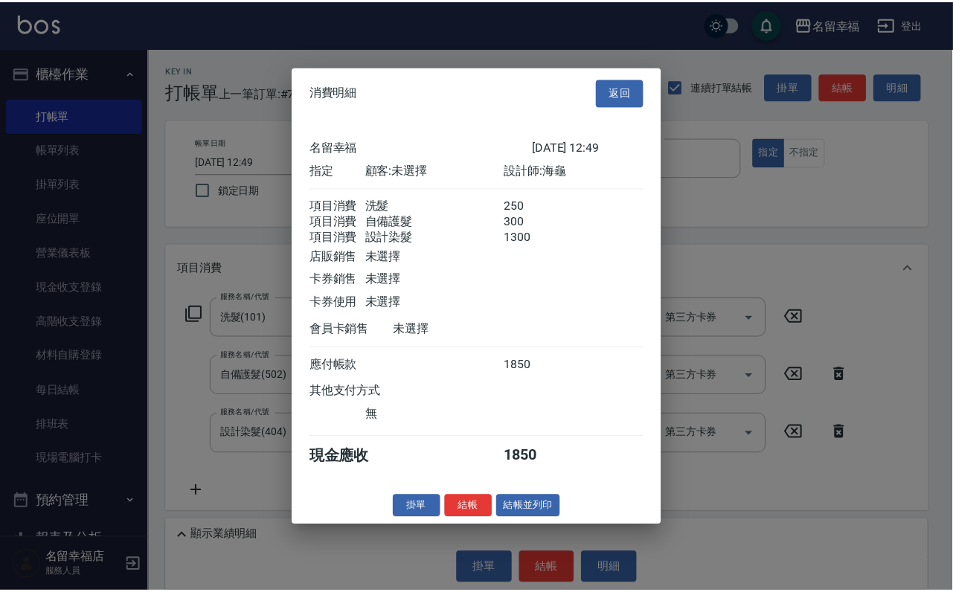
scroll to position [295, 0]
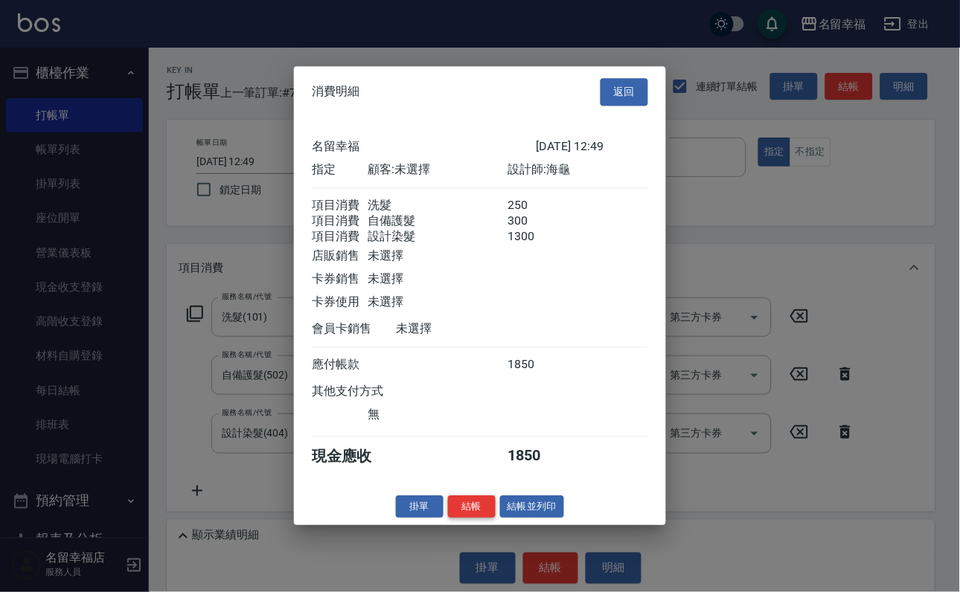
click at [450, 519] on button "結帳" at bounding box center [472, 507] width 48 height 23
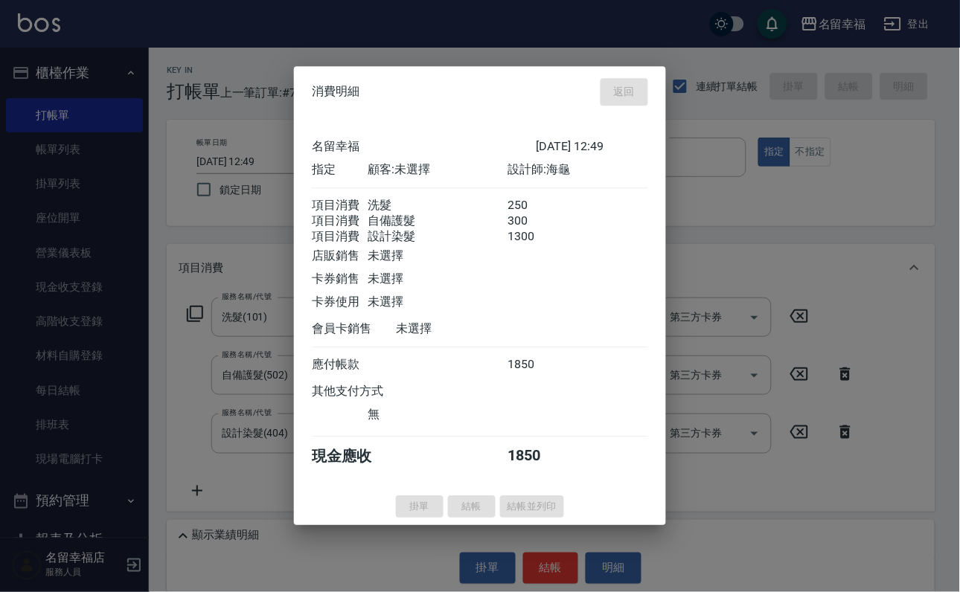
type input "[DATE] 13:12"
